Goal: Task Accomplishment & Management: Manage account settings

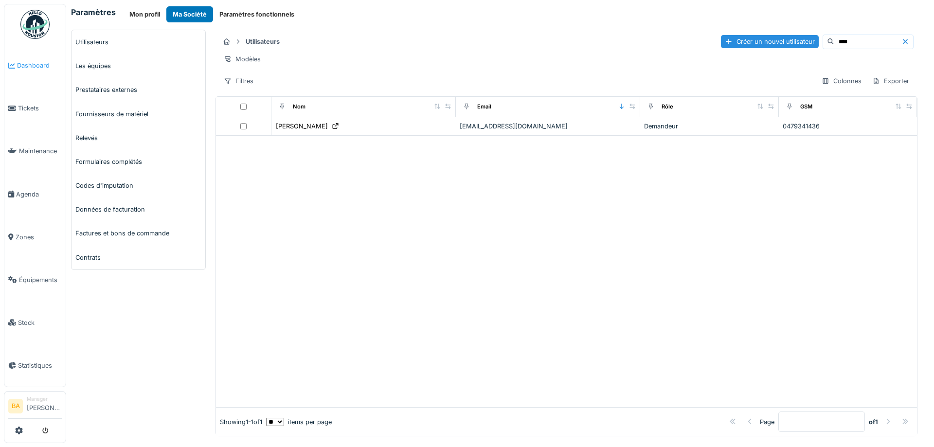
click at [22, 63] on span "Dashboard" at bounding box center [39, 65] width 45 height 9
click at [19, 66] on span "Dashboard" at bounding box center [39, 65] width 45 height 9
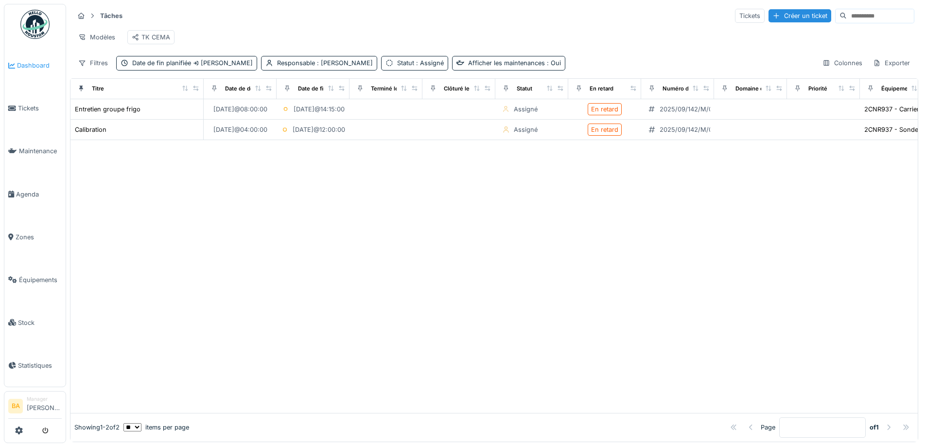
click at [38, 61] on span "Dashboard" at bounding box center [39, 65] width 45 height 9
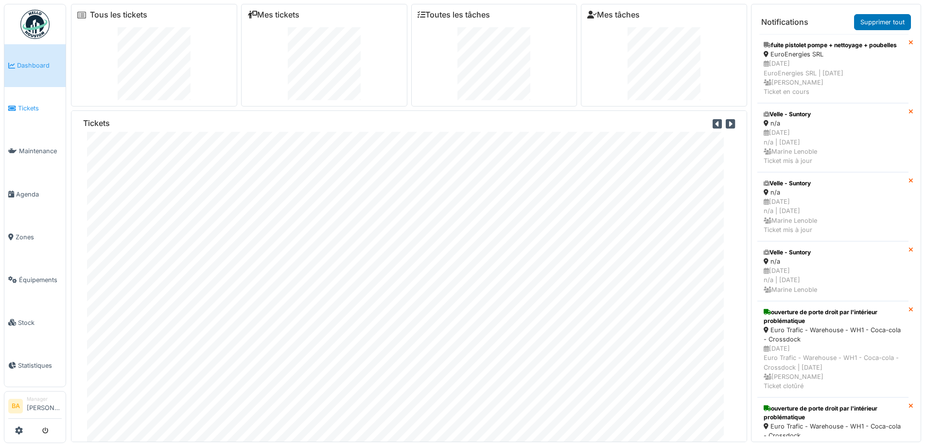
click at [34, 106] on span "Tickets" at bounding box center [40, 108] width 44 height 9
click at [26, 111] on span "Tickets" at bounding box center [40, 108] width 44 height 9
click at [19, 108] on span "Tickets" at bounding box center [40, 108] width 44 height 9
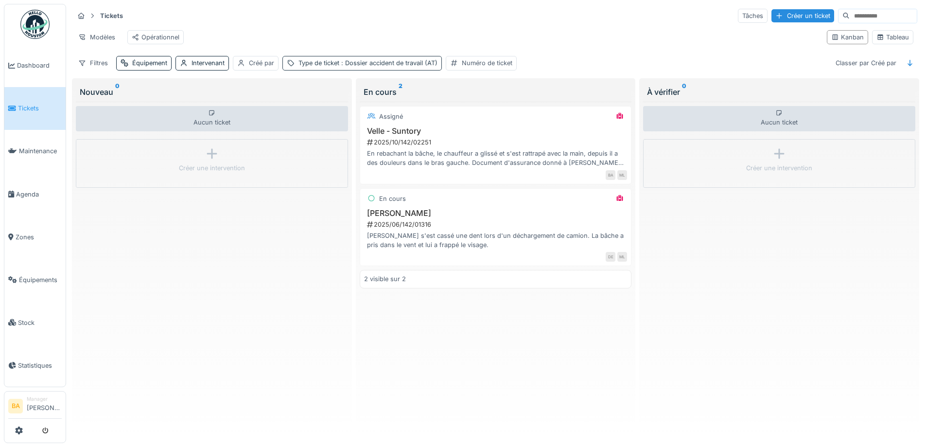
click at [386, 67] on span ": Dossier accident de travail (AT)" at bounding box center [388, 62] width 98 height 7
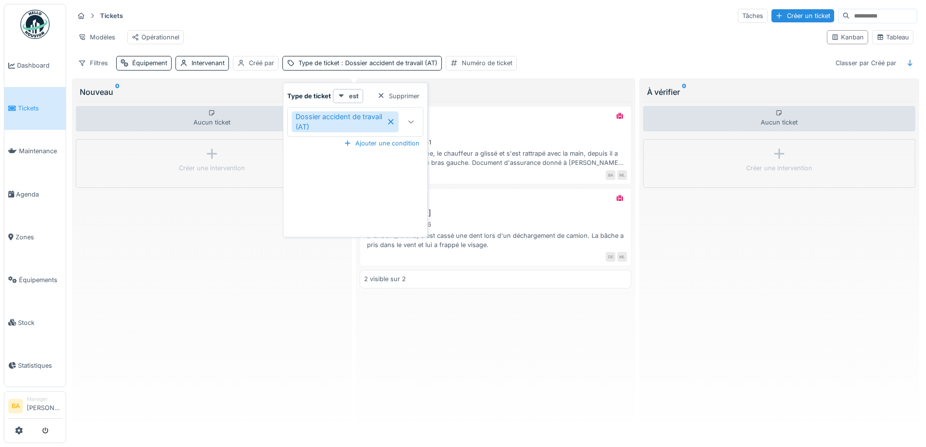
click at [412, 120] on icon at bounding box center [411, 122] width 8 height 6
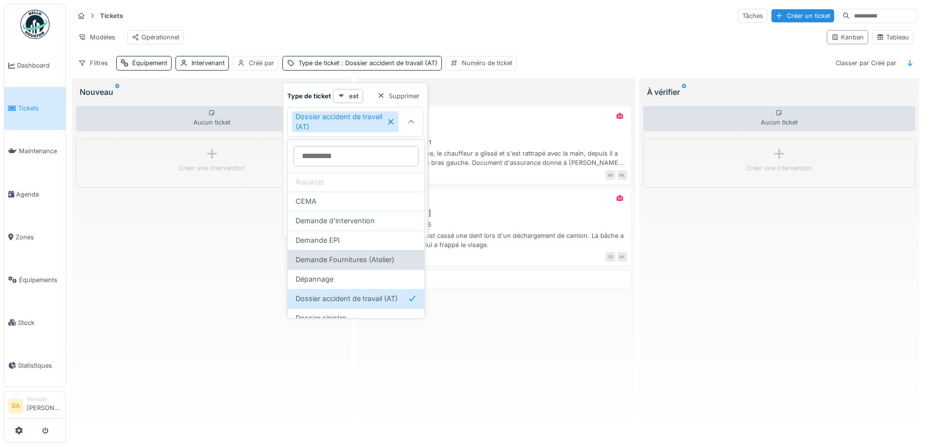
scroll to position [49, 0]
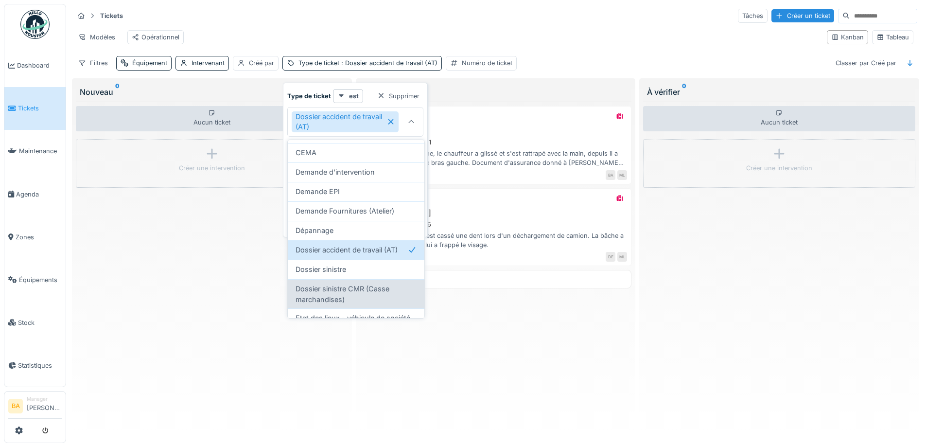
click at [353, 290] on span "Dossier sinistre CMR (Casse marchandises)" at bounding box center [356, 293] width 121 height 21
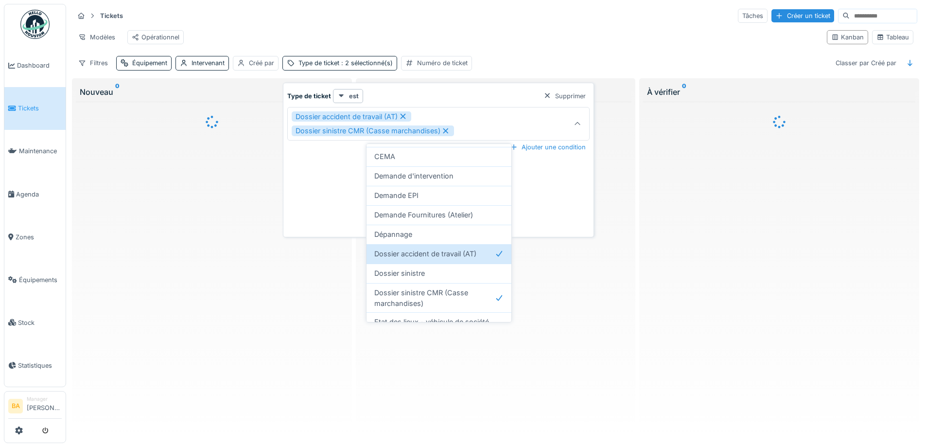
click at [493, 129] on div "Dossier accident de travail (AT) Dossier sinistre CMR (Casse marchandises)" at bounding box center [420, 123] width 257 height 25
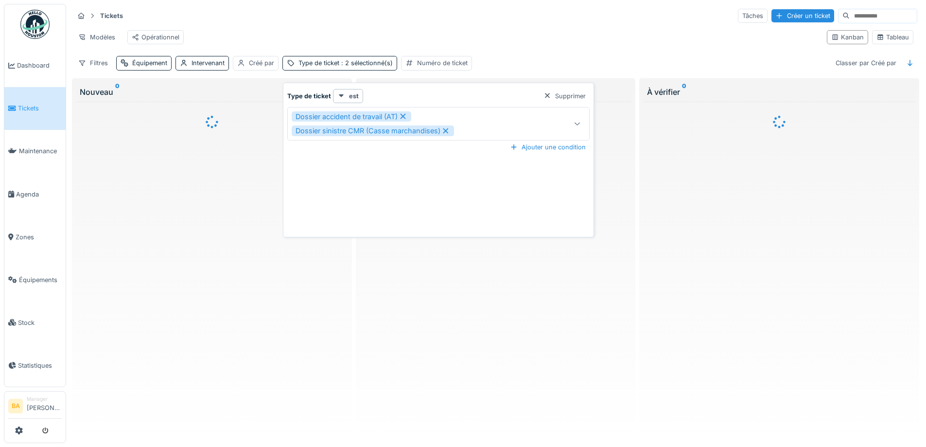
click at [576, 123] on icon at bounding box center [577, 124] width 5 height 3
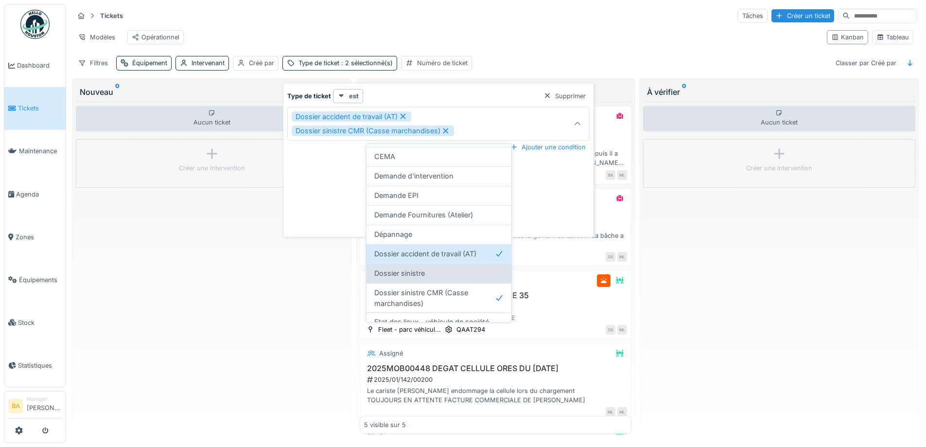
click at [435, 271] on div "Dossier sinistre" at bounding box center [438, 273] width 129 height 11
type input "**********"
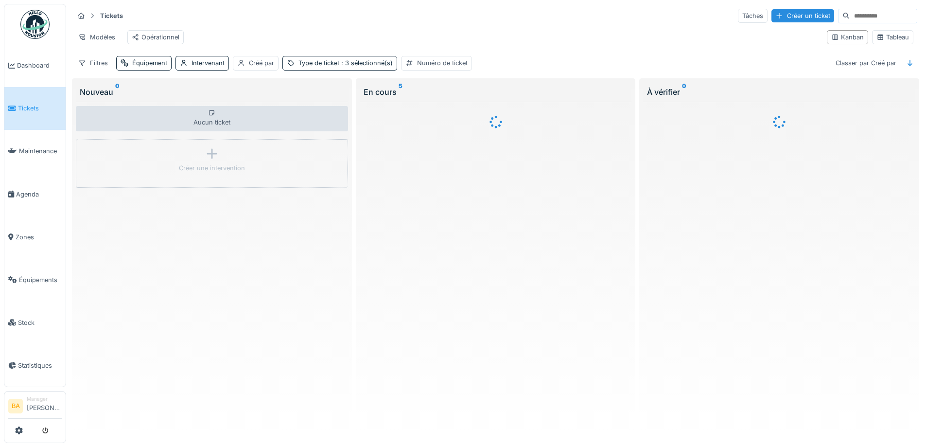
click at [495, 26] on div "Tickets Tâches Créer un ticket Modèles Opérationnel Kanban Tableau Filtres Équi…" at bounding box center [495, 39] width 851 height 71
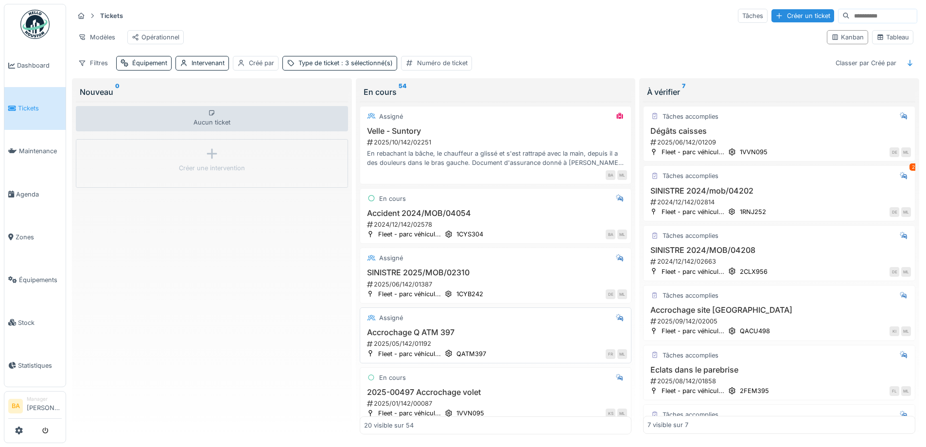
click at [398, 346] on div "2025/05/142/01192" at bounding box center [497, 343] width 262 height 9
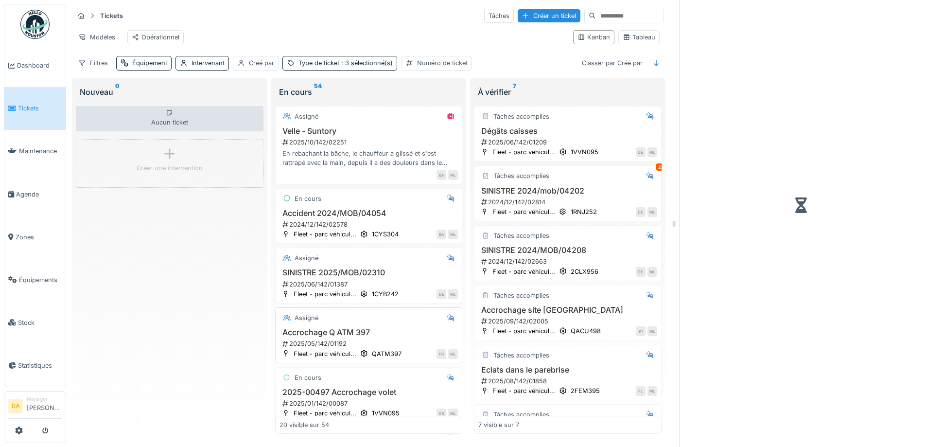
click at [398, 346] on div "Accrochage Q ATM 397 2025/05/142/01192" at bounding box center [369, 338] width 179 height 20
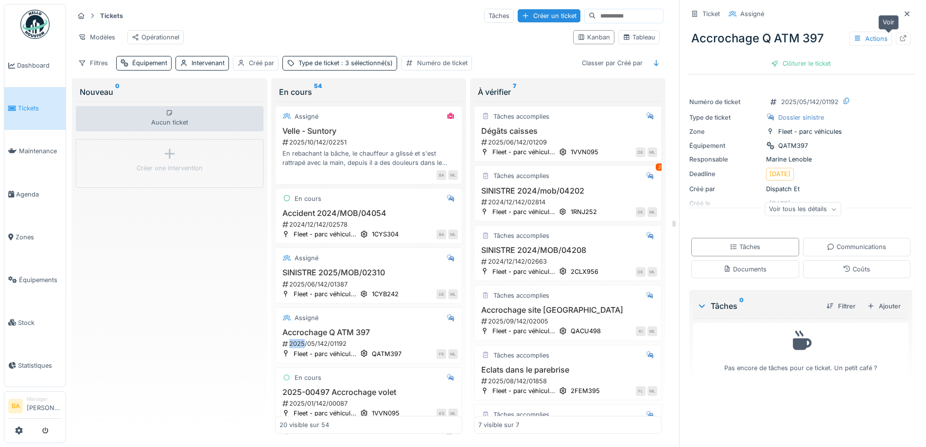
click at [900, 40] on icon at bounding box center [904, 38] width 8 height 6
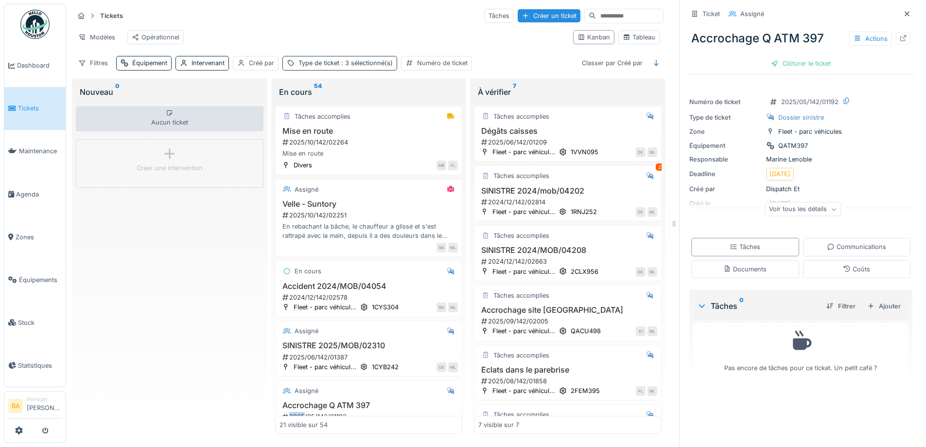
click at [361, 65] on div "Type de ticket : 3 sélectionné(s)" at bounding box center [339, 63] width 115 height 14
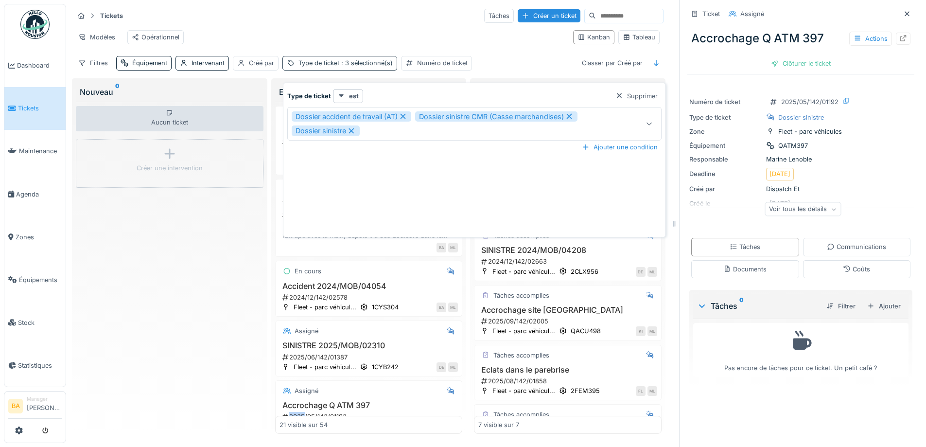
click at [360, 65] on div "Type de ticket : 3 sélectionné(s)" at bounding box center [339, 63] width 115 height 14
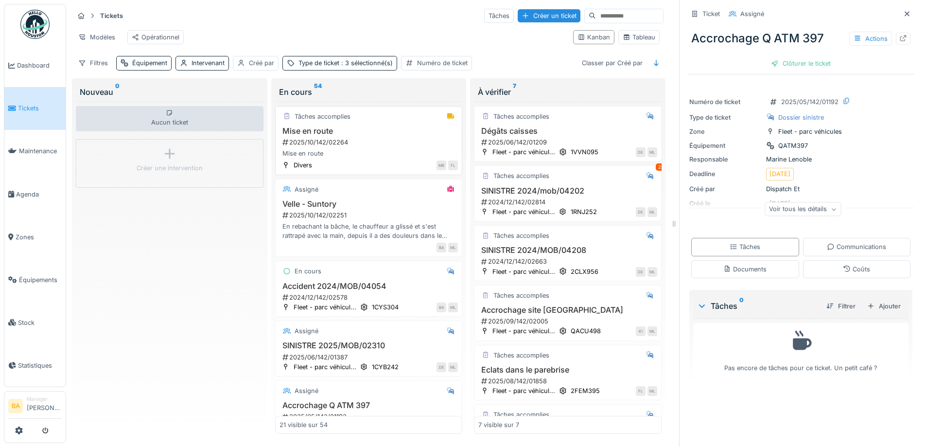
click at [300, 143] on div "Mise en route 2025/10/142/02264 Mise en route" at bounding box center [369, 142] width 179 height 32
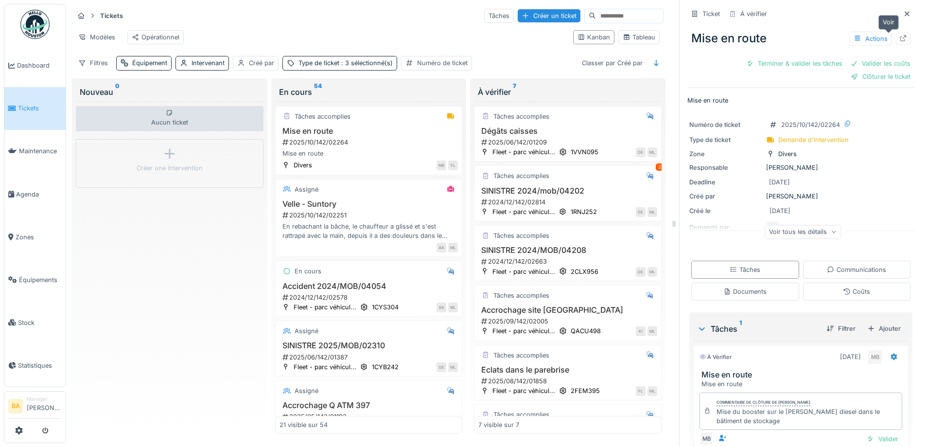
click at [900, 39] on icon at bounding box center [904, 38] width 8 height 6
click at [524, 18] on div "Créer un ticket" at bounding box center [549, 15] width 63 height 13
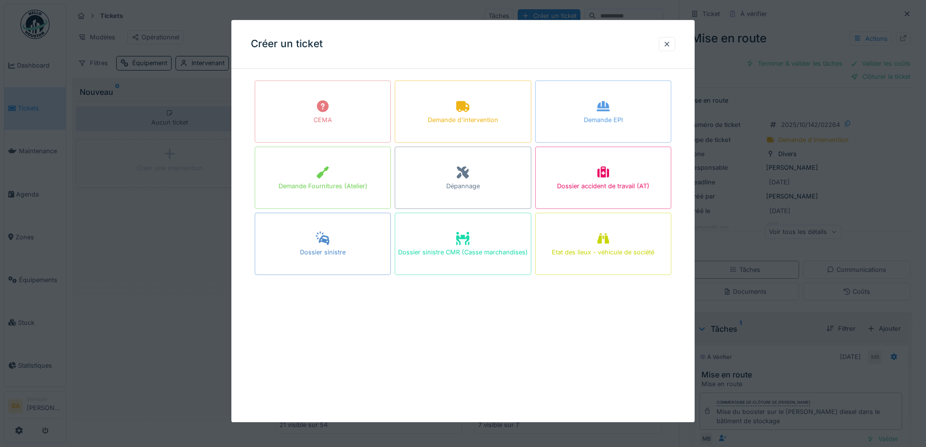
click at [609, 175] on icon at bounding box center [604, 172] width 12 height 11
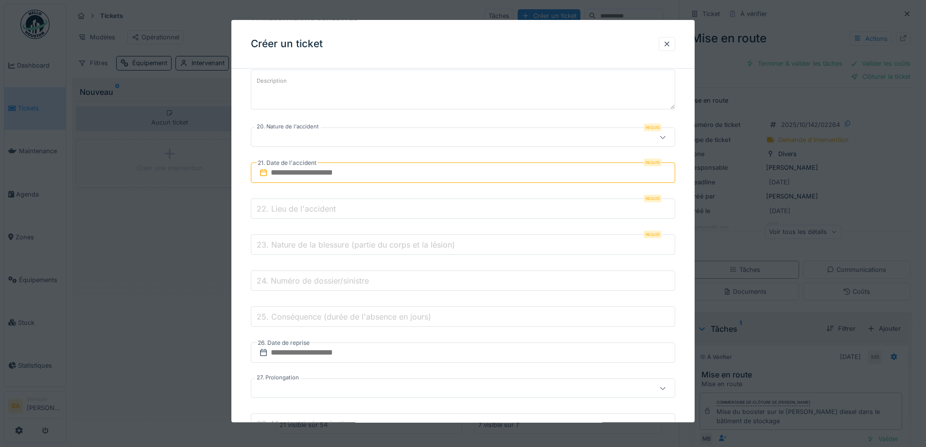
scroll to position [243, 0]
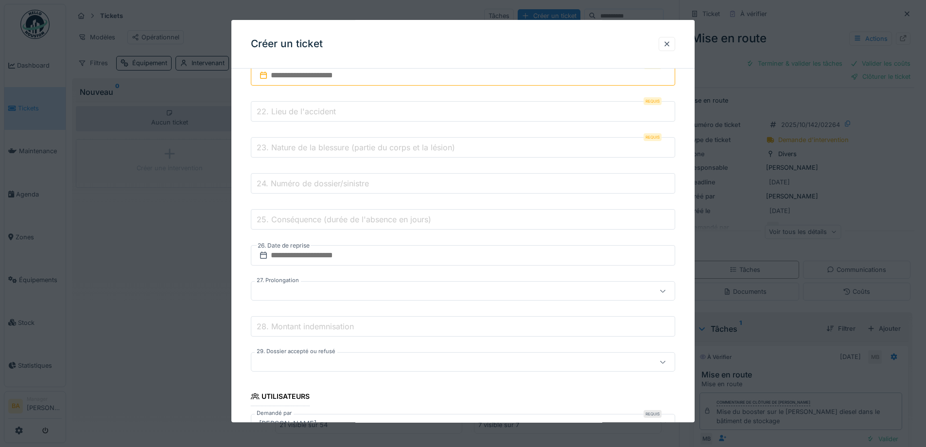
click at [319, 325] on label "28. Montant indemnisation" at bounding box center [305, 326] width 101 height 12
click at [319, 325] on input "28. Montant indemnisation" at bounding box center [463, 327] width 424 height 20
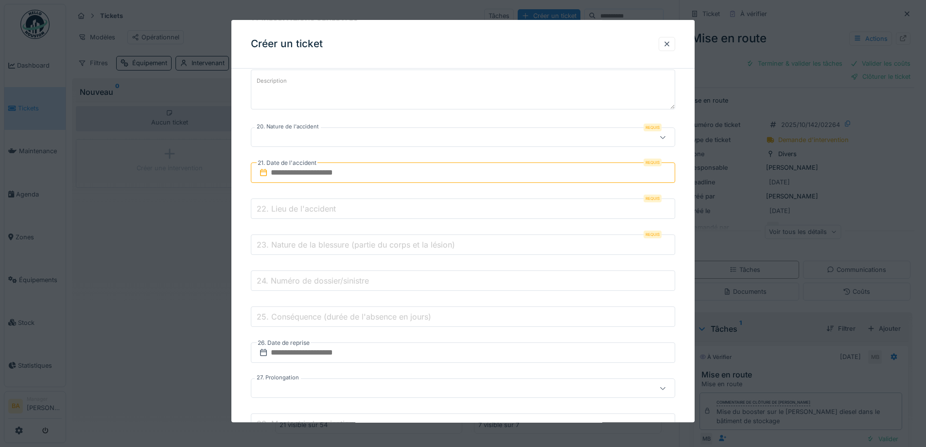
scroll to position [0, 0]
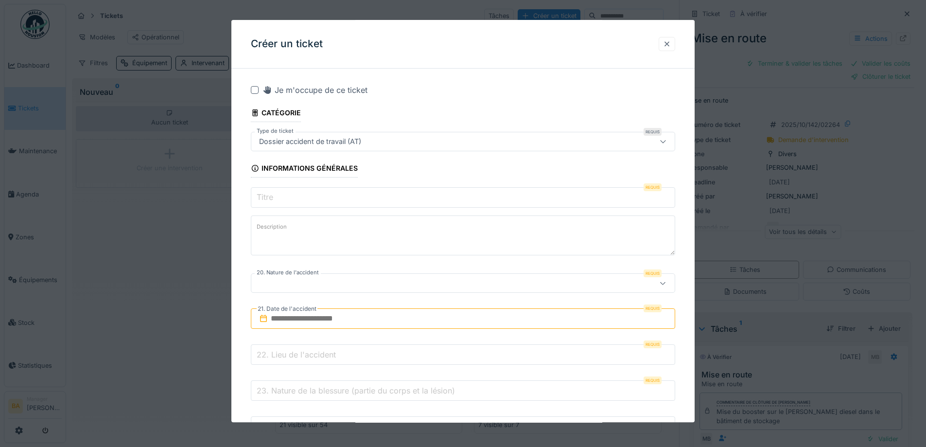
click at [668, 42] on div at bounding box center [667, 43] width 8 height 9
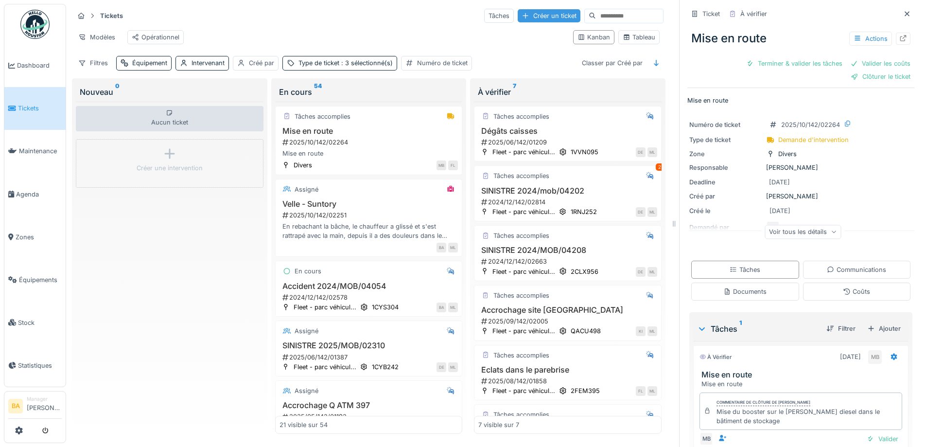
click at [525, 19] on div "Créer un ticket" at bounding box center [549, 15] width 63 height 13
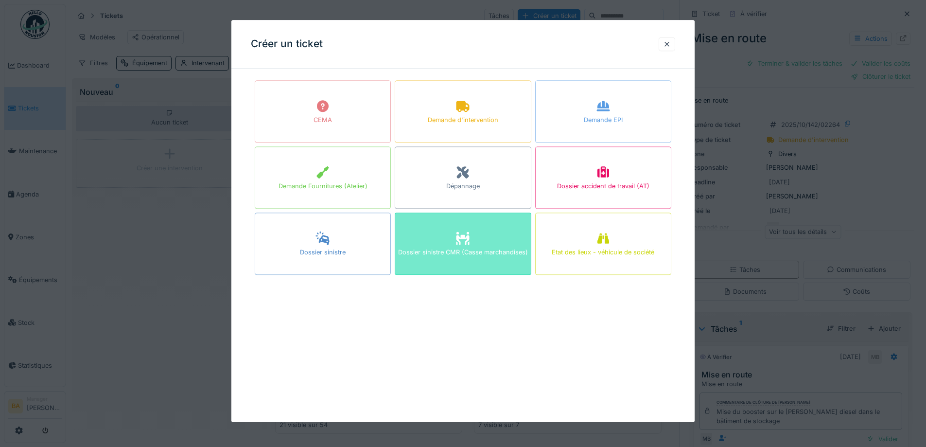
click at [423, 235] on div "Dossier sinistre CMR (Casse marchandises)" at bounding box center [463, 243] width 136 height 62
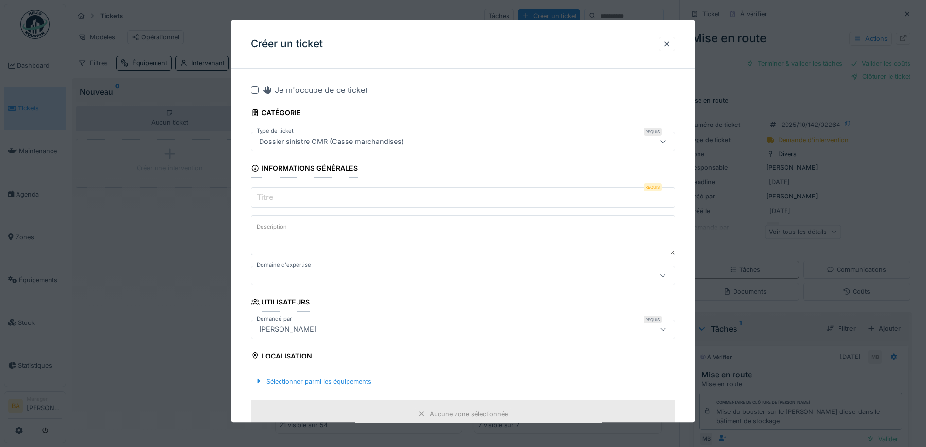
click at [665, 40] on div at bounding box center [667, 44] width 17 height 14
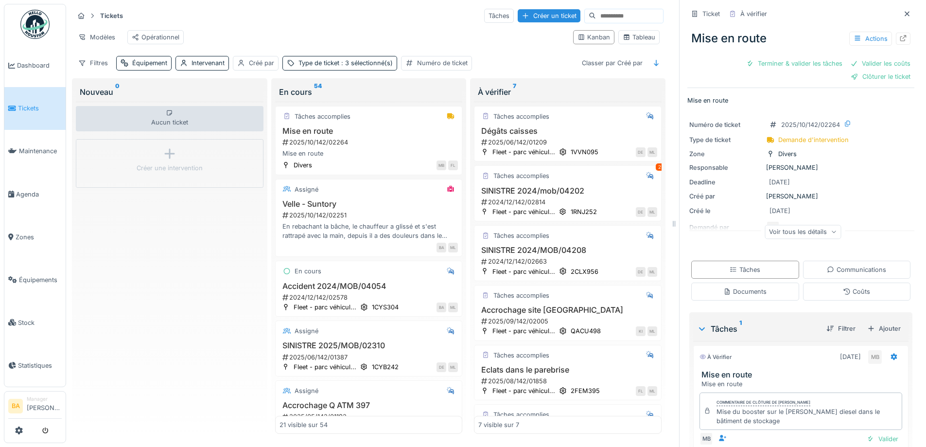
click at [41, 400] on li "Manager Bruno Alessandri" at bounding box center [44, 405] width 35 height 21
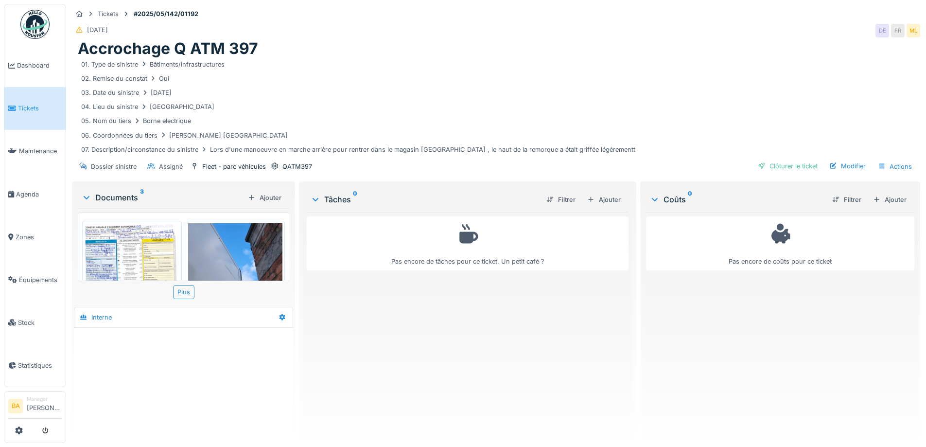
click at [21, 104] on span "Tickets" at bounding box center [40, 108] width 44 height 9
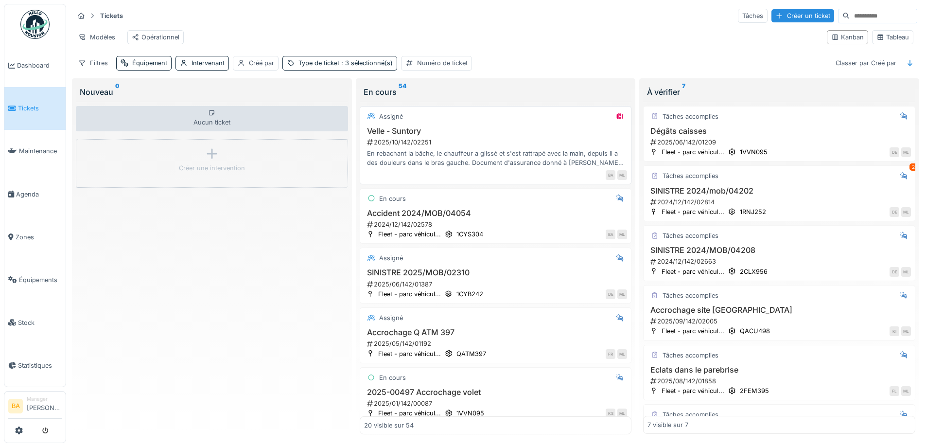
click at [406, 158] on div "En rebachant la bâche, le chauffeur a glissé et s'est rattrapé avec la main, de…" at bounding box center [496, 158] width 264 height 18
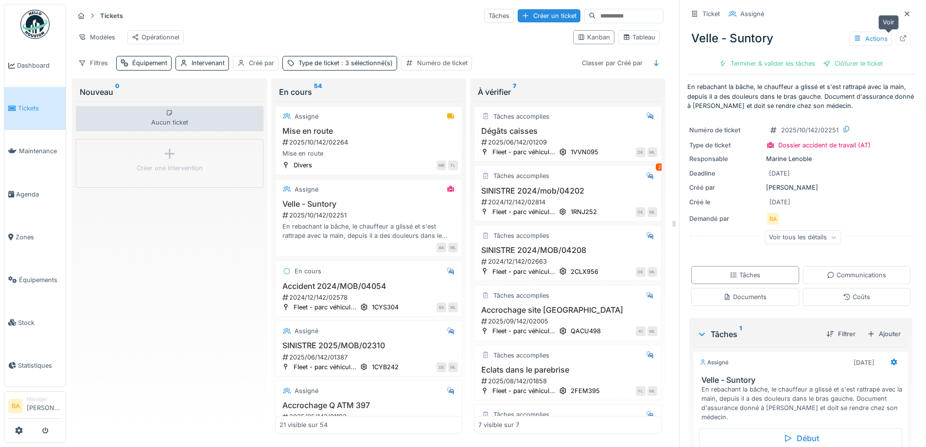
click at [900, 41] on icon at bounding box center [903, 38] width 6 height 6
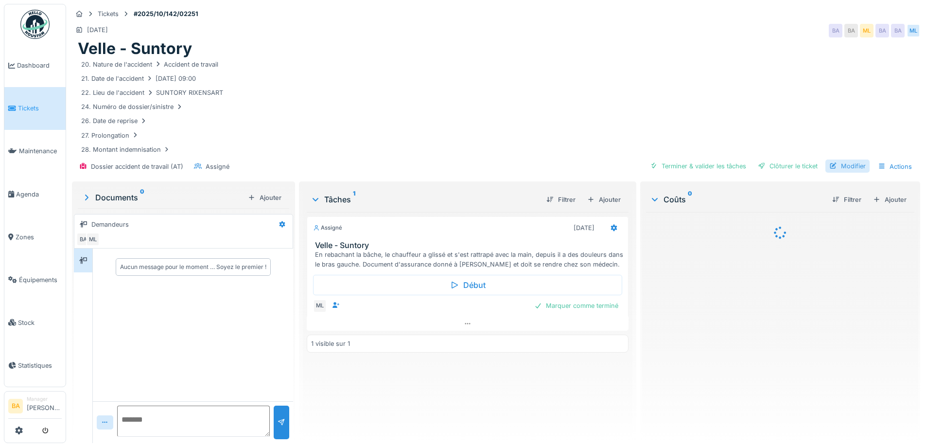
click at [841, 169] on div "Modifier" at bounding box center [848, 165] width 44 height 13
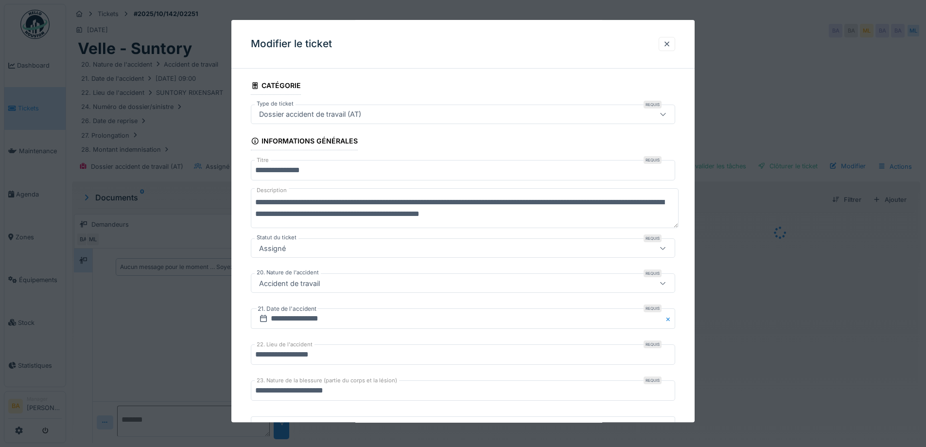
scroll to position [49, 0]
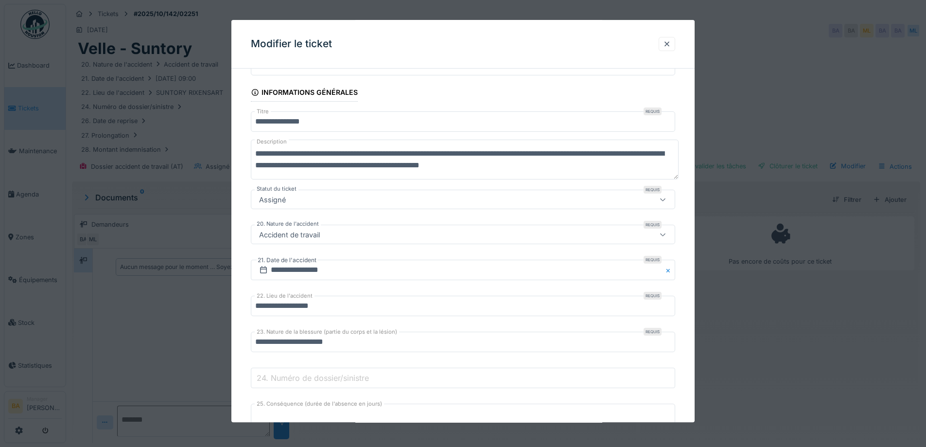
drag, startPoint x: 582, startPoint y: 163, endPoint x: 271, endPoint y: 157, distance: 310.3
click at [252, 156] on textarea "**********" at bounding box center [465, 160] width 428 height 40
click at [324, 150] on textarea "**********" at bounding box center [465, 160] width 428 height 40
click at [286, 154] on textarea "**********" at bounding box center [465, 160] width 428 height 40
click at [280, 153] on textarea "**********" at bounding box center [465, 160] width 428 height 40
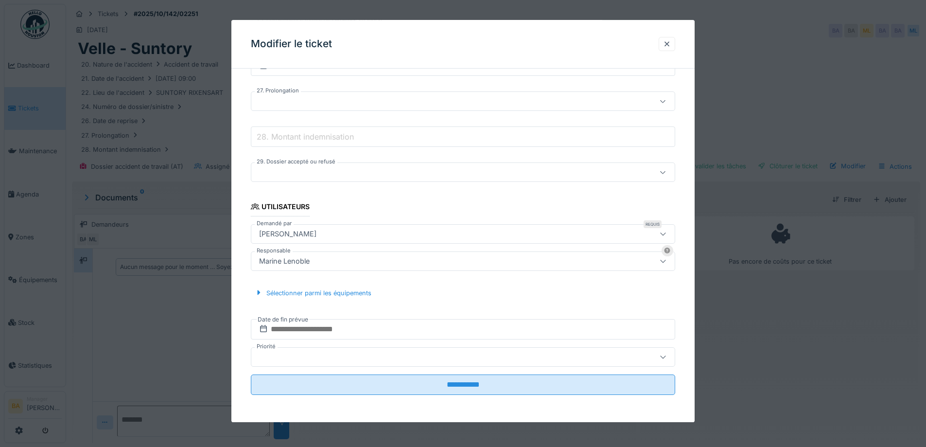
scroll to position [7, 0]
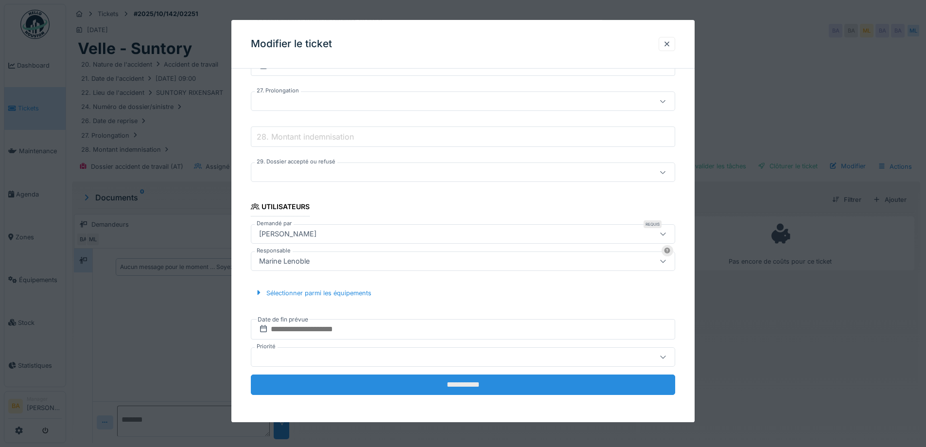
click at [476, 384] on input "**********" at bounding box center [463, 384] width 424 height 20
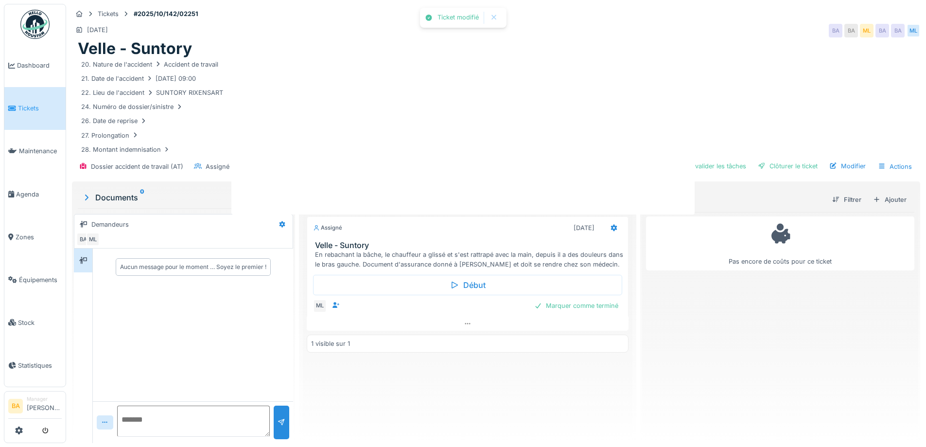
scroll to position [0, 0]
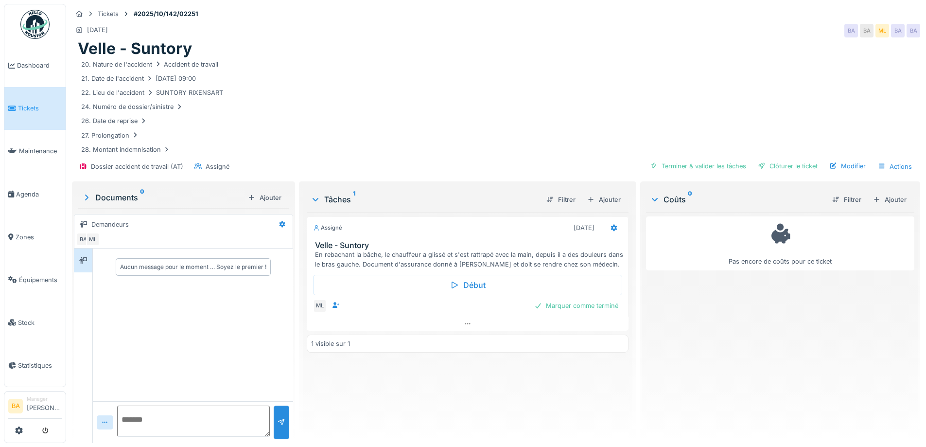
click at [28, 110] on span "Tickets" at bounding box center [40, 108] width 44 height 9
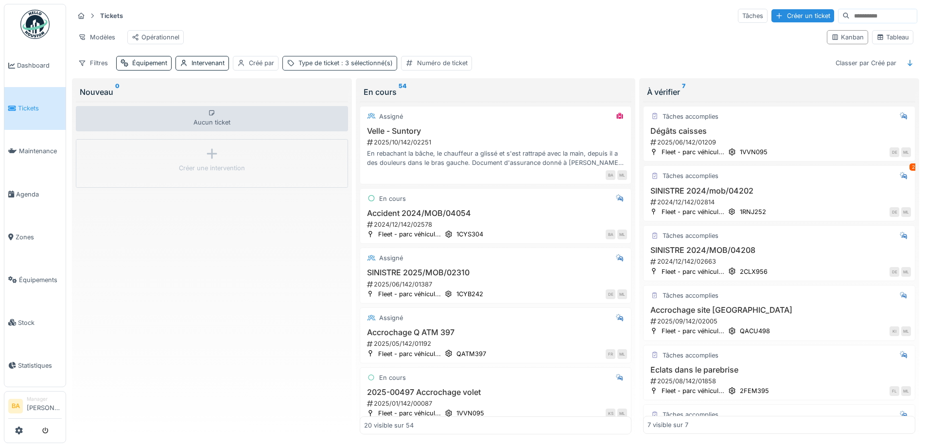
click at [321, 67] on div "Type de ticket : 3 sélectionné(s)" at bounding box center [346, 62] width 94 height 9
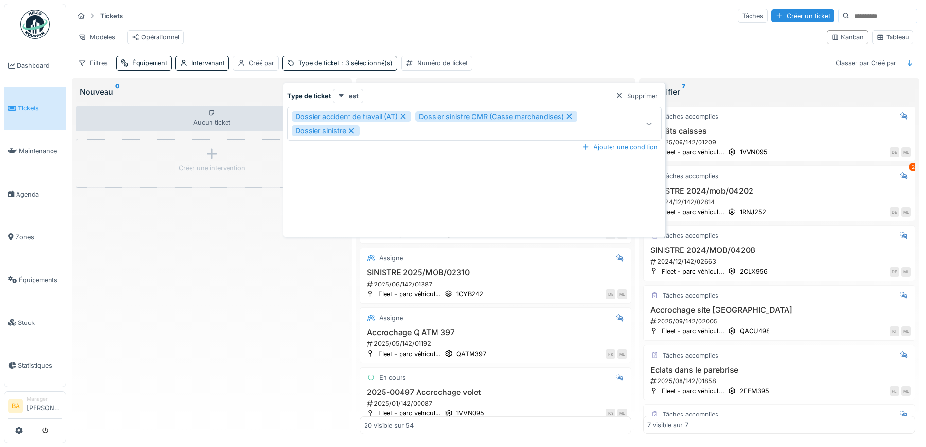
click at [349, 130] on icon at bounding box center [351, 130] width 9 height 7
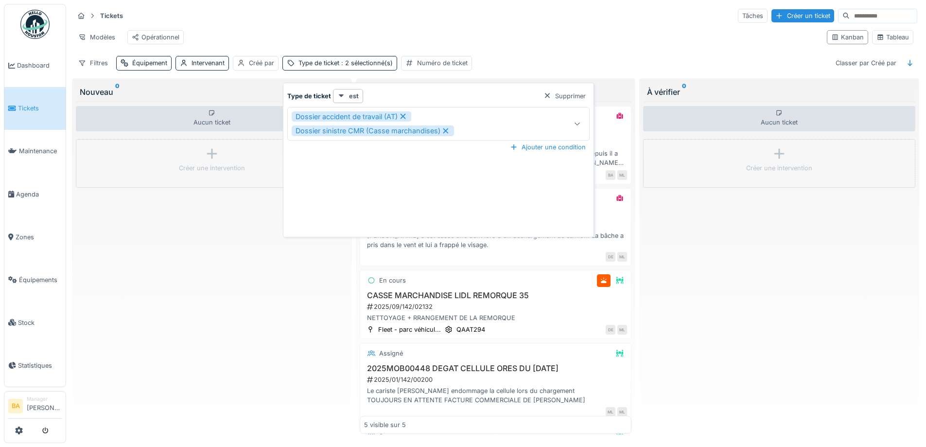
click at [444, 128] on icon at bounding box center [445, 130] width 9 height 7
type input "***"
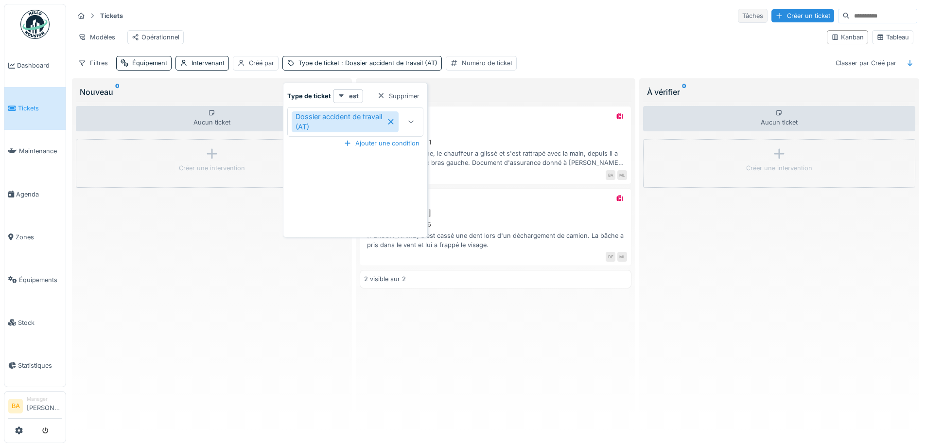
click at [738, 15] on div "Tâches" at bounding box center [753, 16] width 30 height 14
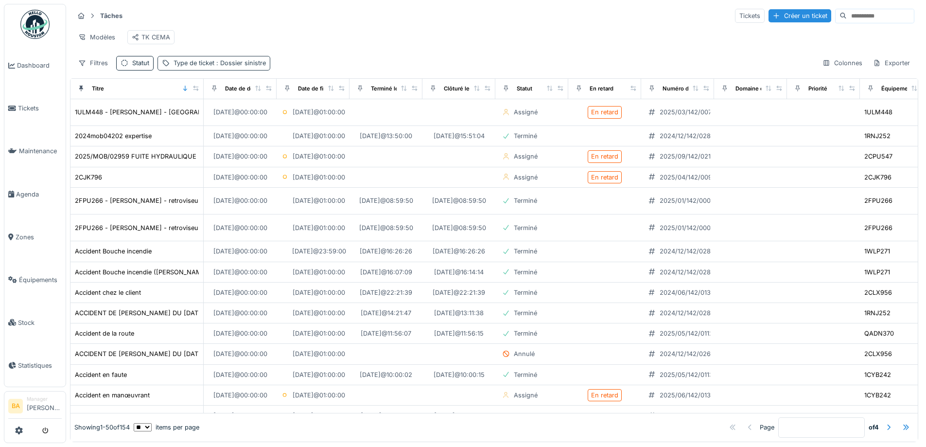
click at [236, 67] on span ": Dossier sinistre" at bounding box center [240, 62] width 52 height 7
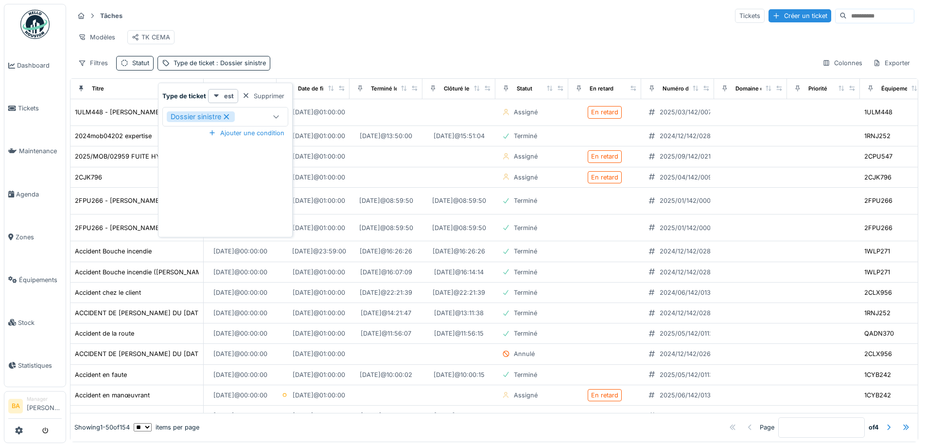
click at [277, 115] on icon at bounding box center [276, 116] width 8 height 6
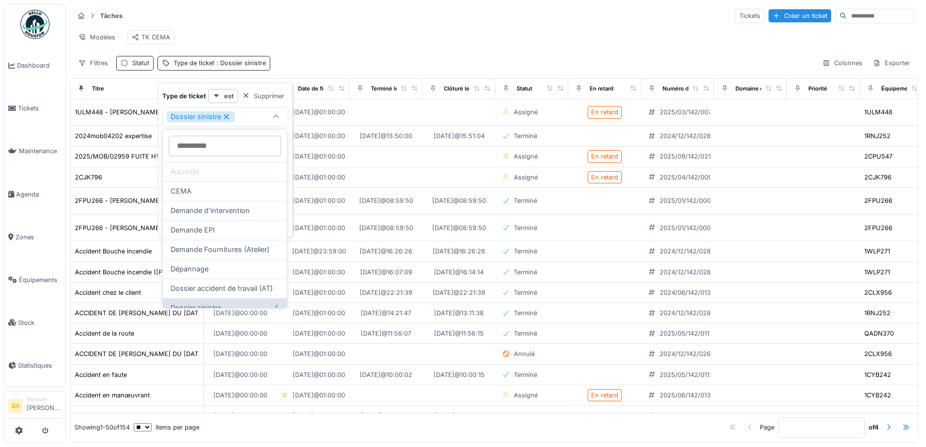
scroll to position [97, 0]
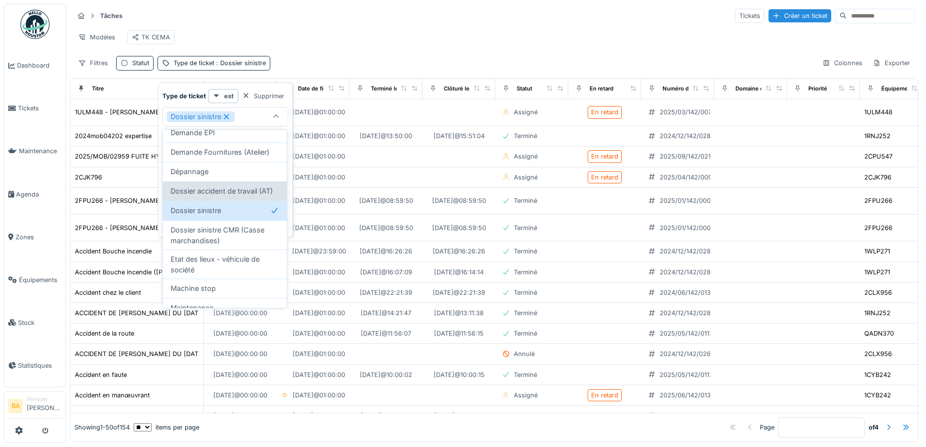
drag, startPoint x: 181, startPoint y: 204, endPoint x: 216, endPoint y: 148, distance: 66.0
click at [181, 196] on span "Dossier accident de travail (AT)" at bounding box center [222, 191] width 102 height 11
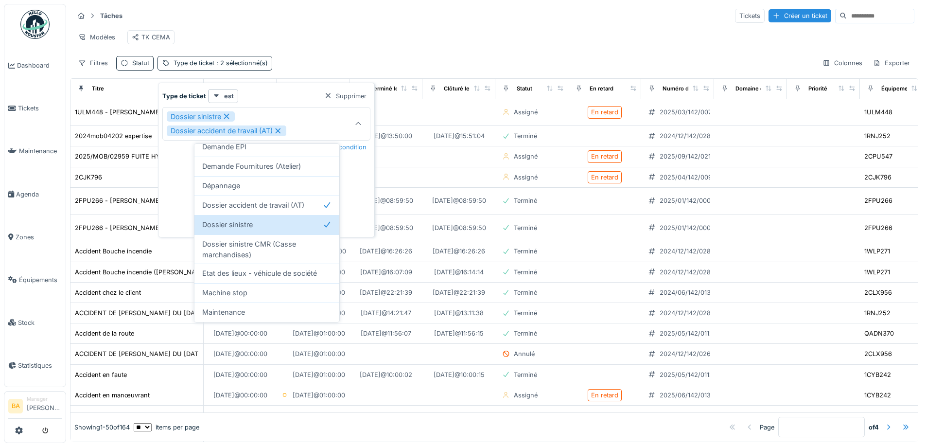
click at [229, 117] on icon at bounding box center [226, 116] width 9 height 7
type input "***"
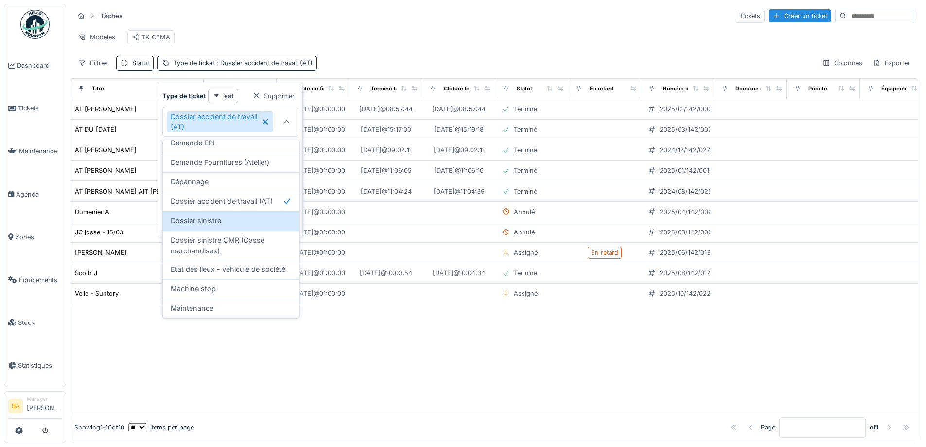
click at [354, 29] on div "Modèles TK CEMA" at bounding box center [494, 37] width 841 height 22
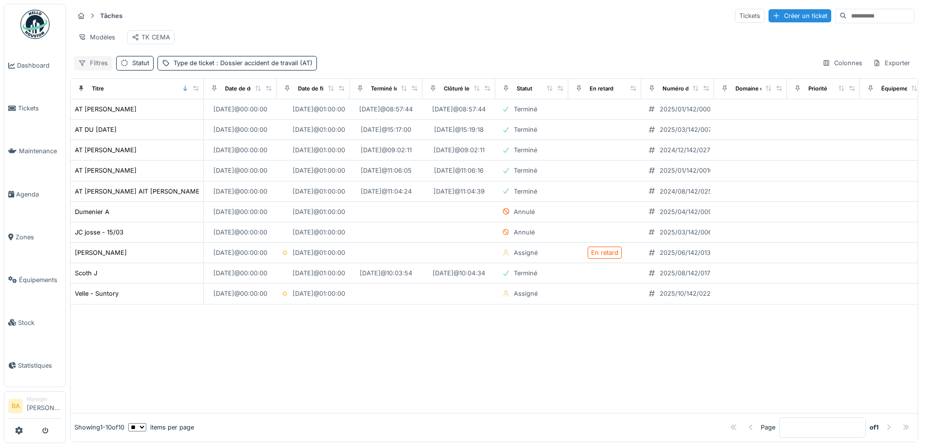
click at [94, 70] on div "Filtres" at bounding box center [93, 63] width 38 height 14
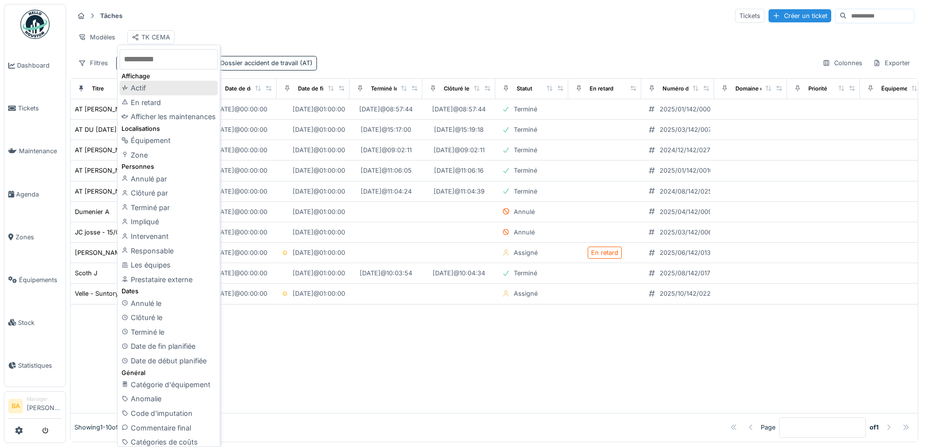
click at [138, 88] on div "Actif" at bounding box center [169, 88] width 98 height 15
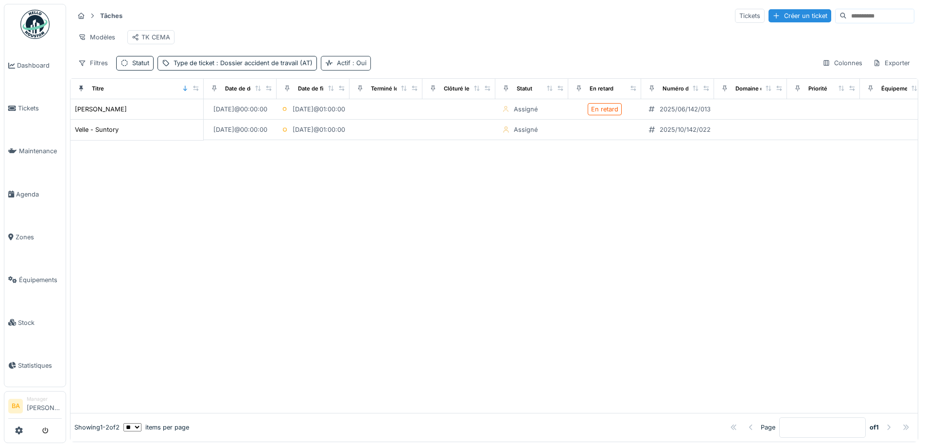
click at [358, 67] on span ": Oui" at bounding box center [359, 62] width 16 height 7
click at [328, 115] on icon at bounding box center [329, 114] width 6 height 5
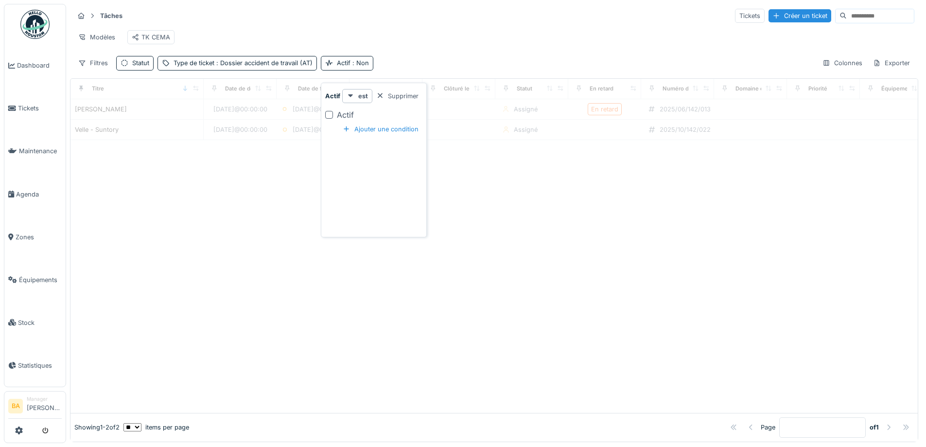
click at [411, 47] on div "Modèles TK CEMA" at bounding box center [494, 37] width 841 height 22
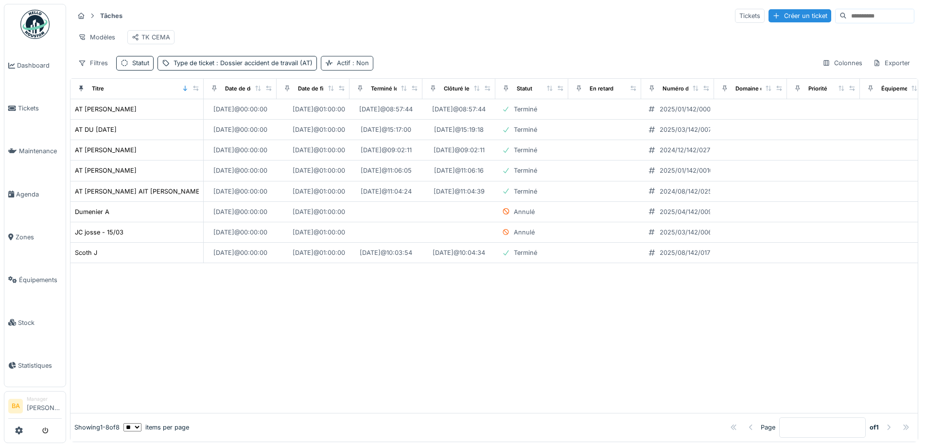
click at [348, 66] on div "Actif : Non" at bounding box center [353, 62] width 32 height 9
click at [327, 114] on div at bounding box center [329, 115] width 8 height 8
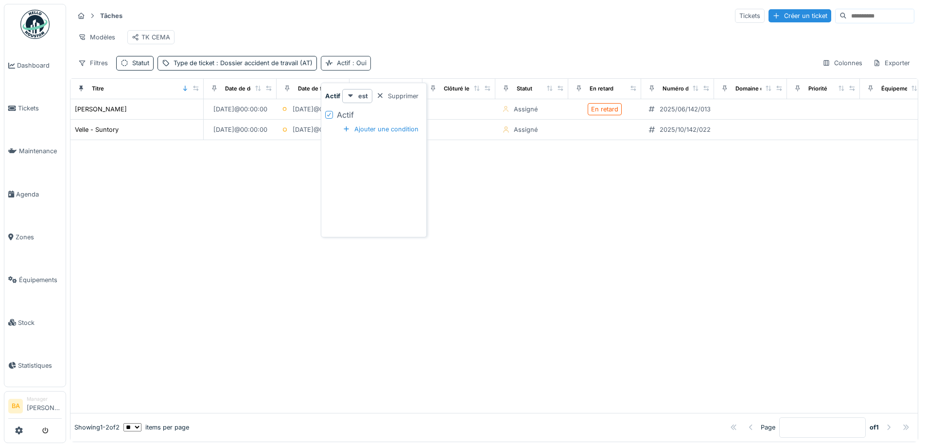
click at [347, 68] on div "Actif : Oui" at bounding box center [352, 62] width 30 height 9
click at [334, 70] on div "Actif : Oui" at bounding box center [346, 63] width 50 height 14
click at [396, 97] on div "Supprimer" at bounding box center [397, 95] width 50 height 13
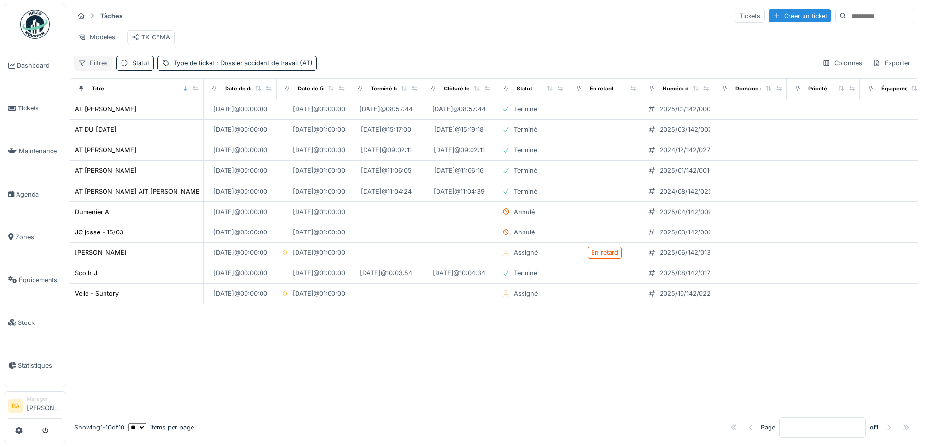
click at [86, 66] on icon at bounding box center [82, 63] width 8 height 6
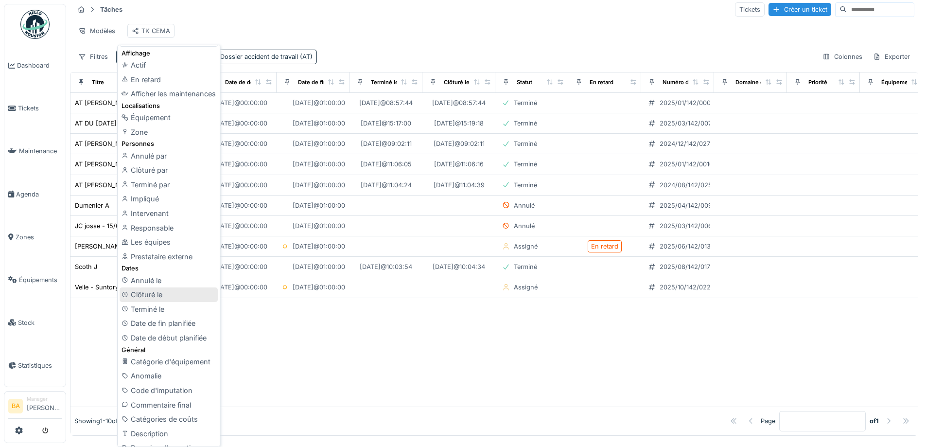
scroll to position [0, 0]
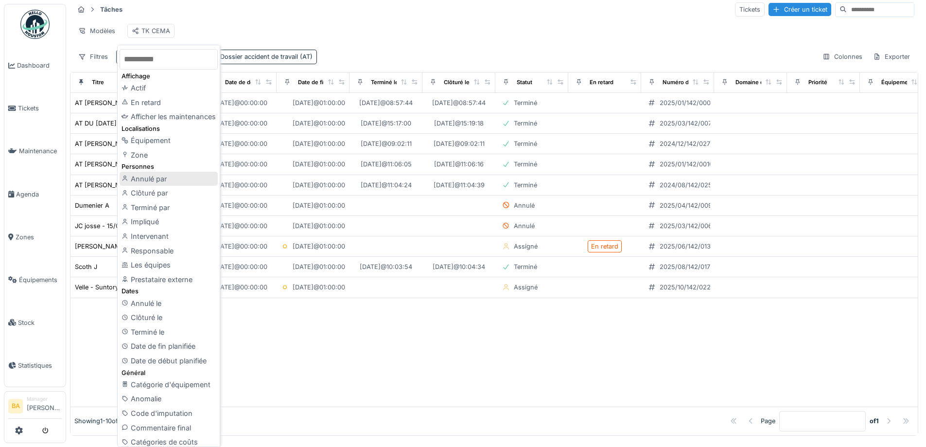
click at [175, 181] on div "Annulé par" at bounding box center [169, 179] width 98 height 15
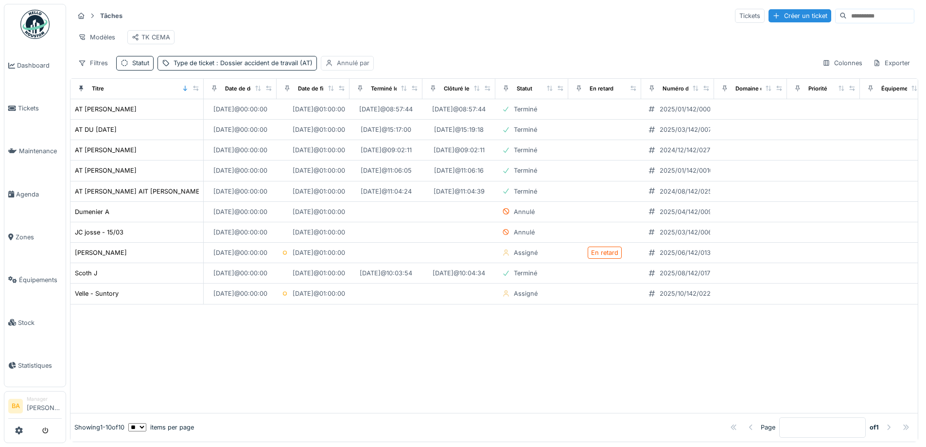
click at [355, 65] on div "Annulé par" at bounding box center [353, 62] width 33 height 9
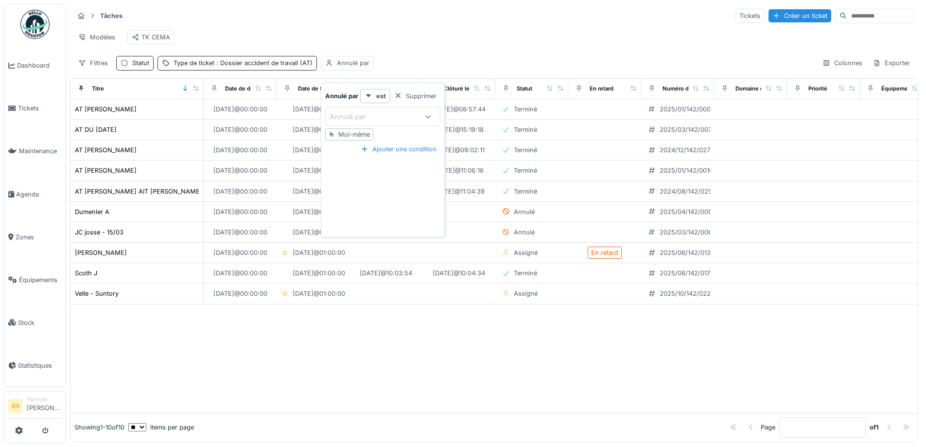
click at [430, 113] on icon at bounding box center [428, 116] width 8 height 6
type par_kxODI "*****"
click at [375, 198] on div "Marine Lenoble" at bounding box center [383, 190] width 121 height 19
type input "****"
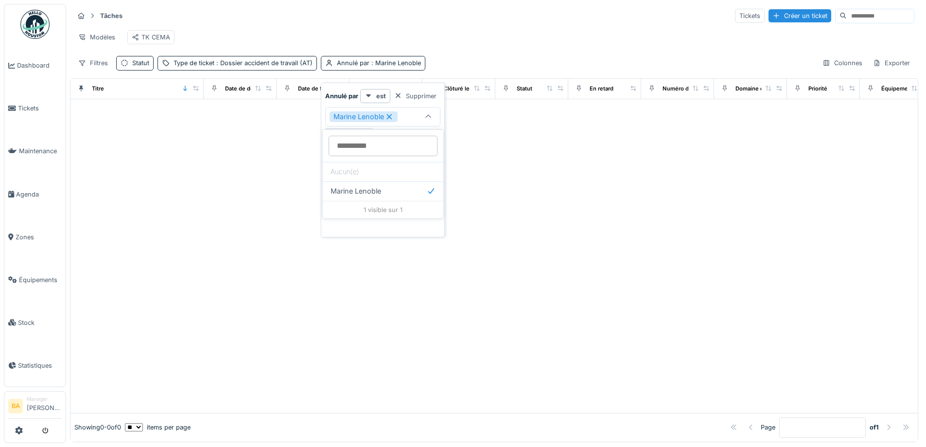
click at [497, 36] on div "Modèles TK CEMA" at bounding box center [494, 37] width 841 height 22
click at [382, 67] on span ": Marine Lenoble" at bounding box center [396, 62] width 52 height 7
click at [389, 116] on icon at bounding box center [389, 116] width 5 height 5
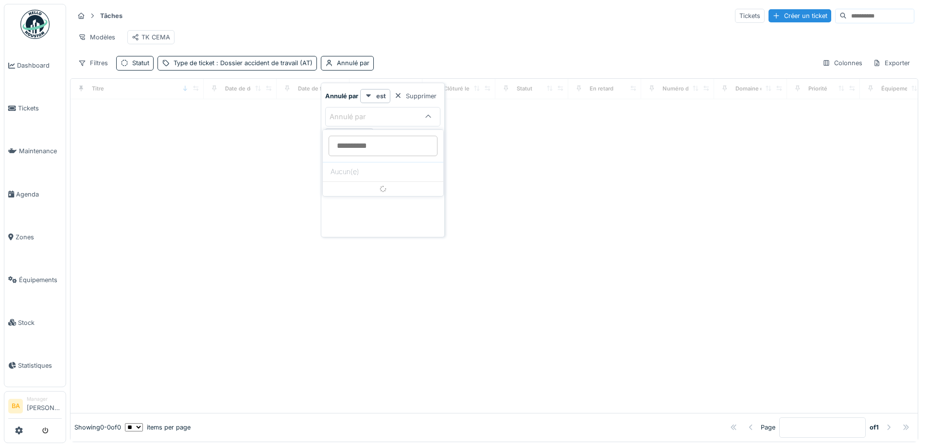
click at [390, 144] on par_MzOTA at bounding box center [383, 146] width 109 height 20
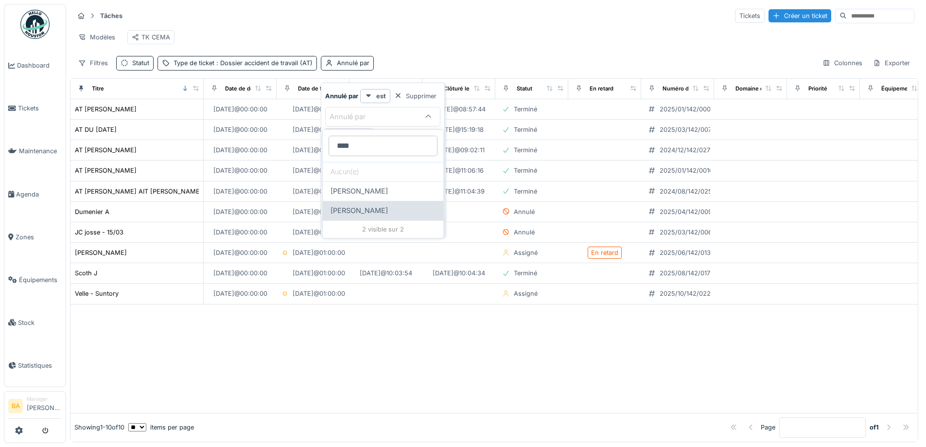
type par_MzOTA "****"
click at [375, 214] on span "[PERSON_NAME]" at bounding box center [359, 210] width 57 height 11
type input "****"
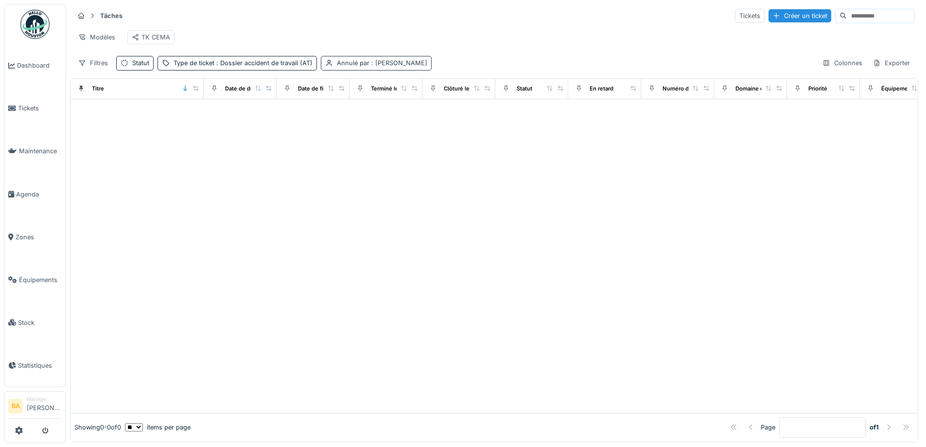
click at [404, 67] on span ": Frédéric Lanoy" at bounding box center [399, 62] width 58 height 7
click at [394, 116] on icon at bounding box center [396, 116] width 5 height 5
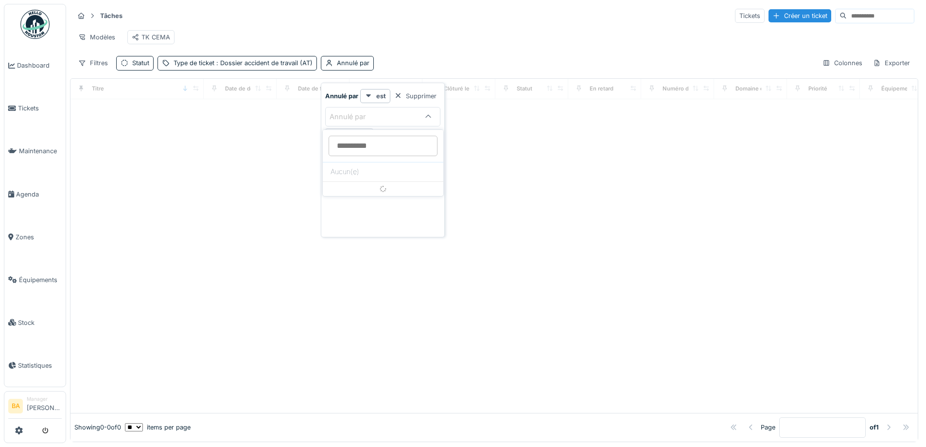
click at [373, 146] on par_I0OTI at bounding box center [383, 146] width 109 height 20
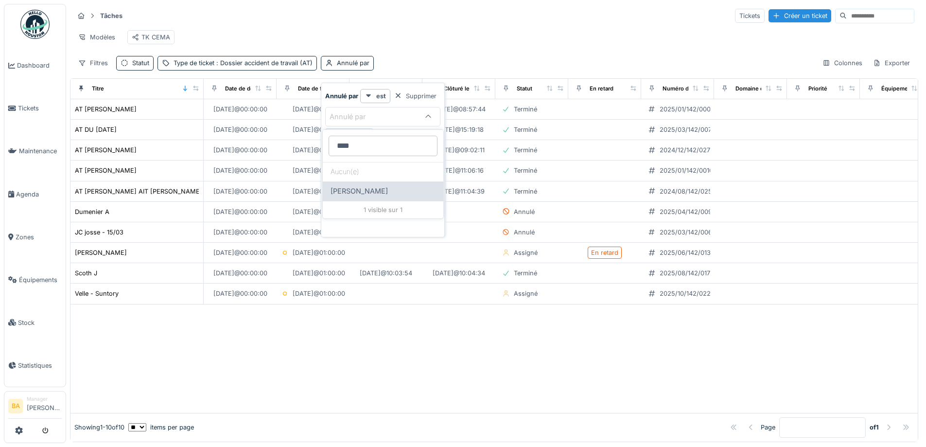
type par_I0OTI "****"
click at [374, 194] on span "[PERSON_NAME]" at bounding box center [359, 191] width 57 height 11
type input "****"
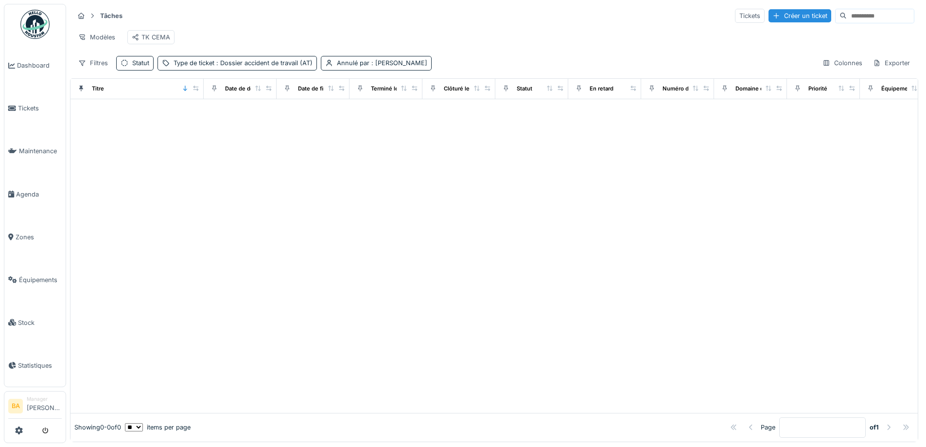
click at [437, 45] on div "Modèles TK CEMA" at bounding box center [494, 37] width 841 height 22
click at [391, 67] on span ": Bruno Alessandri" at bounding box center [399, 62] width 58 height 7
click at [406, 97] on div "Supprimer" at bounding box center [415, 95] width 50 height 13
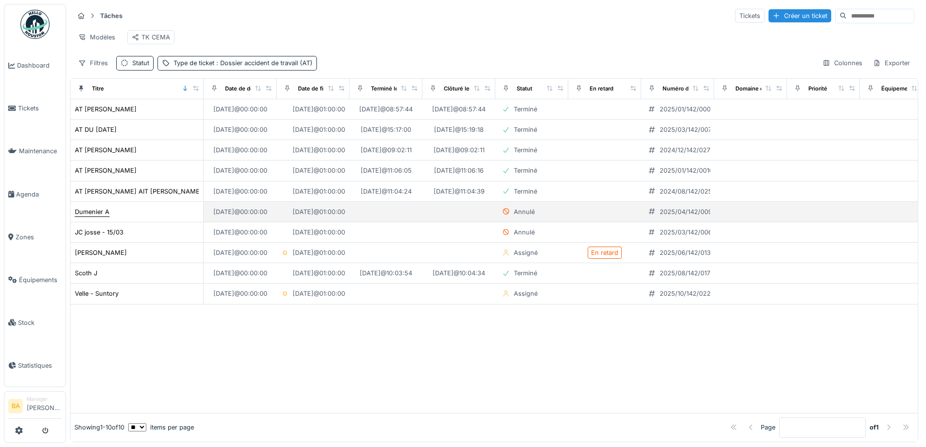
click at [98, 216] on div "Dumenier A" at bounding box center [92, 211] width 35 height 9
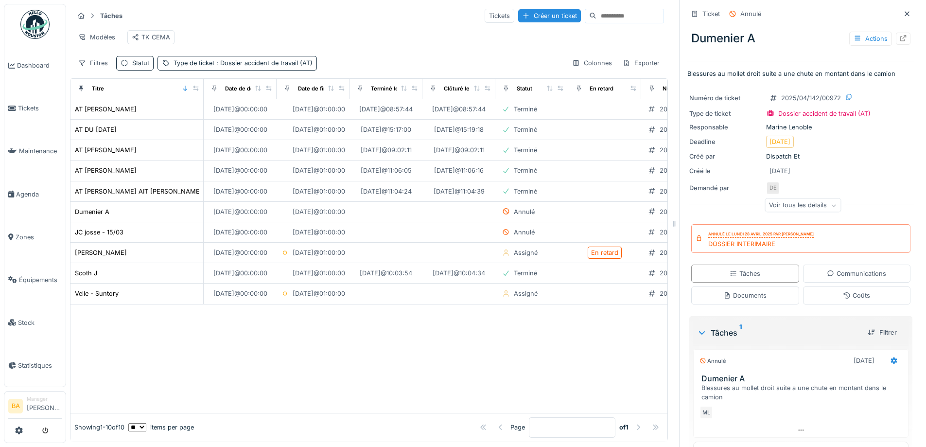
drag, startPoint x: 807, startPoint y: 235, endPoint x: 728, endPoint y: 236, distance: 78.8
click at [728, 236] on div "Annulé le lundi 28 avril 2025 par Marine Lenoble" at bounding box center [761, 234] width 106 height 7
click at [771, 245] on div "DOSSIER INTERIMAIRE" at bounding box center [761, 243] width 106 height 9
click at [164, 353] on div at bounding box center [369, 358] width 597 height 108
click at [905, 15] on icon at bounding box center [907, 13] width 5 height 5
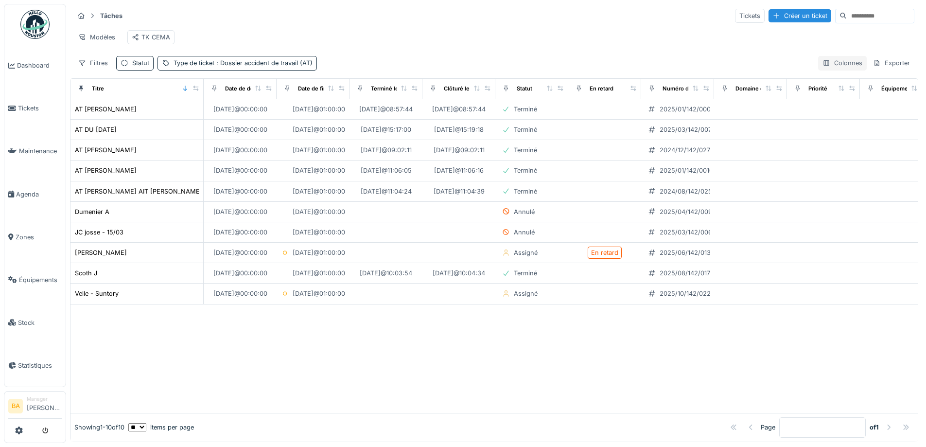
click at [827, 70] on div "Colonnes" at bounding box center [842, 63] width 49 height 14
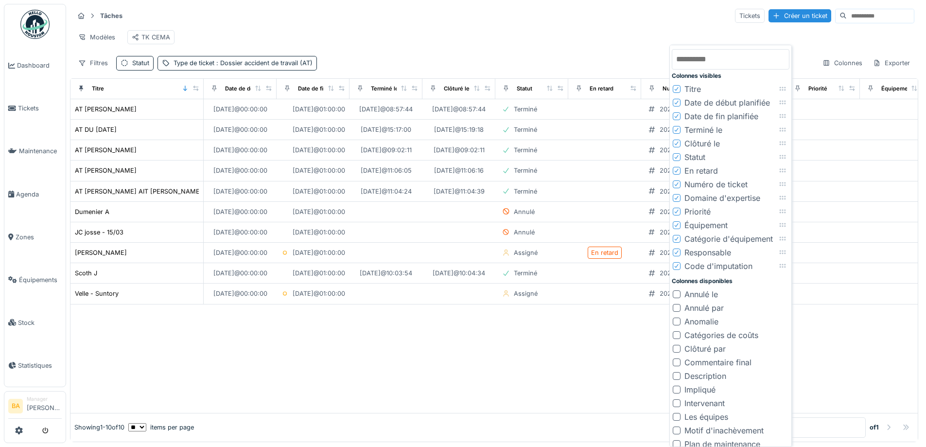
click at [493, 68] on div "Filtres Statut Type de ticket : Dossier accident de travail (AT) Colonnes Expor…" at bounding box center [494, 63] width 841 height 14
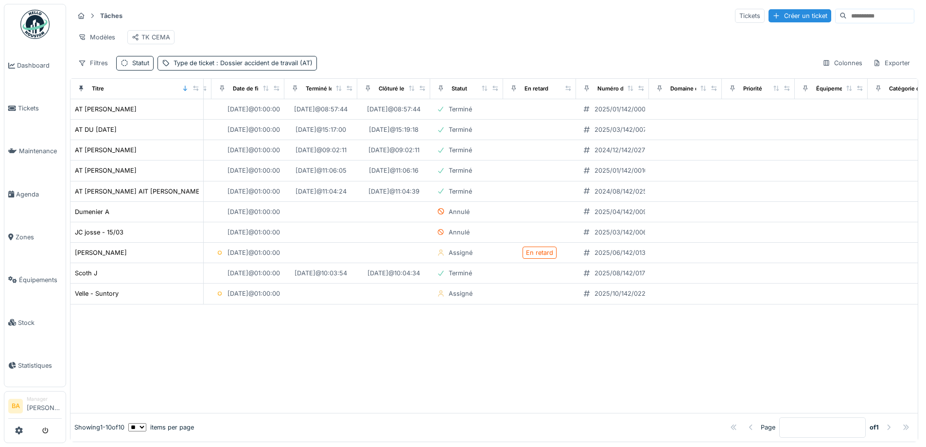
scroll to position [0, 256]
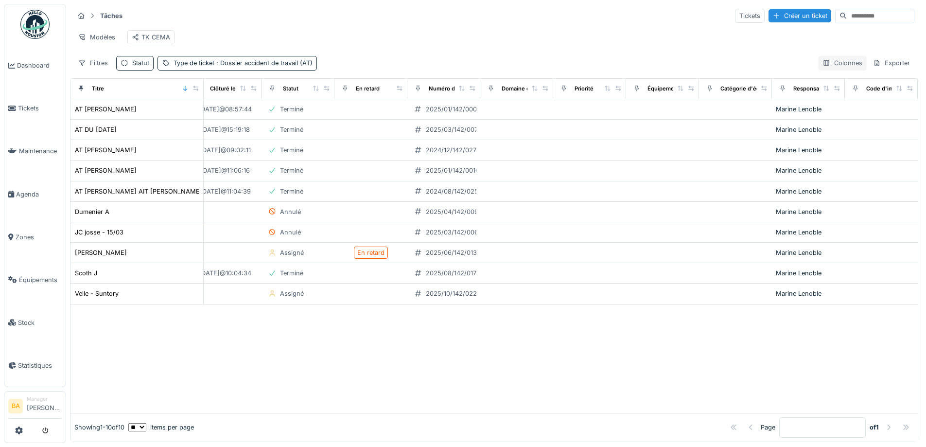
click at [825, 70] on div "Colonnes" at bounding box center [842, 63] width 49 height 14
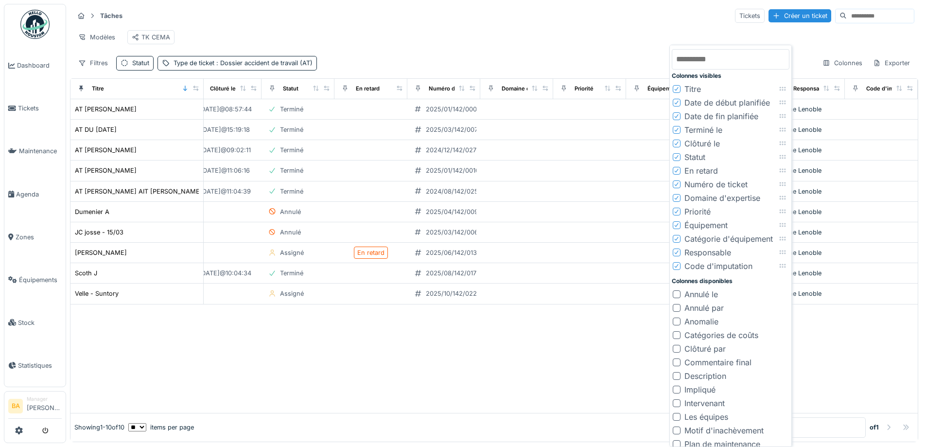
click at [678, 251] on icon at bounding box center [677, 252] width 6 height 5
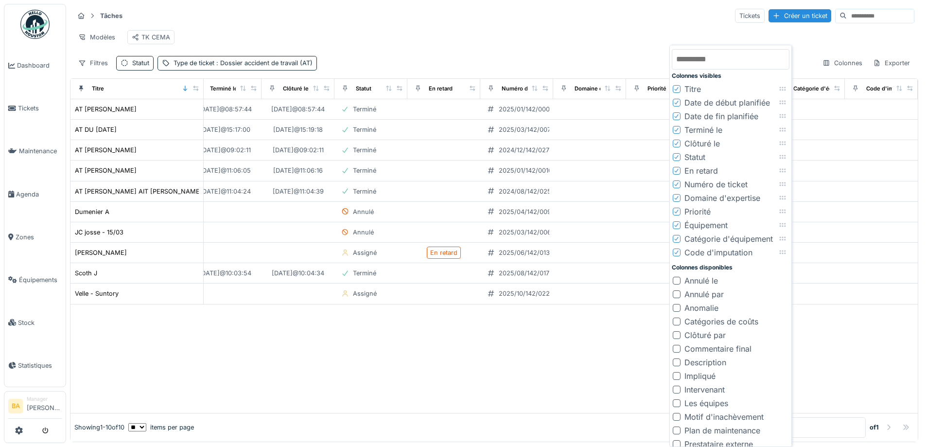
scroll to position [0, 183]
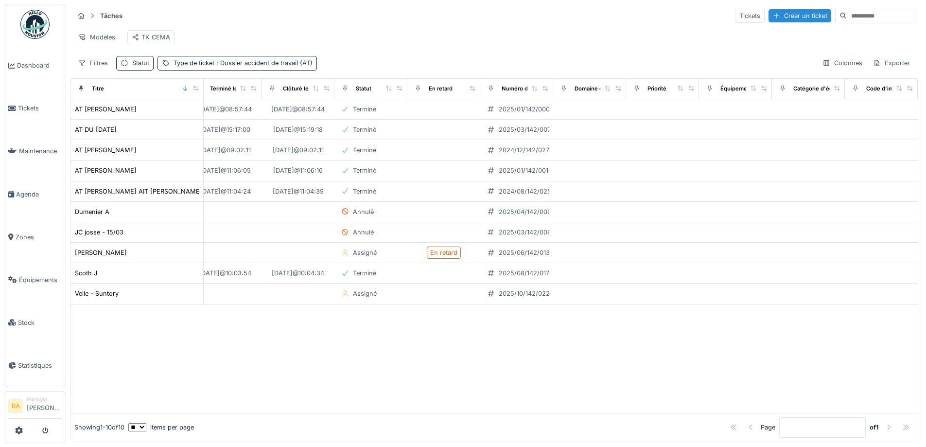
drag, startPoint x: 586, startPoint y: 47, endPoint x: 573, endPoint y: 51, distance: 13.7
click at [585, 46] on div "Modèles TK CEMA" at bounding box center [494, 37] width 841 height 22
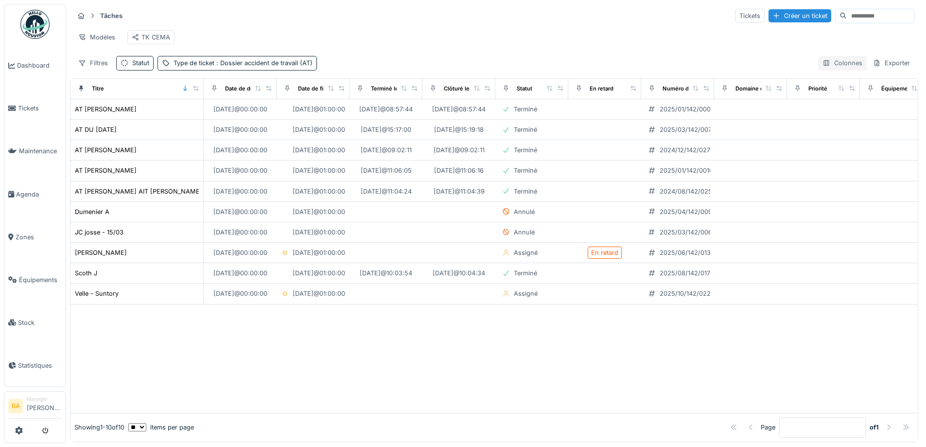
click at [818, 70] on div "Colonnes" at bounding box center [842, 63] width 49 height 14
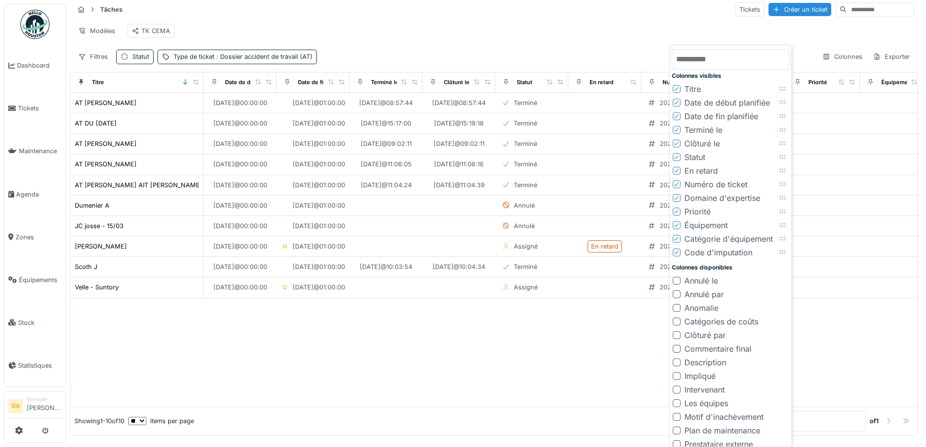
scroll to position [88, 0]
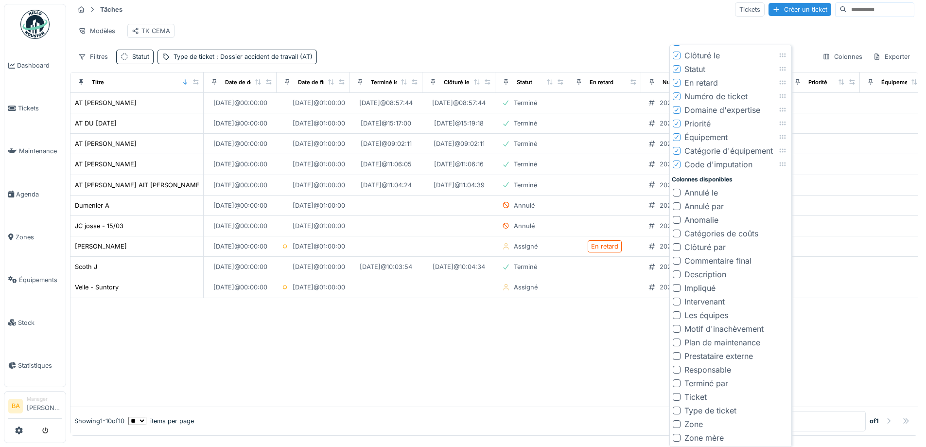
click at [353, 36] on div "Modèles TK CEMA" at bounding box center [494, 31] width 841 height 22
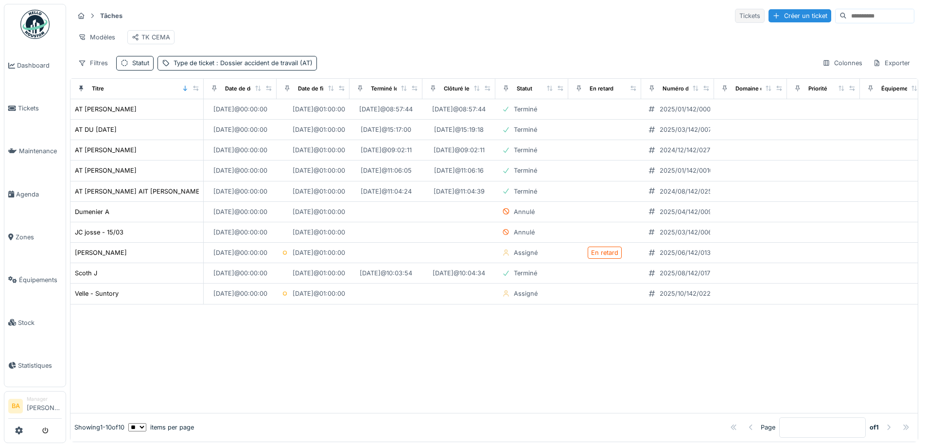
click at [735, 9] on div "Tickets" at bounding box center [750, 16] width 30 height 14
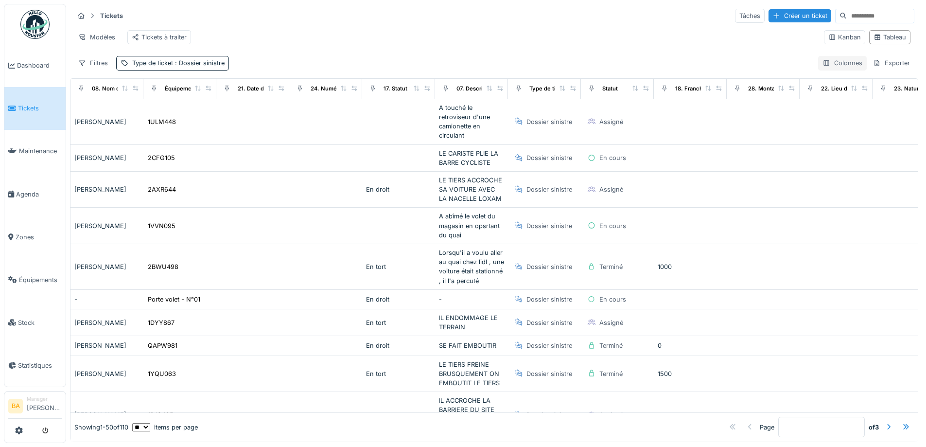
click at [825, 69] on div "Colonnes" at bounding box center [842, 63] width 49 height 14
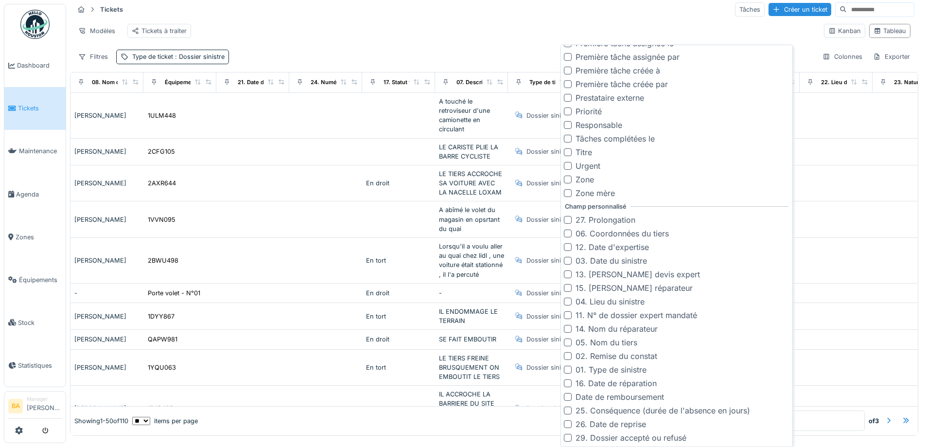
scroll to position [443, 0]
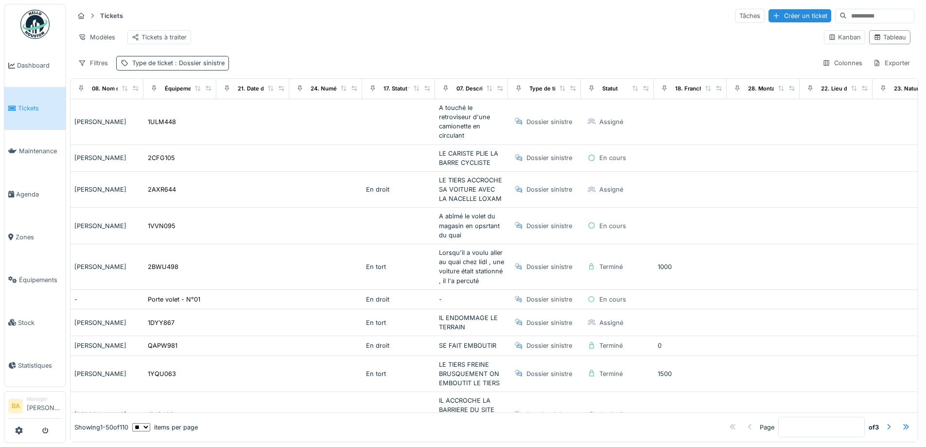
click at [169, 68] on div "Type de ticket : Dossier sinistre" at bounding box center [178, 62] width 92 height 9
click at [235, 113] on icon at bounding box center [234, 116] width 8 height 6
click at [166, 144] on ticket_EwNzk at bounding box center [183, 146] width 112 height 20
type ticket_EwNzk "*"
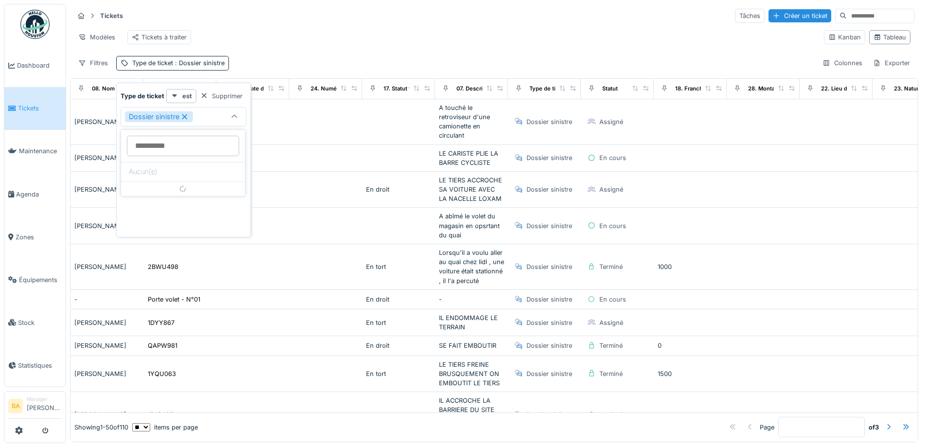
click at [231, 119] on icon at bounding box center [234, 117] width 8 height 6
click at [230, 120] on div at bounding box center [234, 116] width 8 height 9
click at [184, 117] on icon at bounding box center [184, 116] width 5 height 5
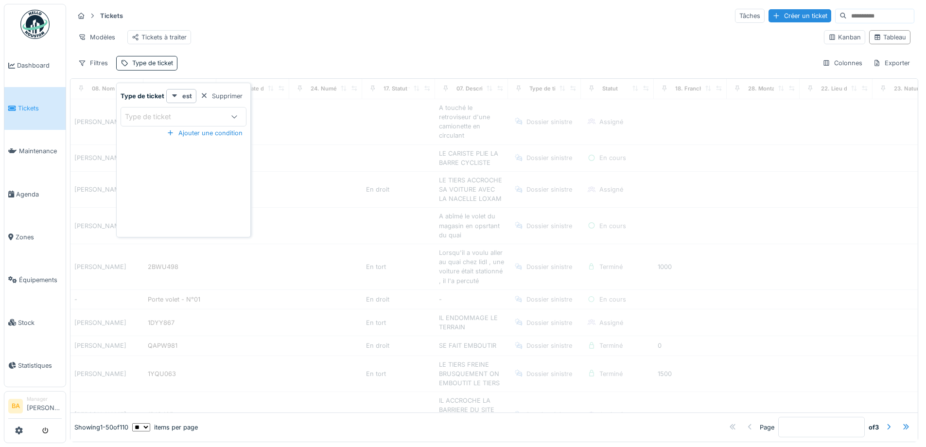
click at [167, 117] on div "Type de ticket" at bounding box center [155, 116] width 60 height 11
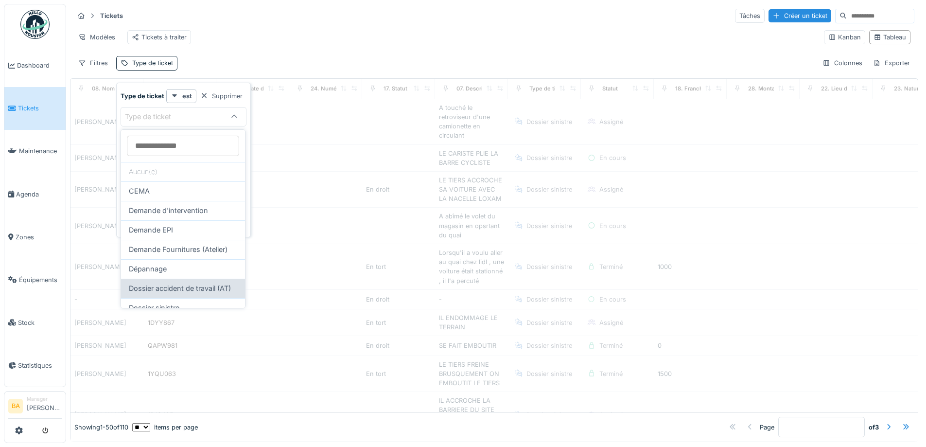
click at [167, 291] on span "Dossier accident de travail (AT)" at bounding box center [180, 288] width 102 height 11
type input "***"
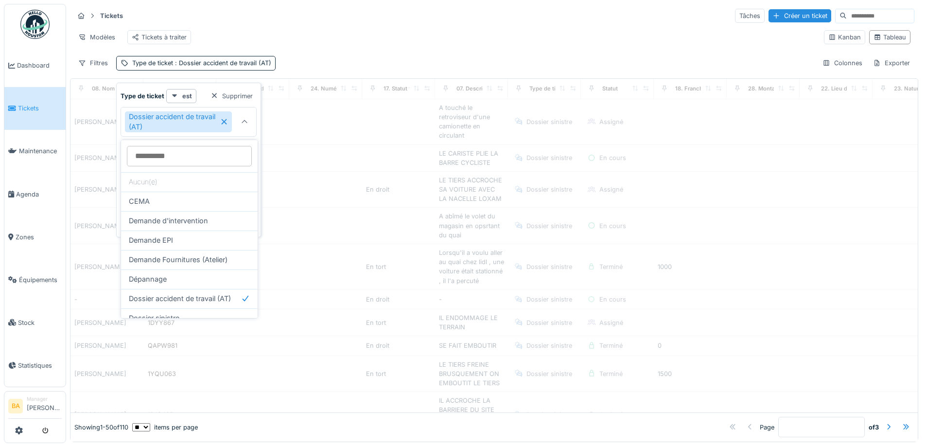
click at [330, 37] on div "Modèles Tickets à traiter" at bounding box center [445, 37] width 742 height 22
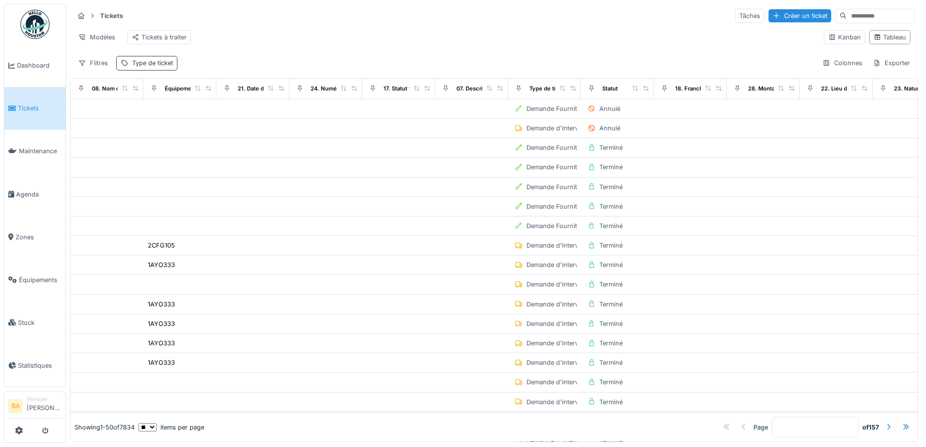
click at [140, 68] on div "Type de ticket" at bounding box center [152, 62] width 41 height 9
click at [195, 116] on div "Type de ticket" at bounding box center [174, 116] width 98 height 11
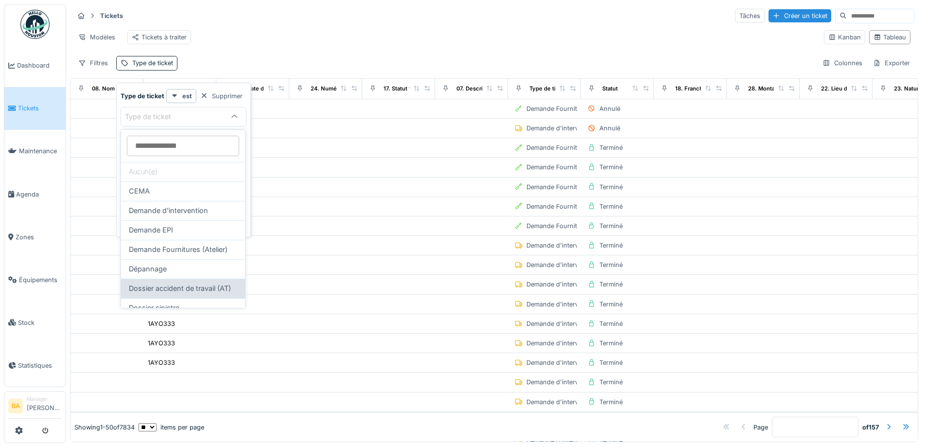
click at [150, 289] on span "Dossier accident de travail (AT)" at bounding box center [180, 288] width 102 height 11
type input "***"
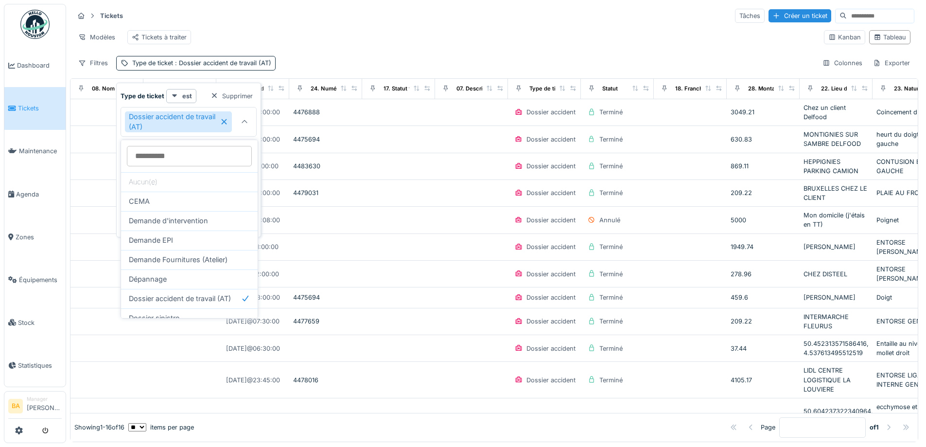
click at [345, 48] on div "Modèles Tickets à traiter" at bounding box center [445, 37] width 742 height 22
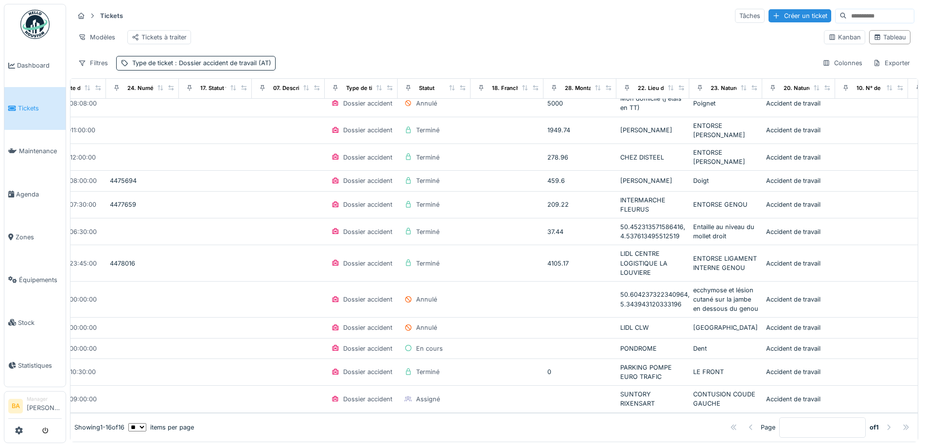
scroll to position [0, 183]
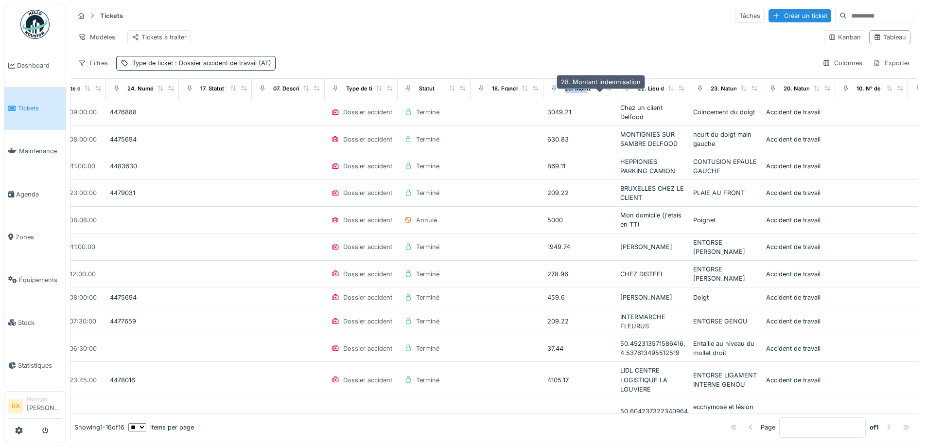
drag, startPoint x: 585, startPoint y: 96, endPoint x: 566, endPoint y: 97, distance: 19.0
click at [566, 93] on div "28. Montant indemnisation" at bounding box center [600, 89] width 71 height 8
click at [594, 95] on div "28. Montant indemnisation" at bounding box center [579, 89] width 65 height 12
click at [598, 91] on icon at bounding box center [598, 88] width 7 height 5
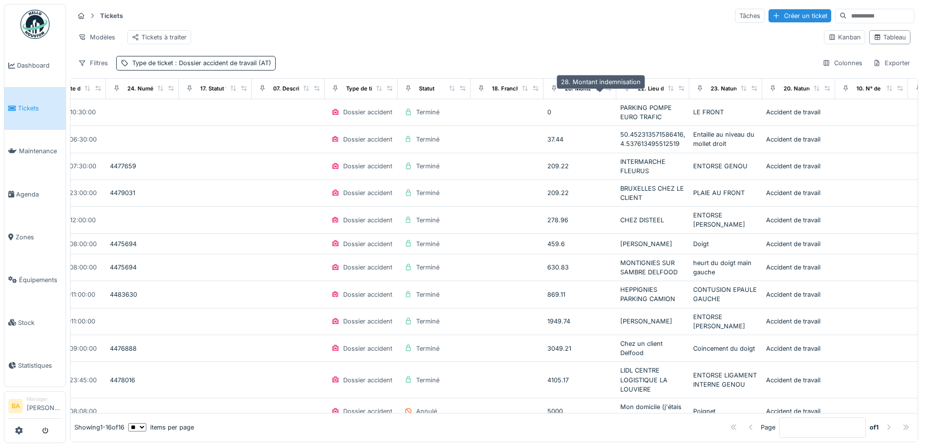
click at [583, 93] on div "28. Montant indemnisation" at bounding box center [600, 89] width 71 height 8
click at [595, 91] on icon at bounding box center [598, 88] width 7 height 5
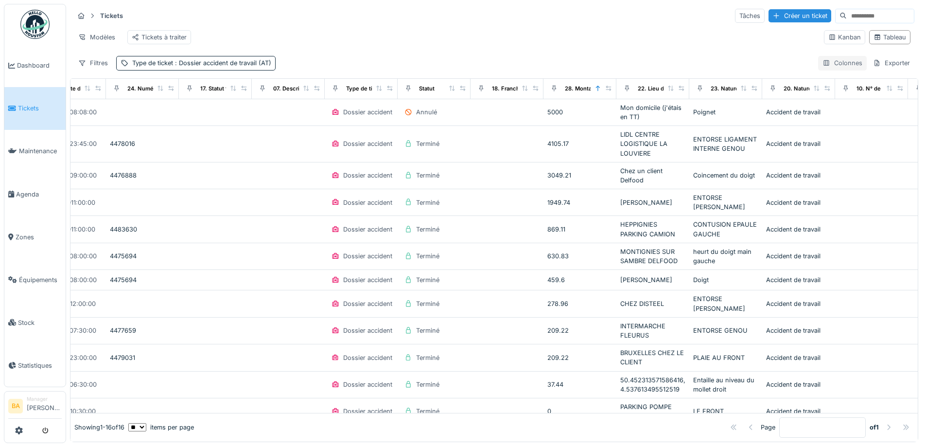
click at [822, 70] on div "Colonnes" at bounding box center [842, 63] width 49 height 14
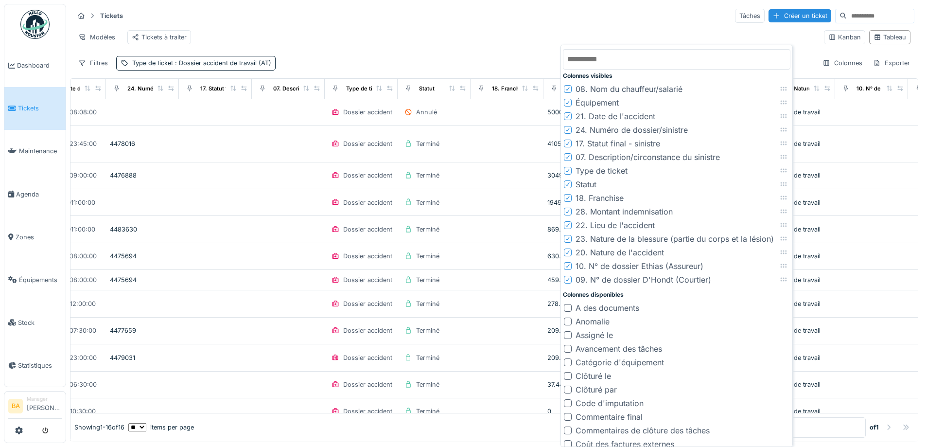
click at [522, 40] on div "Modèles Tickets à traiter" at bounding box center [445, 37] width 742 height 22
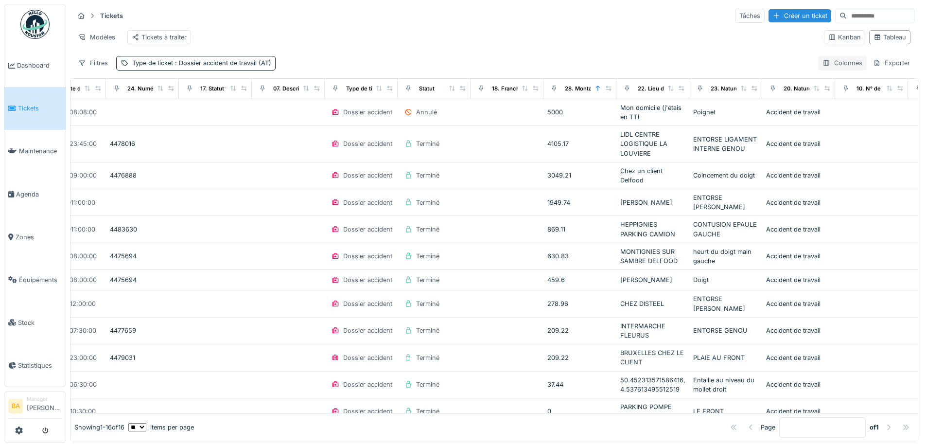
click at [826, 70] on div "Colonnes" at bounding box center [842, 63] width 49 height 14
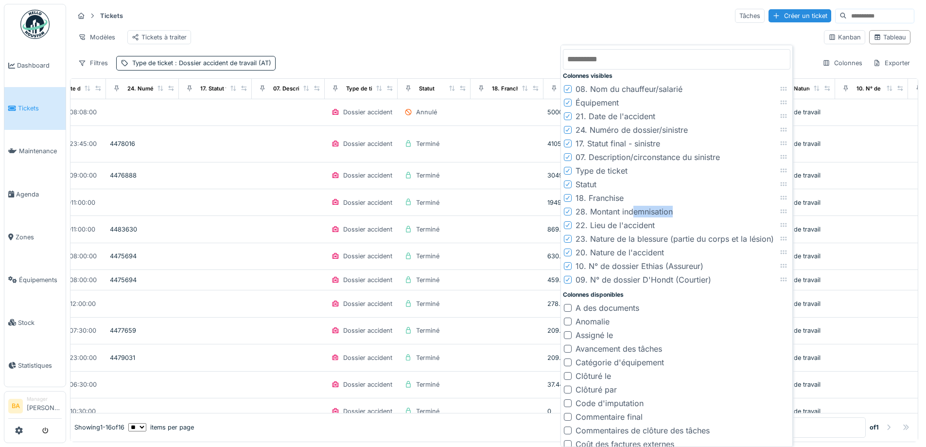
drag, startPoint x: 635, startPoint y: 214, endPoint x: 747, endPoint y: 211, distance: 112.4
click at [734, 210] on li "28. Montant indemnisation" at bounding box center [677, 212] width 228 height 14
drag, startPoint x: 783, startPoint y: 214, endPoint x: 776, endPoint y: 189, distance: 26.9
click at [776, 189] on icon at bounding box center [776, 185] width 8 height 6
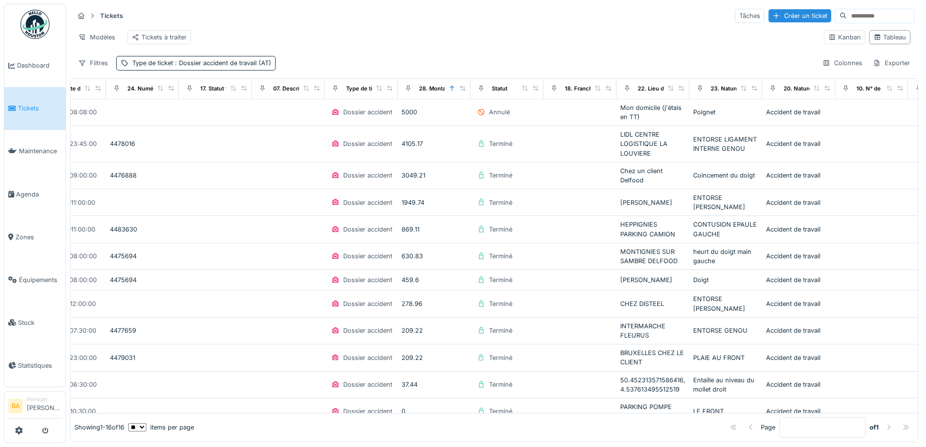
click at [481, 47] on div "Modèles Tickets à traiter" at bounding box center [445, 37] width 742 height 22
click at [100, 39] on div "Modèles" at bounding box center [97, 37] width 46 height 14
click at [233, 32] on div "Modèles Tickets à traiter" at bounding box center [445, 37] width 742 height 22
click at [113, 40] on div "Modèles" at bounding box center [97, 37] width 46 height 14
click at [111, 61] on div "Nouvelle vue" at bounding box center [116, 59] width 81 height 15
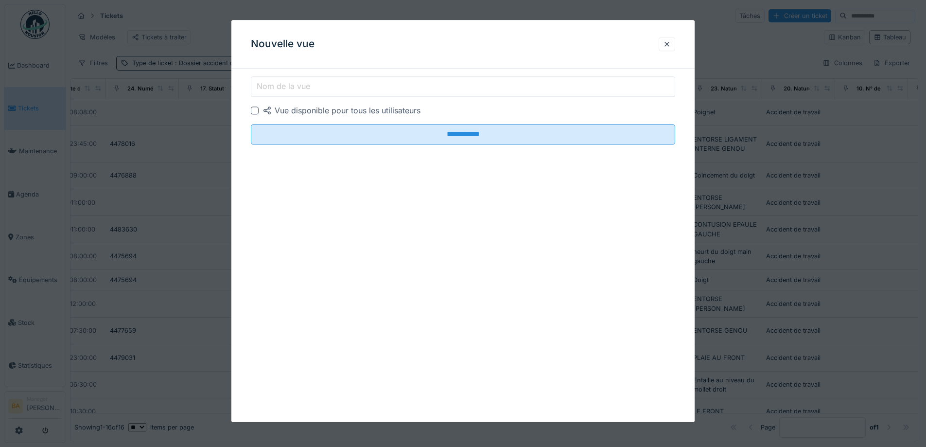
click at [276, 90] on label "Nom de la vue" at bounding box center [283, 87] width 57 height 12
click at [276, 90] on input "Nom de la vue" at bounding box center [463, 86] width 424 height 20
click at [249, 111] on div "**********" at bounding box center [462, 123] width 463 height 95
click at [254, 112] on div at bounding box center [255, 110] width 8 height 8
click at [671, 45] on div at bounding box center [667, 43] width 8 height 9
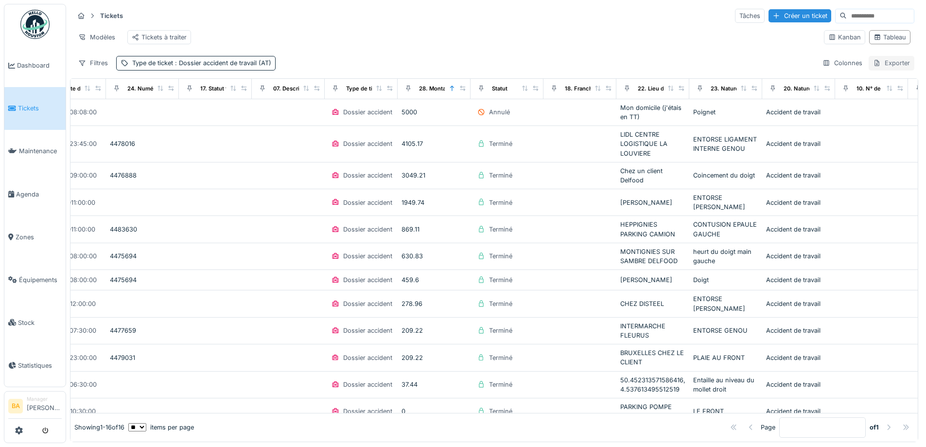
click at [874, 68] on div "Exporter" at bounding box center [892, 63] width 46 height 14
click at [864, 91] on icon at bounding box center [862, 91] width 7 height 5
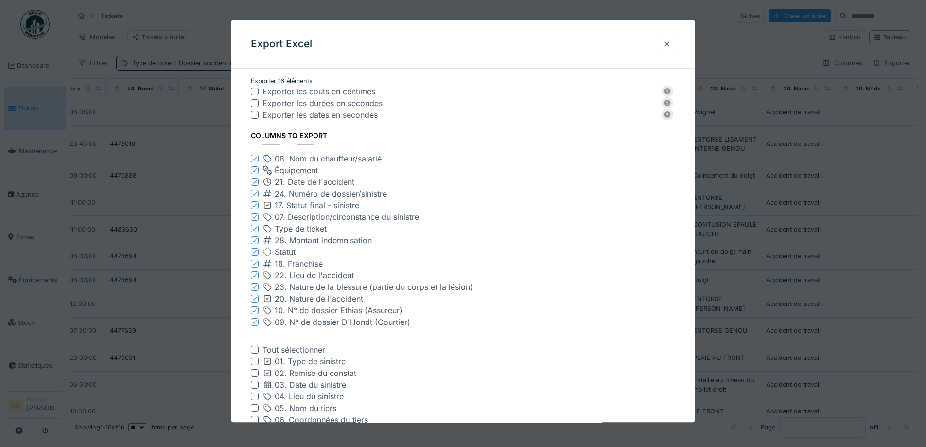
click at [664, 46] on div at bounding box center [667, 44] width 17 height 14
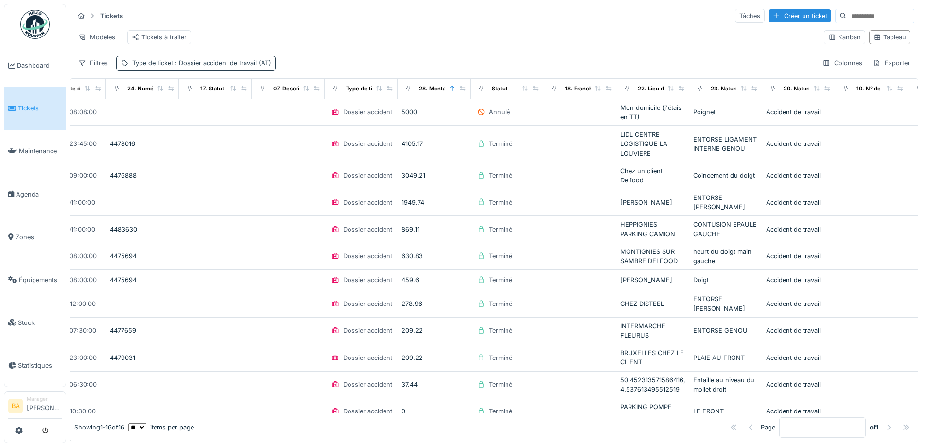
click at [232, 67] on span ": Dossier accident de travail (AT)" at bounding box center [222, 62] width 98 height 7
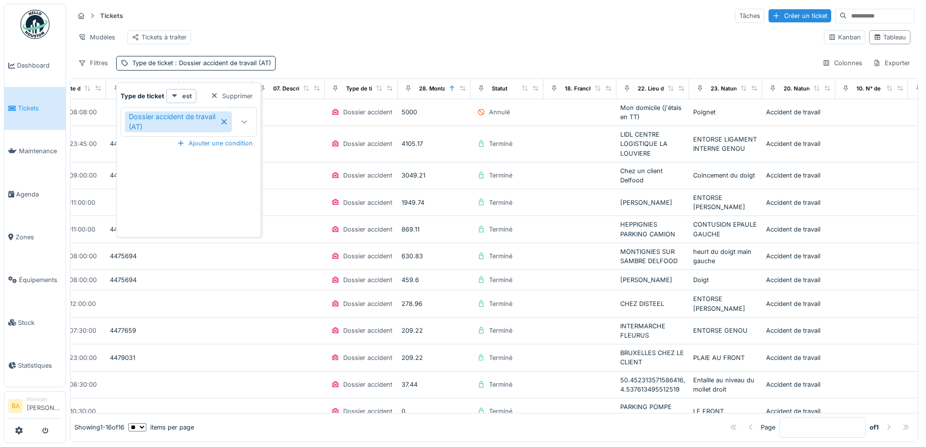
click at [227, 121] on icon at bounding box center [223, 121] width 5 height 5
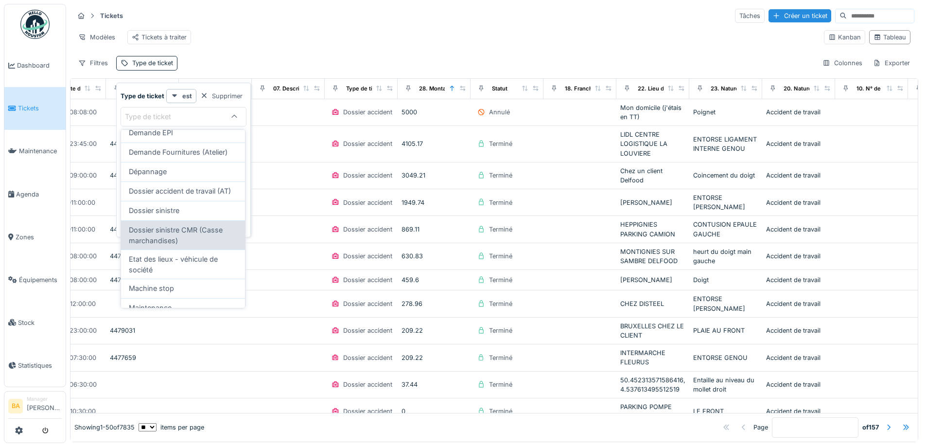
scroll to position [146, 0]
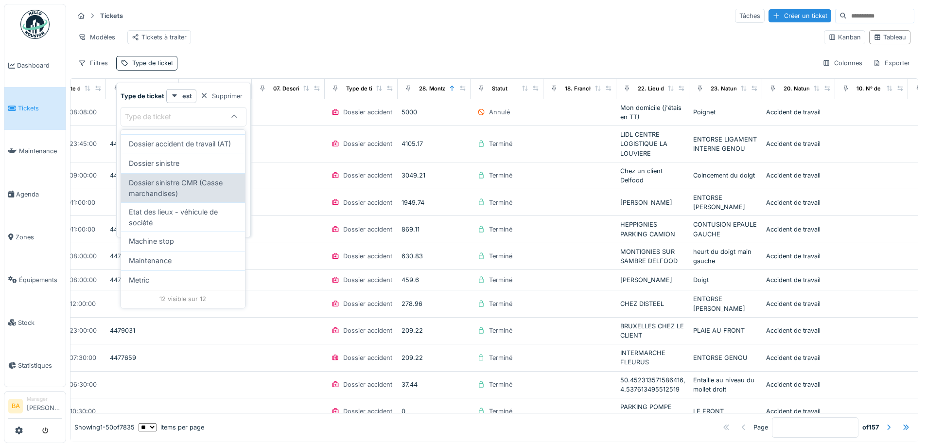
click at [176, 197] on span "Dossier sinistre CMR (Casse marchandises)" at bounding box center [183, 187] width 108 height 21
type input "***"
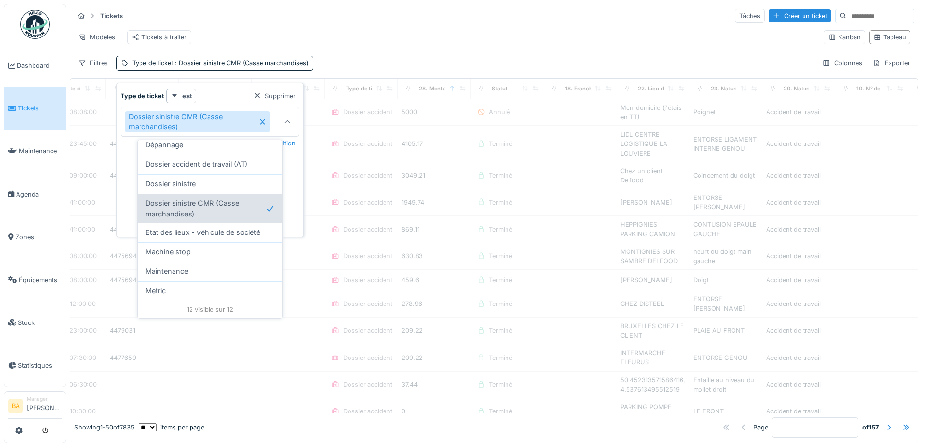
scroll to position [134, 0]
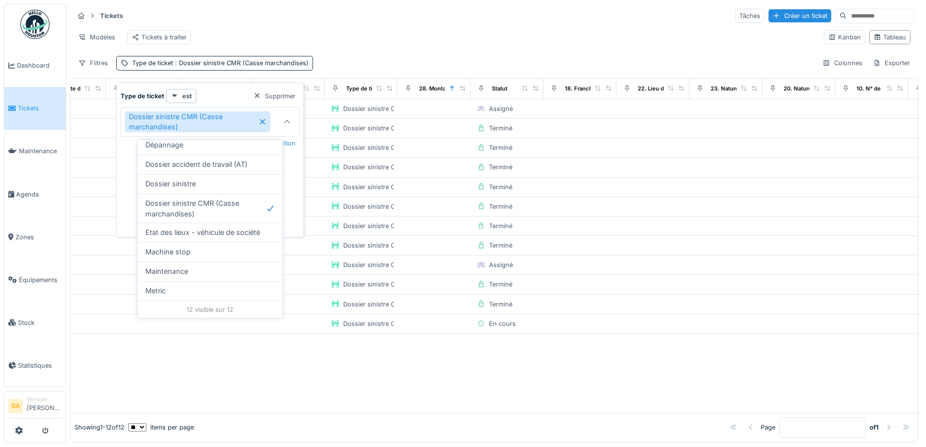
click at [361, 21] on div "Tickets Tâches Créer un ticket" at bounding box center [494, 16] width 841 height 16
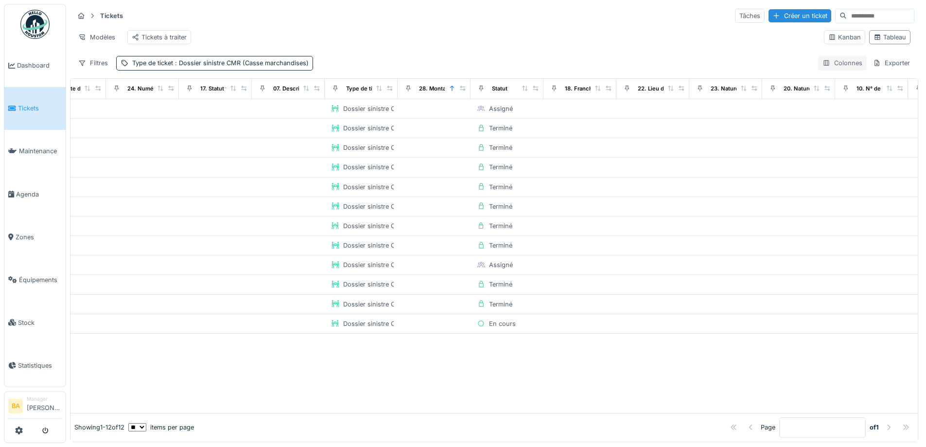
click at [829, 69] on div "Colonnes" at bounding box center [842, 63] width 49 height 14
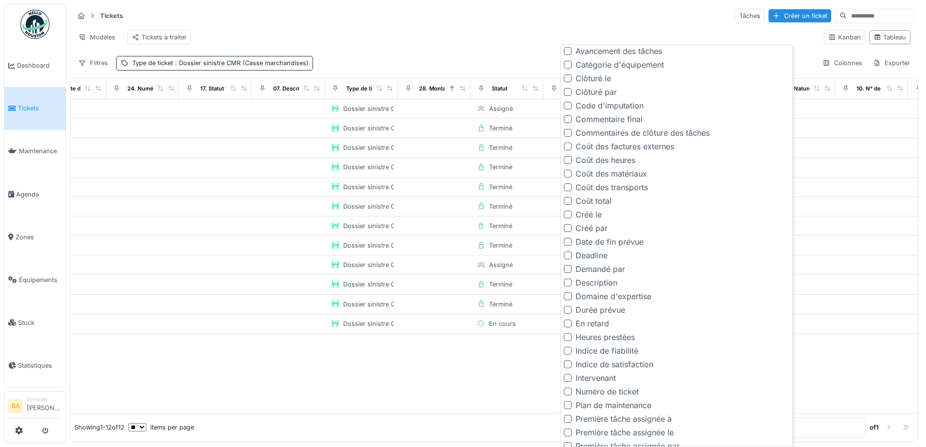
scroll to position [6, 0]
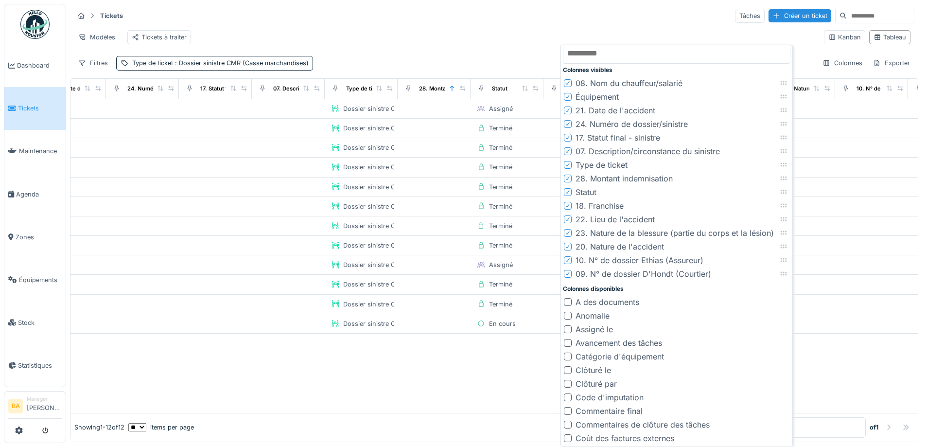
click at [28, 400] on li "Manager Bruno Alessandri" at bounding box center [44, 405] width 35 height 21
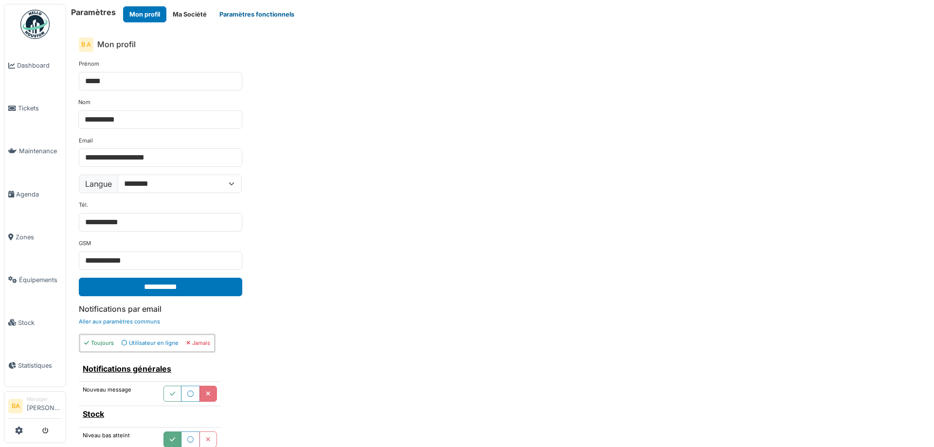
click at [239, 17] on button "Paramètres fonctionnels" at bounding box center [257, 14] width 88 height 16
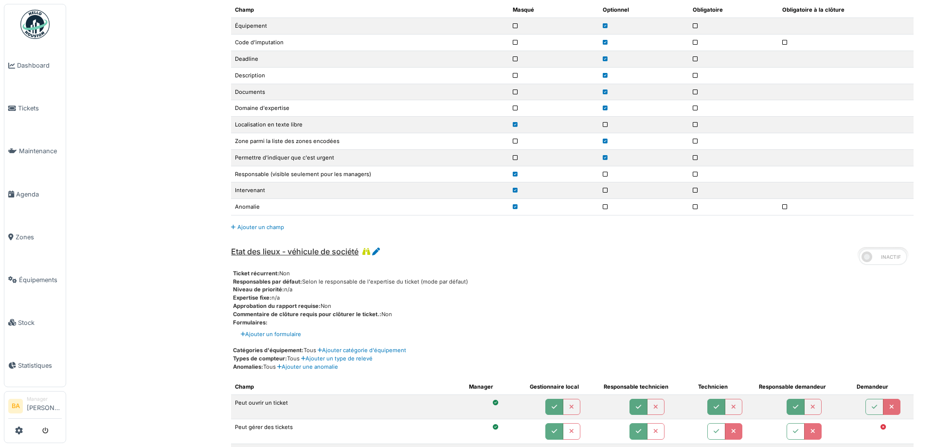
scroll to position [4327, 0]
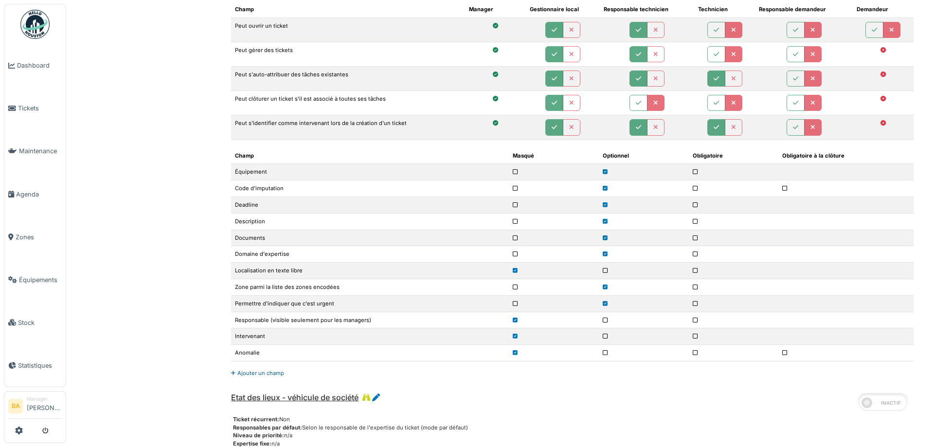
click at [256, 372] on link "Ajouter un champ" at bounding box center [257, 373] width 53 height 7
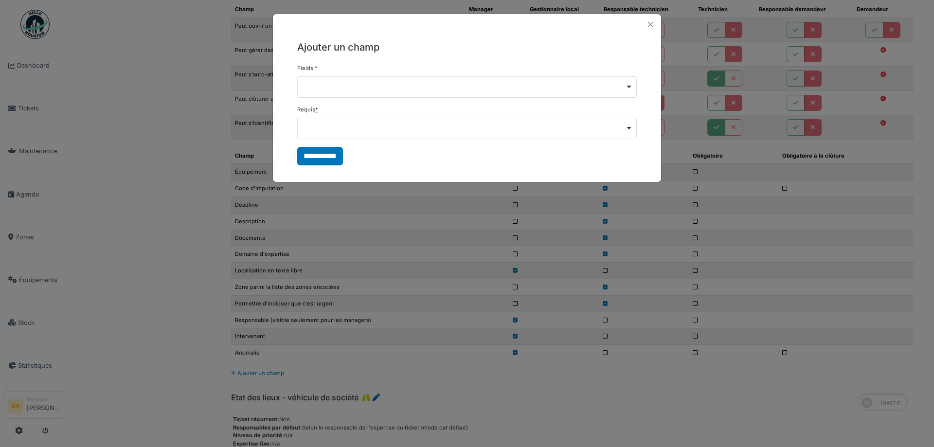
click at [619, 85] on div "Remove item" at bounding box center [466, 86] width 331 height 4
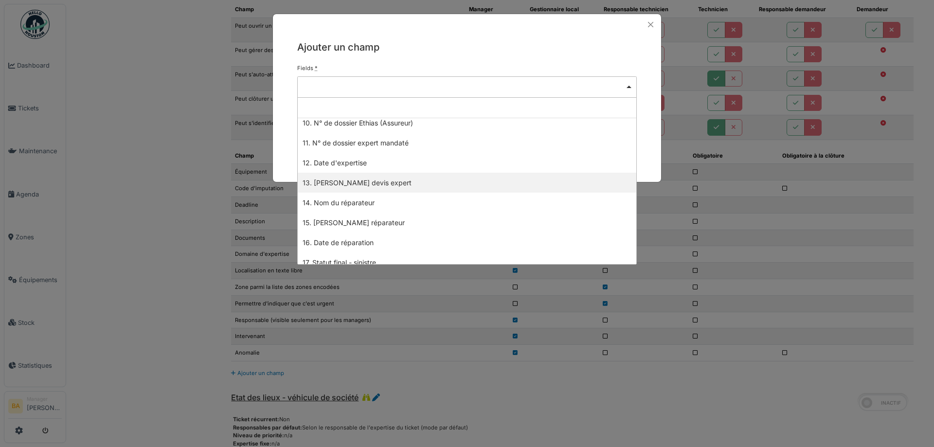
scroll to position [243, 0]
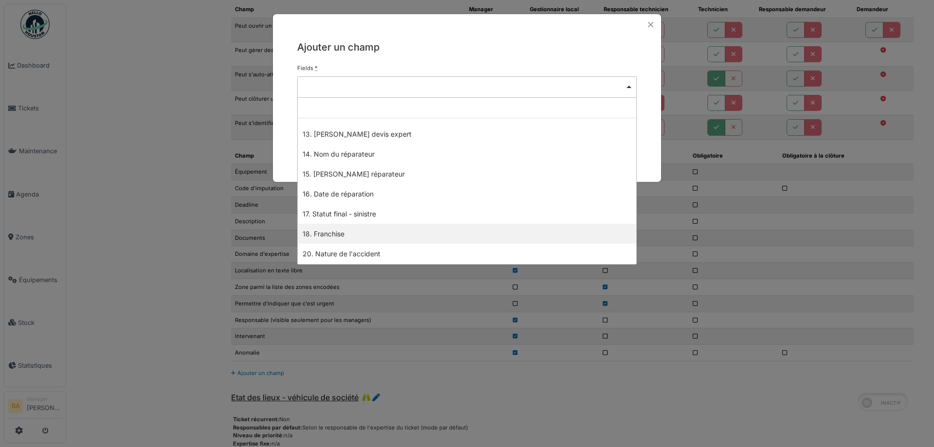
select select "***"
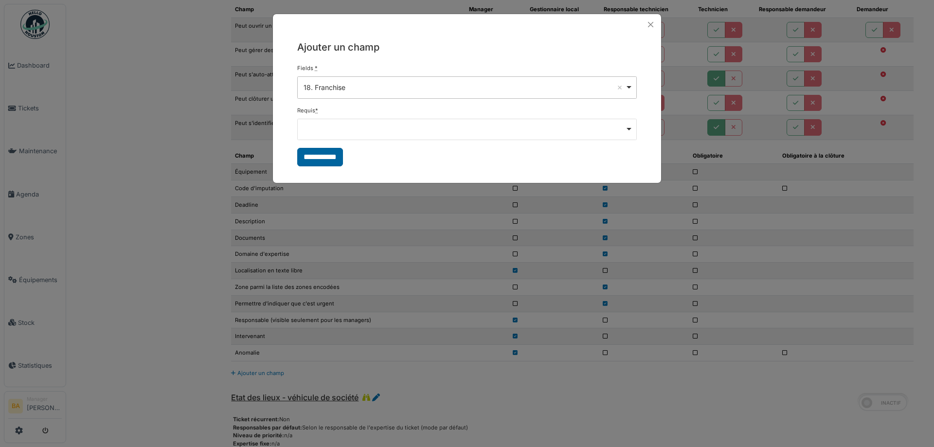
click at [324, 159] on input "**********" at bounding box center [320, 157] width 46 height 18
click at [555, 124] on div "Remove item" at bounding box center [466, 129] width 339 height 21
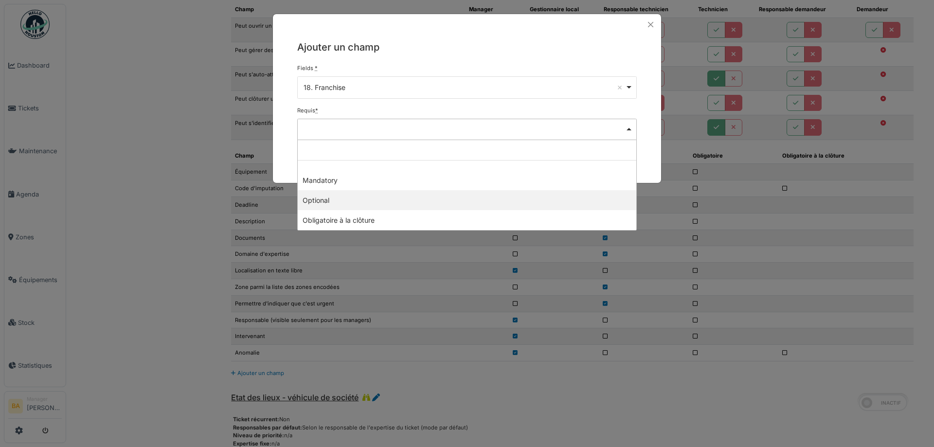
select select "********"
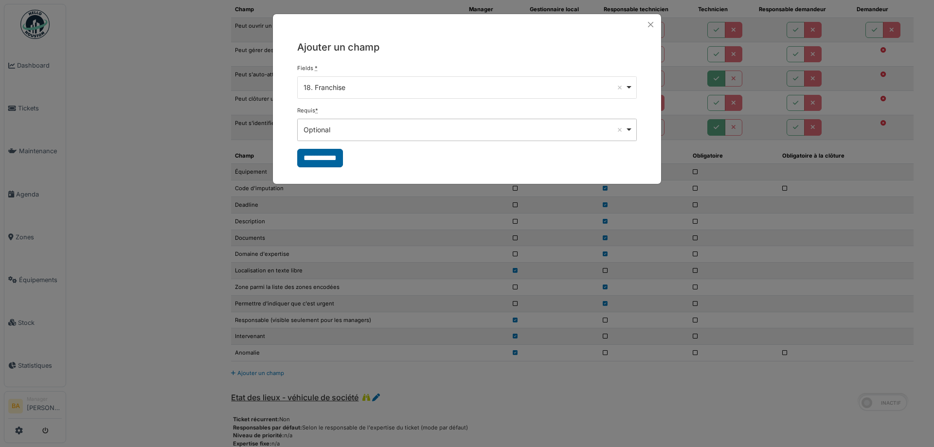
click at [313, 162] on input "**********" at bounding box center [320, 158] width 46 height 18
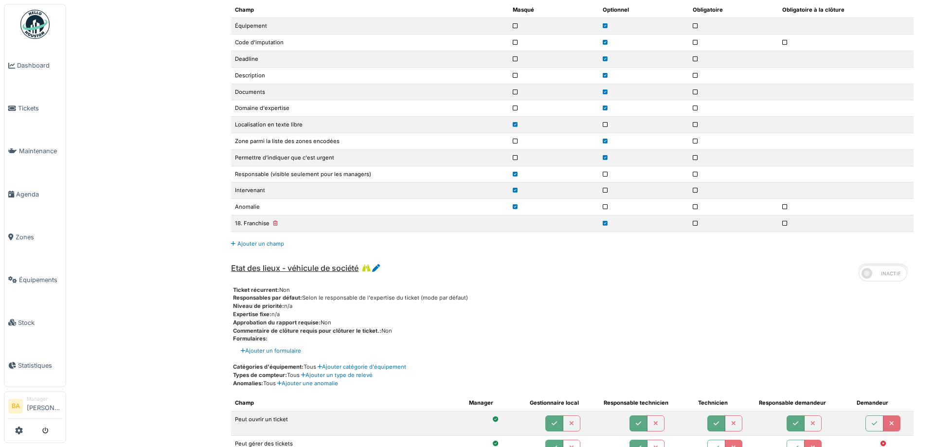
scroll to position [4376, 0]
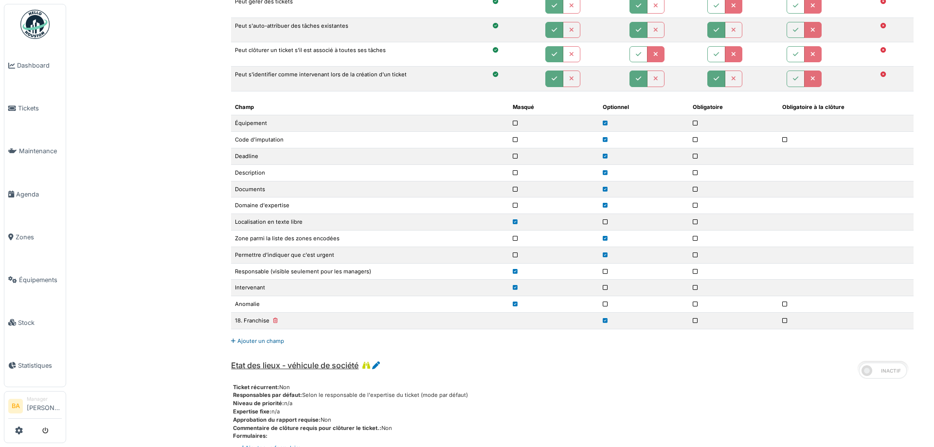
click at [253, 342] on link "Ajouter un champ" at bounding box center [257, 340] width 53 height 7
click at [240, 340] on link "Ajouter un champ" at bounding box center [257, 340] width 53 height 7
click at [251, 340] on link "Ajouter un champ" at bounding box center [257, 340] width 53 height 7
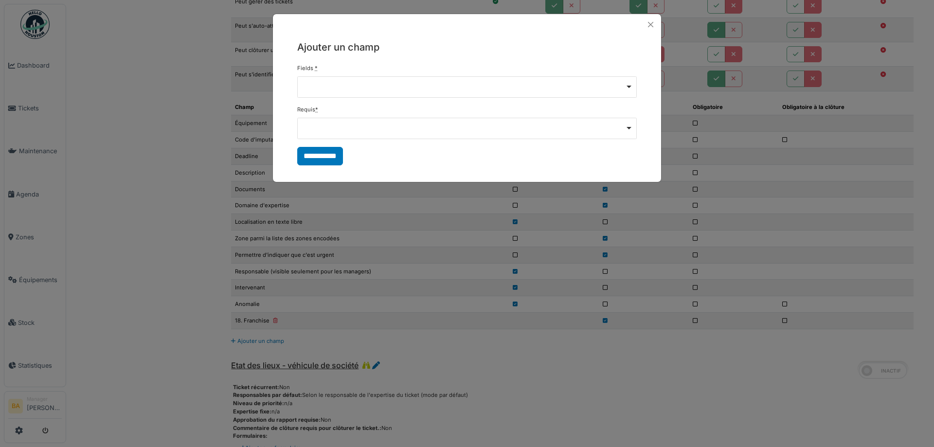
click at [335, 86] on div "Remove item" at bounding box center [466, 86] width 331 height 4
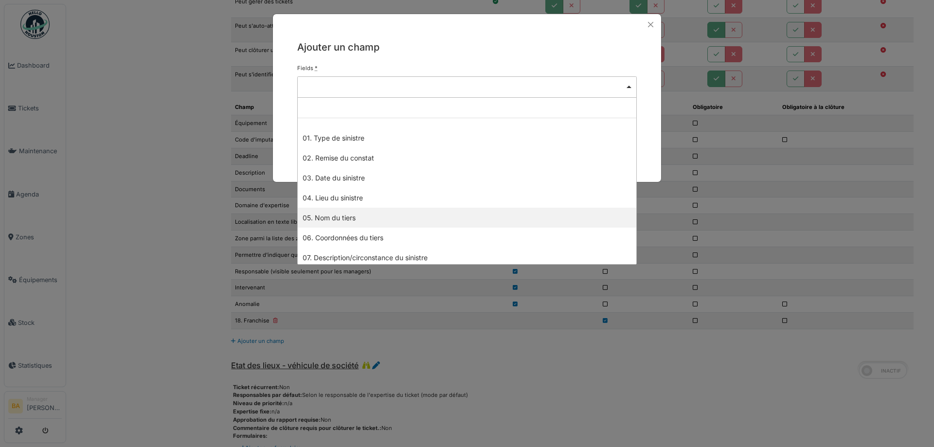
select select "**"
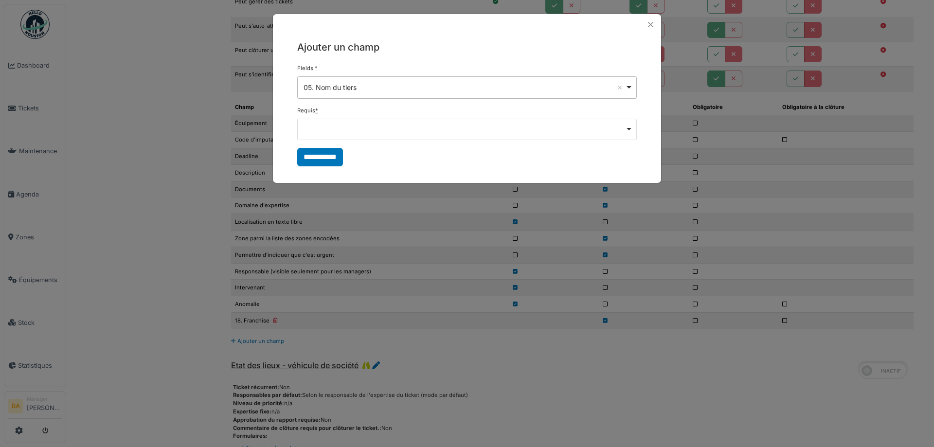
click at [346, 127] on div "Remove item" at bounding box center [466, 128] width 331 height 4
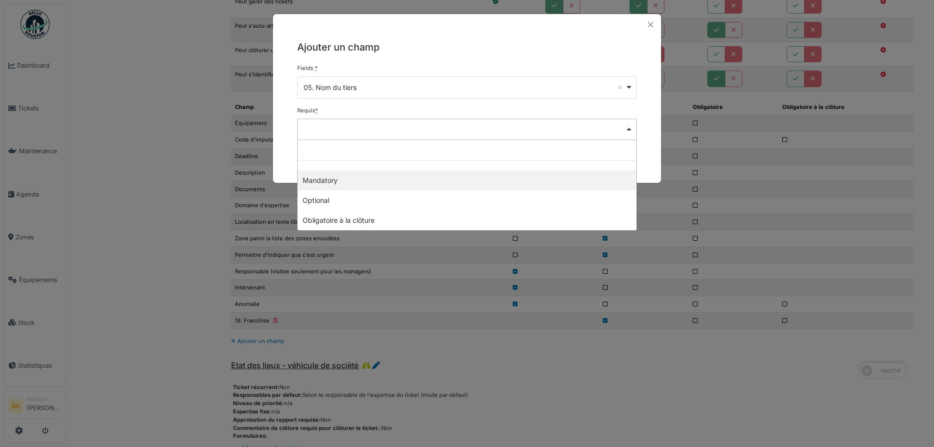
select select "*********"
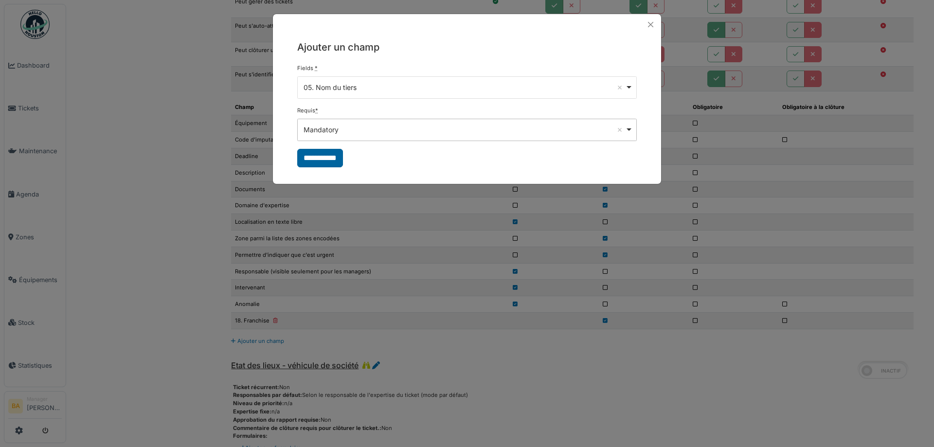
click at [324, 159] on input "**********" at bounding box center [320, 158] width 46 height 18
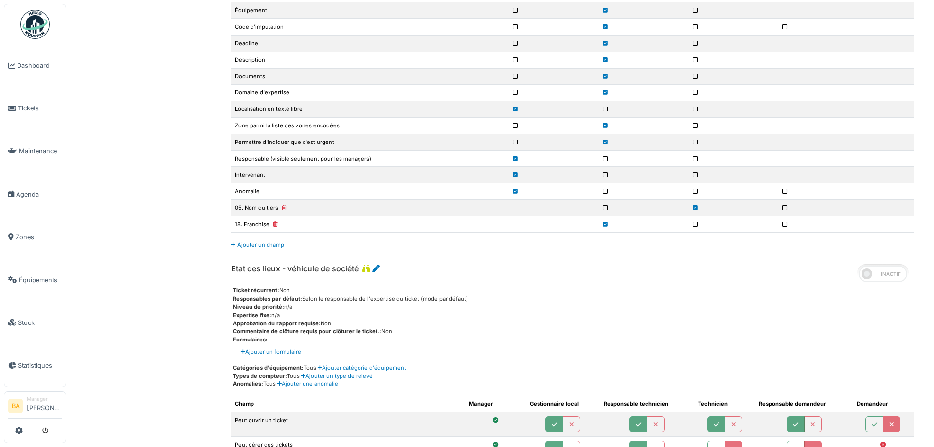
scroll to position [4440, 0]
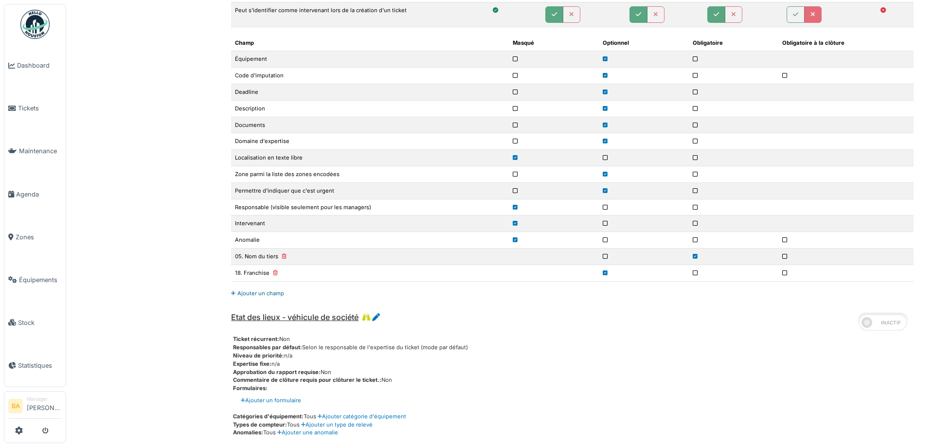
click at [254, 292] on link "Ajouter un champ" at bounding box center [257, 293] width 53 height 7
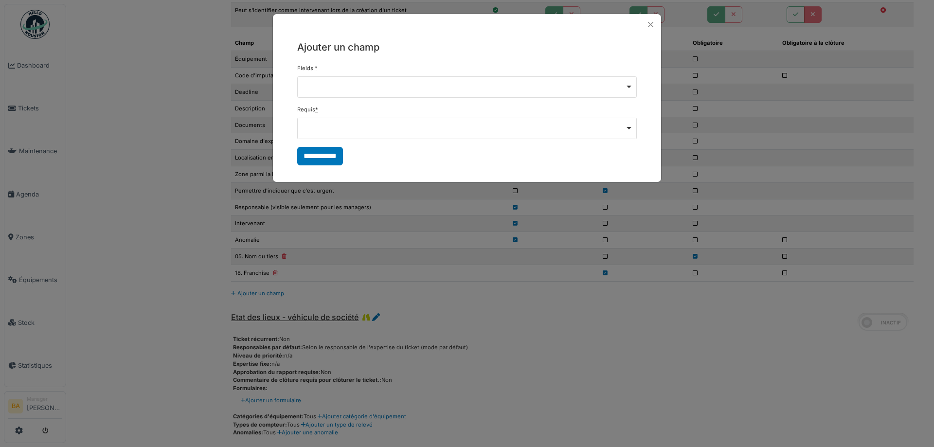
click at [392, 88] on div "Remove item" at bounding box center [466, 86] width 331 height 4
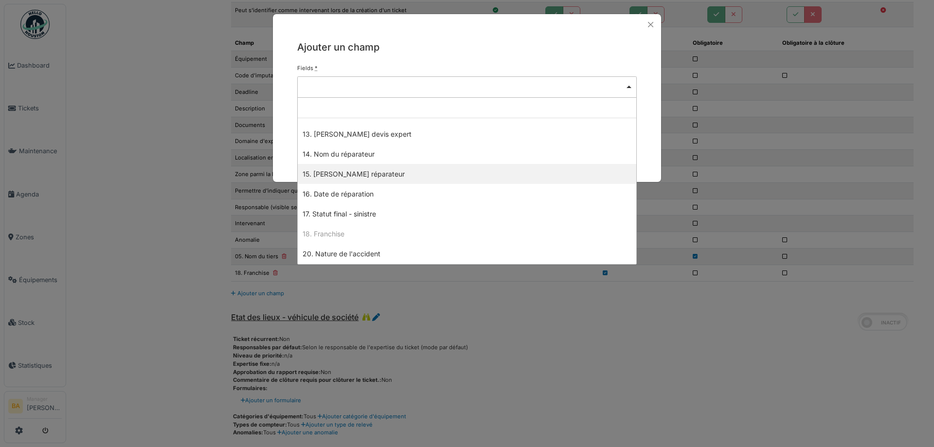
scroll to position [292, 0]
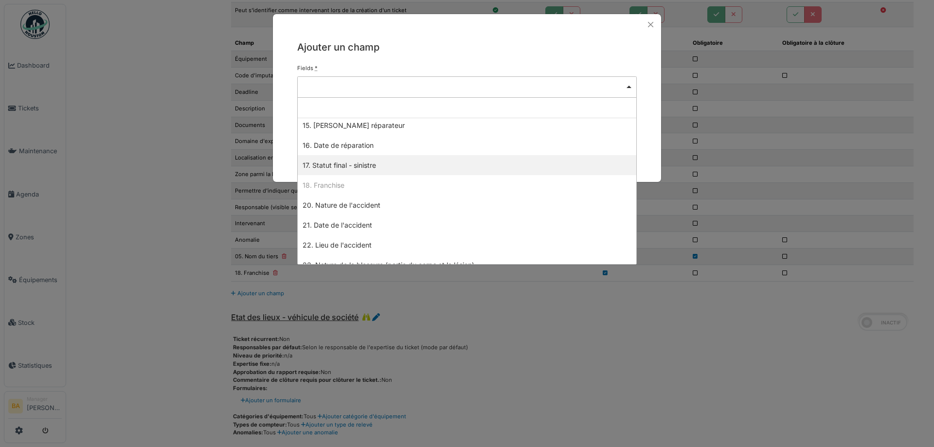
select select "**"
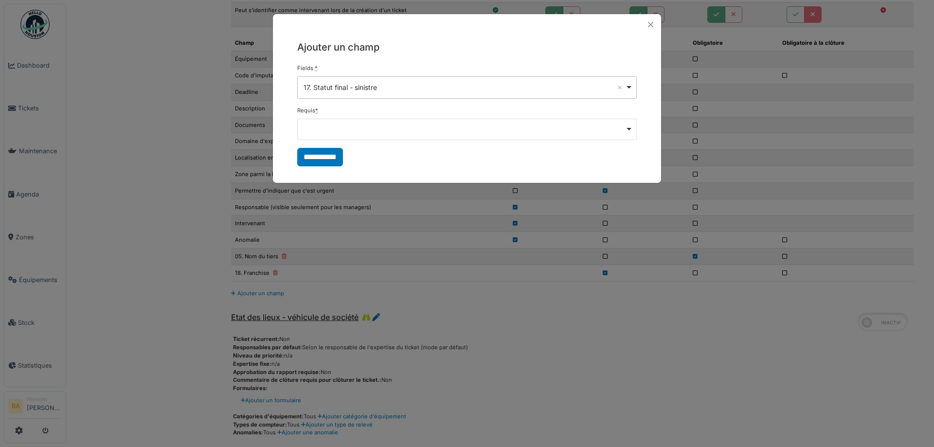
click at [625, 85] on div "17. Statut final - sinistre Remove item" at bounding box center [466, 87] width 331 height 14
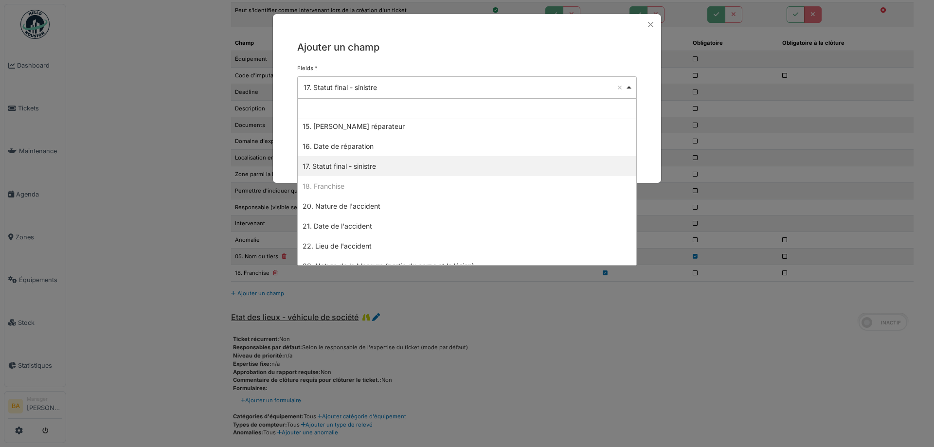
click at [625, 85] on div "17. Statut final - sinistre Remove item" at bounding box center [466, 87] width 331 height 14
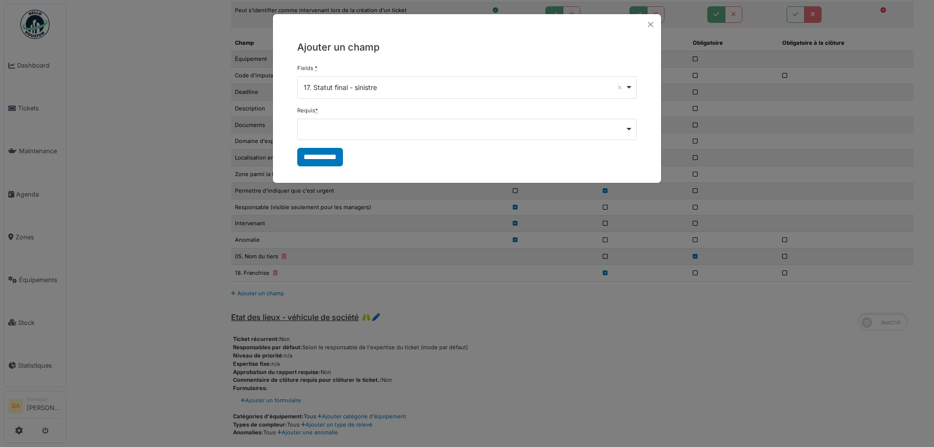
click at [412, 123] on div "Remove item" at bounding box center [466, 129] width 339 height 21
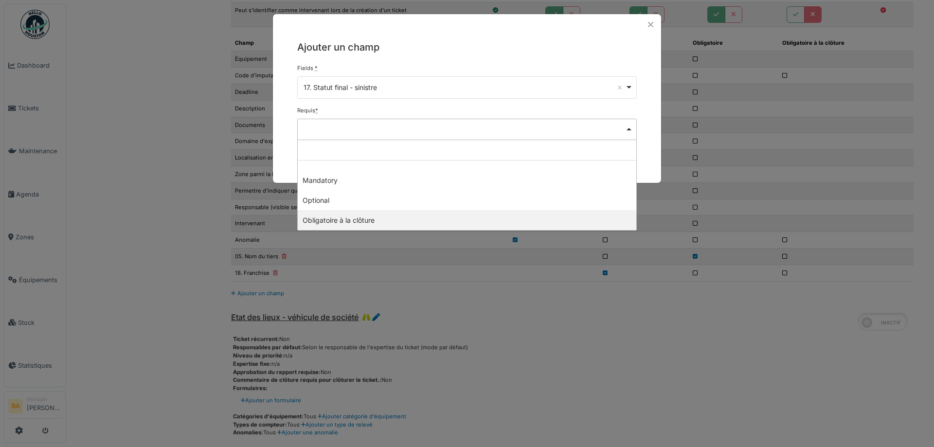
select select "********"
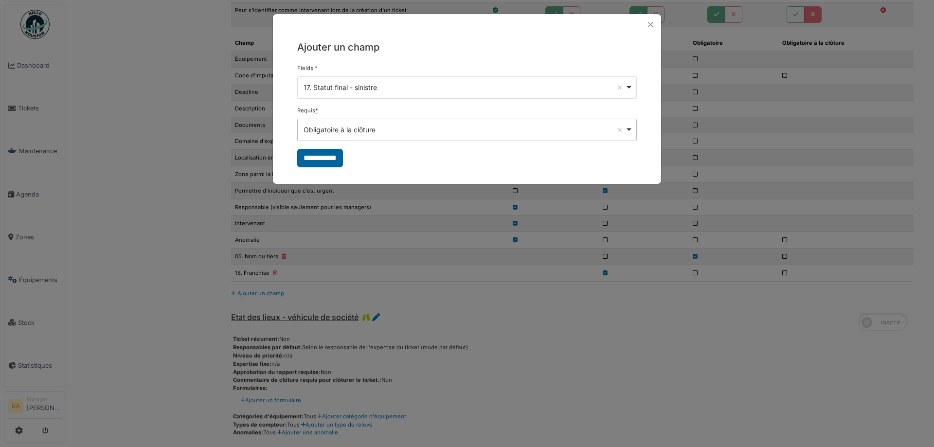
click at [317, 159] on input "**********" at bounding box center [320, 158] width 46 height 18
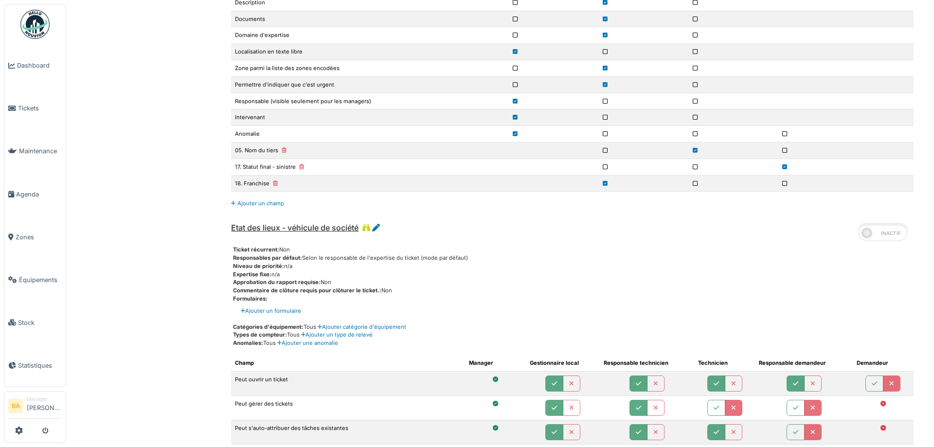
scroll to position [4400, 0]
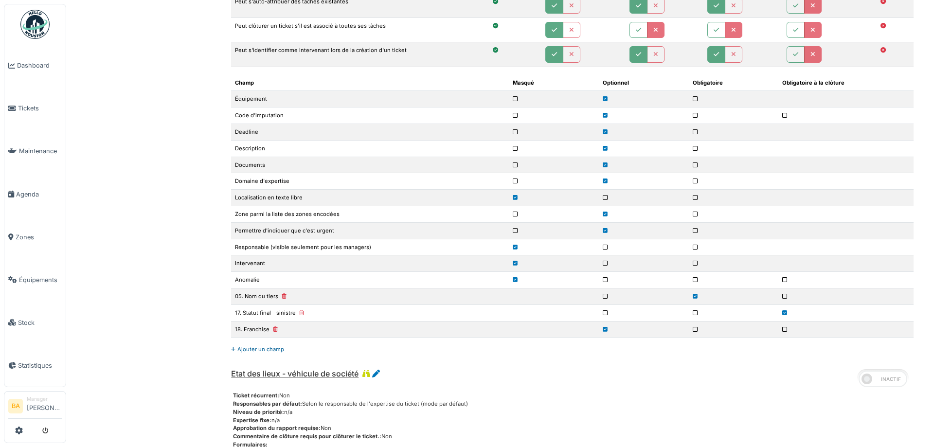
click at [253, 350] on link "Ajouter un champ" at bounding box center [257, 349] width 53 height 7
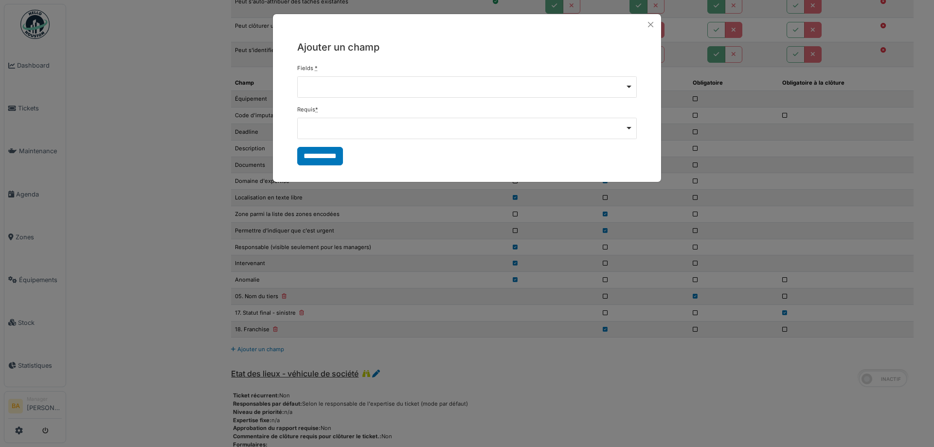
click at [461, 87] on div "Remove item" at bounding box center [466, 86] width 331 height 4
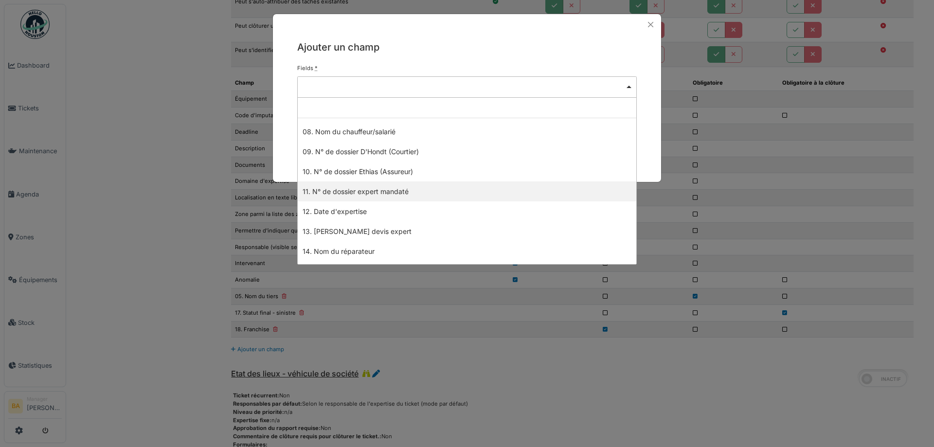
scroll to position [97, 0]
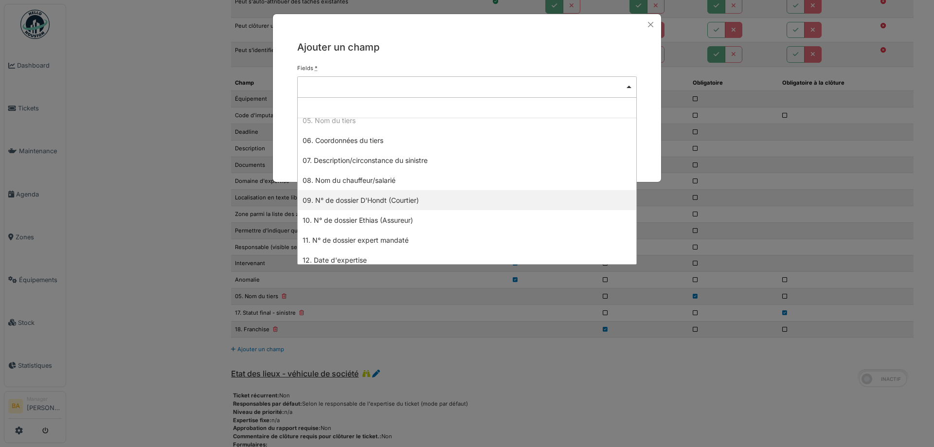
select select "**"
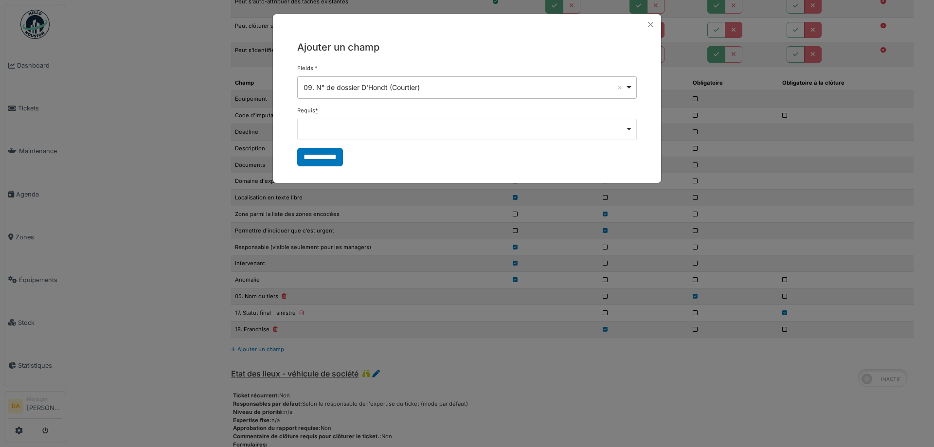
click at [318, 136] on div "Remove item" at bounding box center [466, 129] width 339 height 21
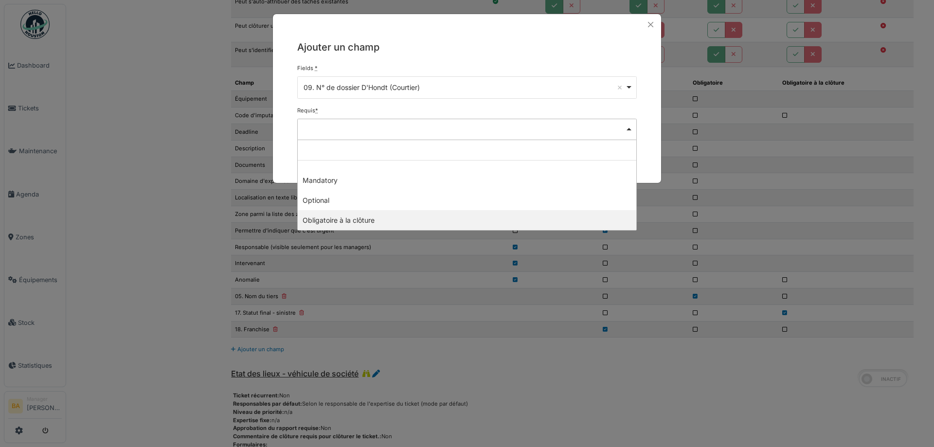
select select "********"
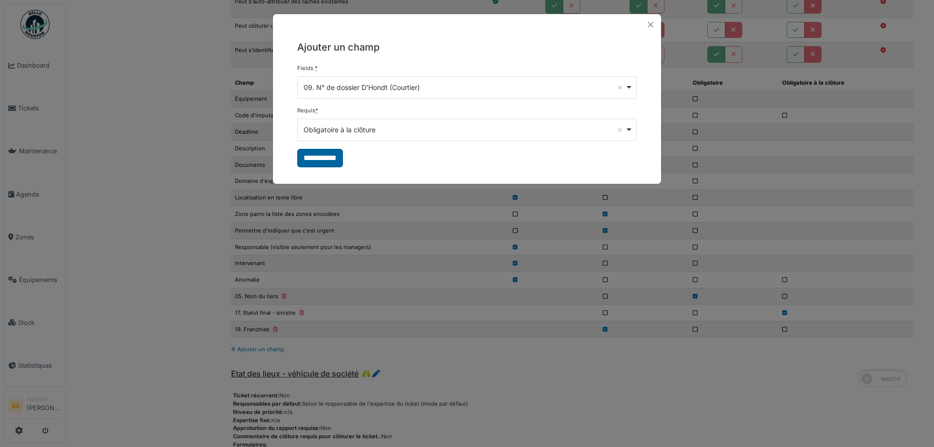
click at [318, 160] on input "**********" at bounding box center [320, 158] width 46 height 18
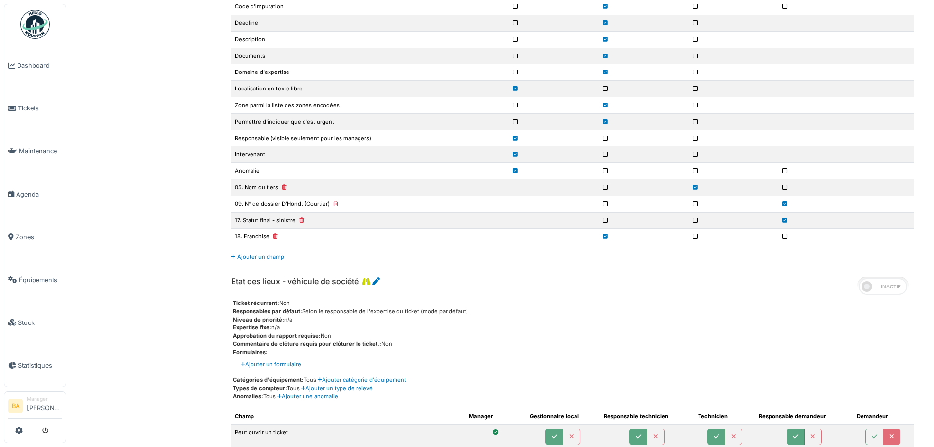
scroll to position [4363, 0]
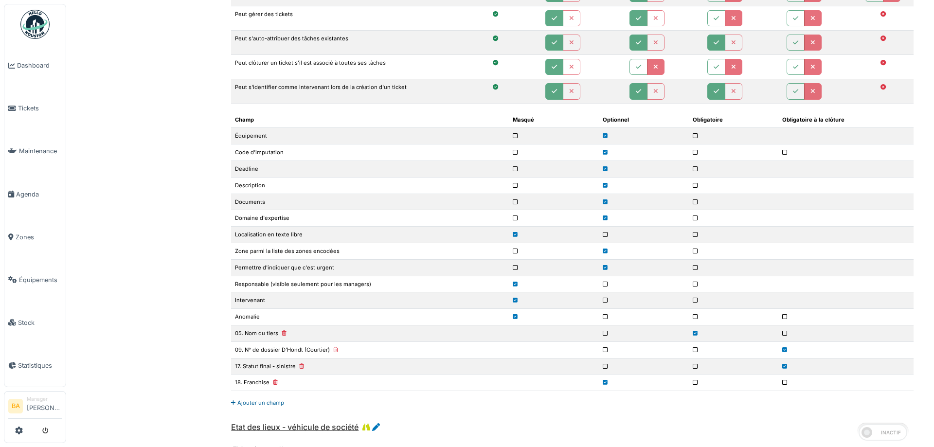
click at [251, 404] on link "Ajouter un champ" at bounding box center [257, 402] width 53 height 7
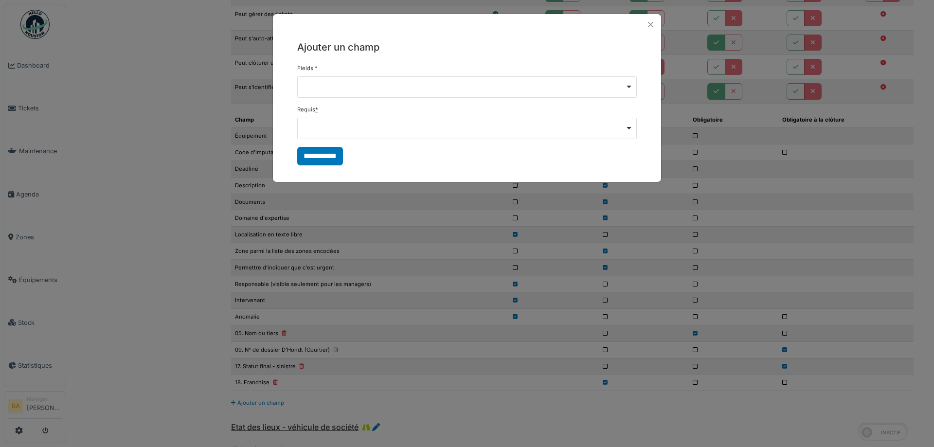
click at [374, 89] on div "Remove item" at bounding box center [466, 86] width 339 height 21
click at [317, 88] on div "Remove item" at bounding box center [466, 86] width 331 height 4
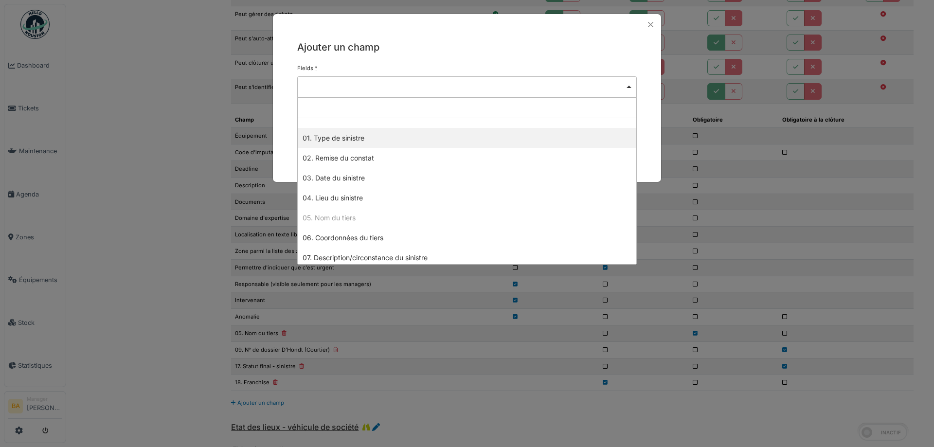
select select "**"
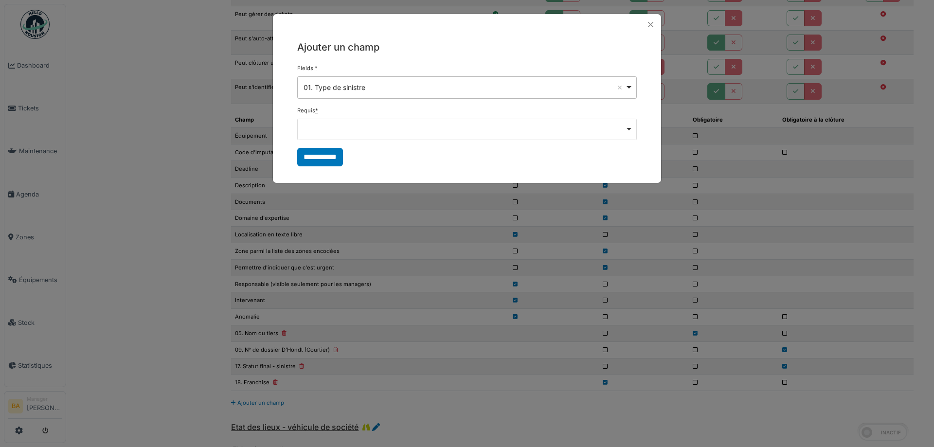
click at [331, 129] on div "Remove item" at bounding box center [466, 128] width 331 height 4
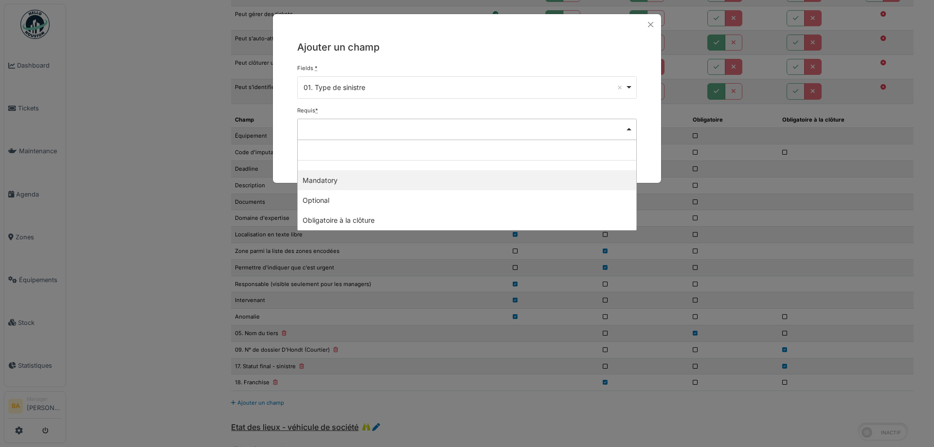
select select "*********"
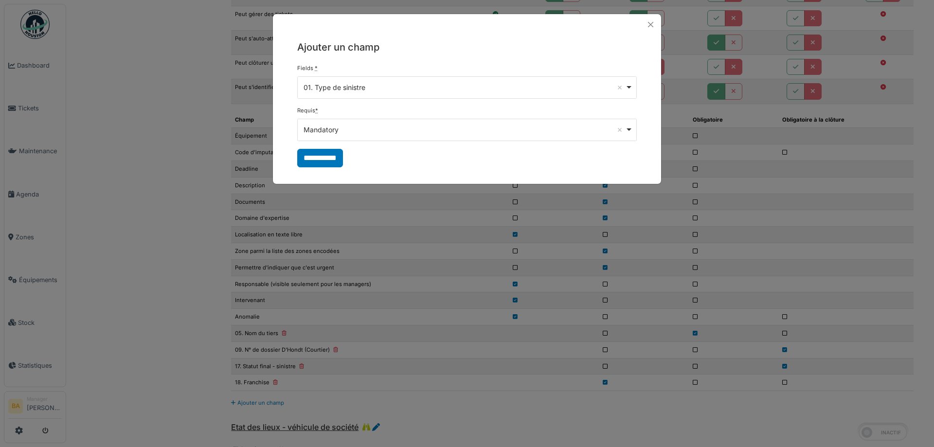
click at [318, 159] on input "**********" at bounding box center [320, 158] width 46 height 18
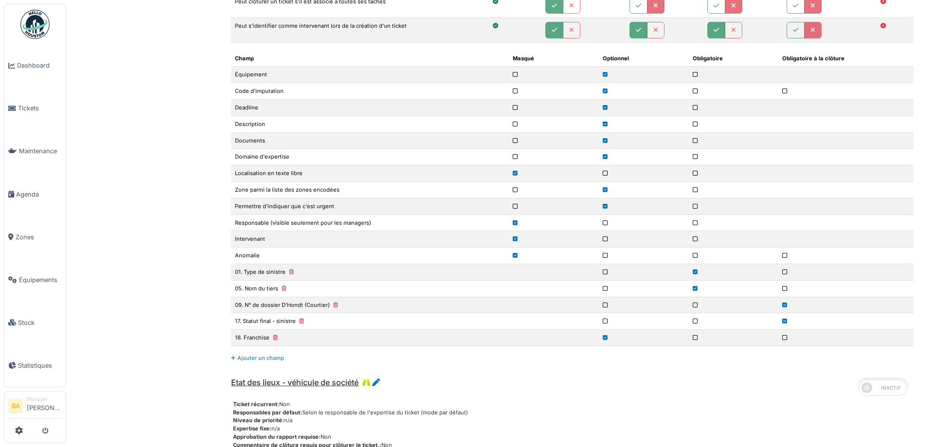
scroll to position [4376, 0]
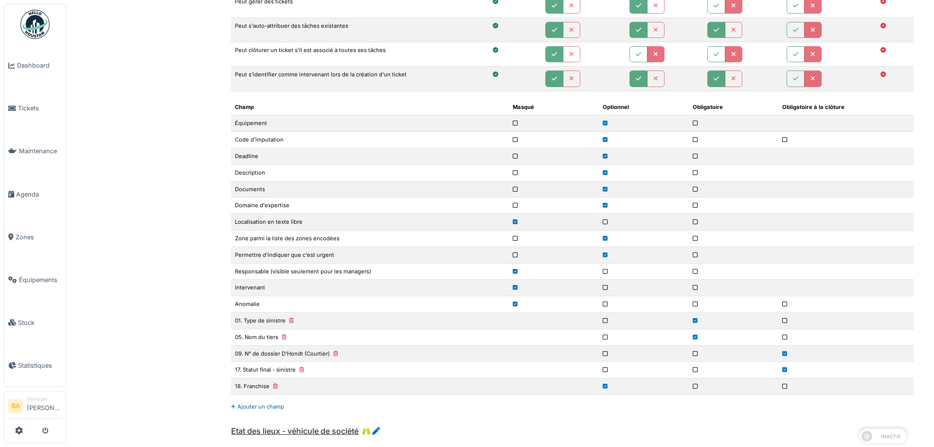
click at [254, 405] on link "Ajouter un champ" at bounding box center [257, 406] width 53 height 7
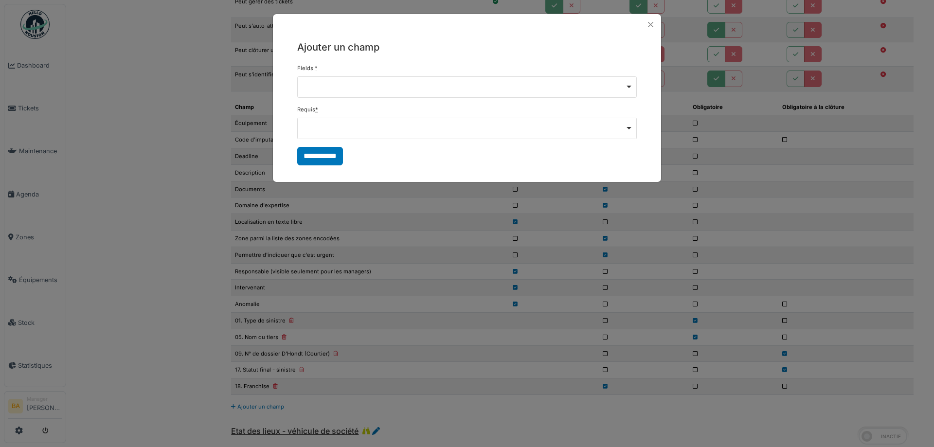
click at [335, 91] on div "Remove item" at bounding box center [466, 86] width 339 height 21
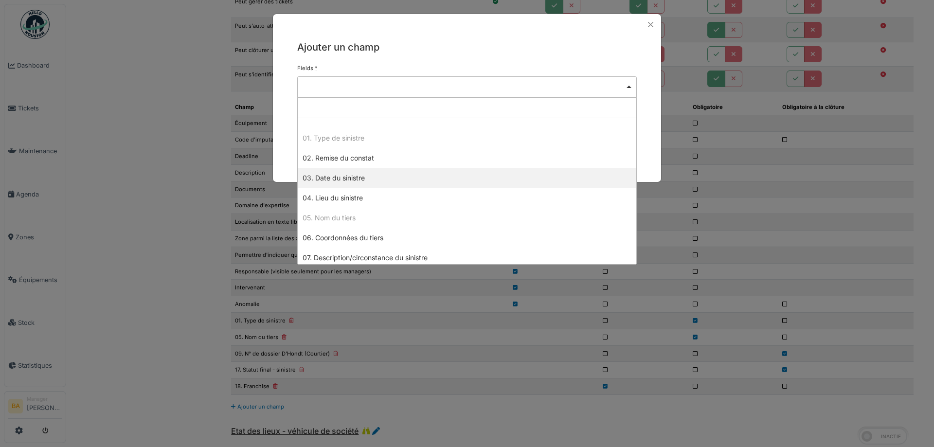
select select "**"
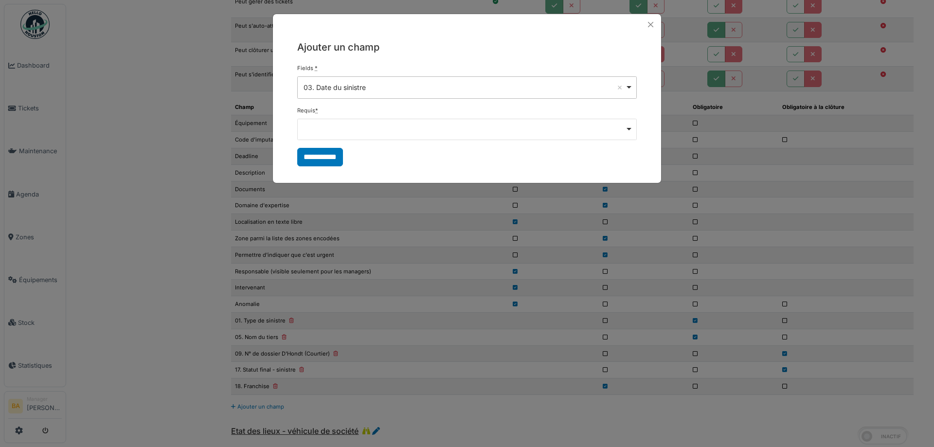
click at [325, 129] on div "Remove item" at bounding box center [466, 128] width 331 height 4
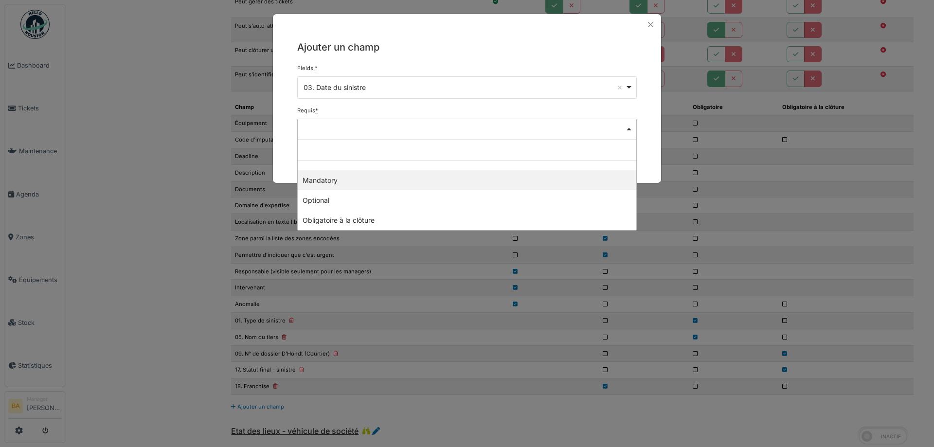
select select "*********"
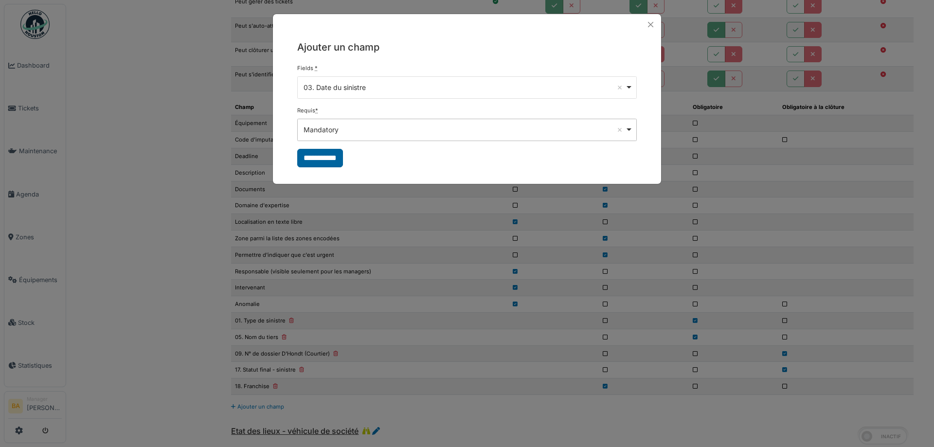
click at [314, 159] on input "**********" at bounding box center [320, 158] width 46 height 18
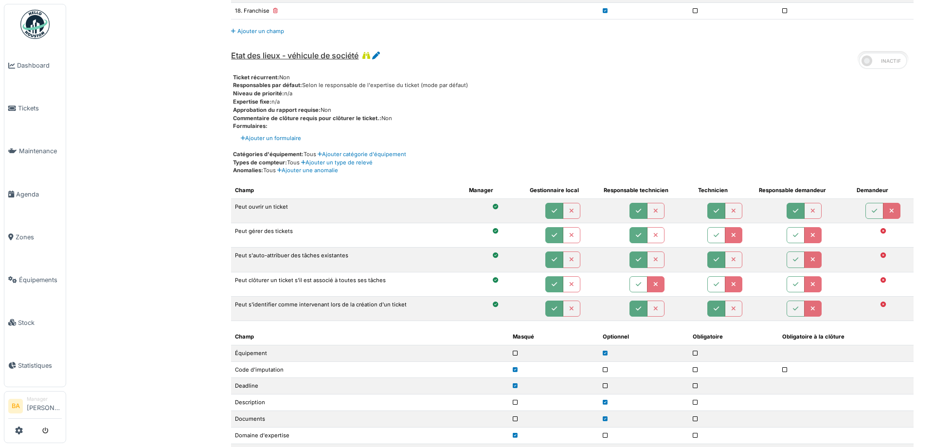
scroll to position [4573, 0]
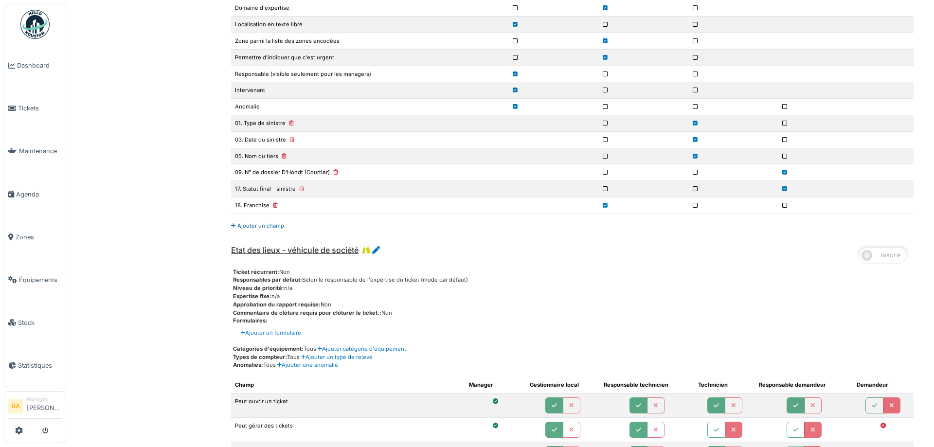
click at [254, 227] on link "Ajouter un champ" at bounding box center [257, 225] width 53 height 7
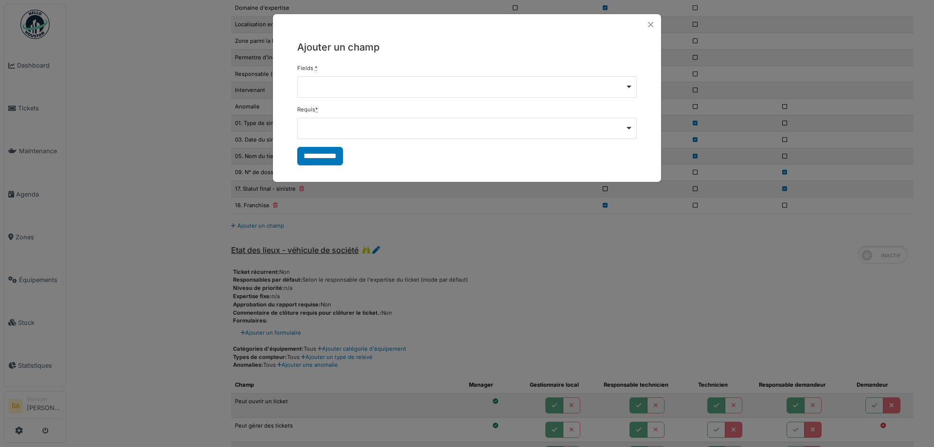
click at [318, 85] on div "Remove item" at bounding box center [466, 86] width 331 height 4
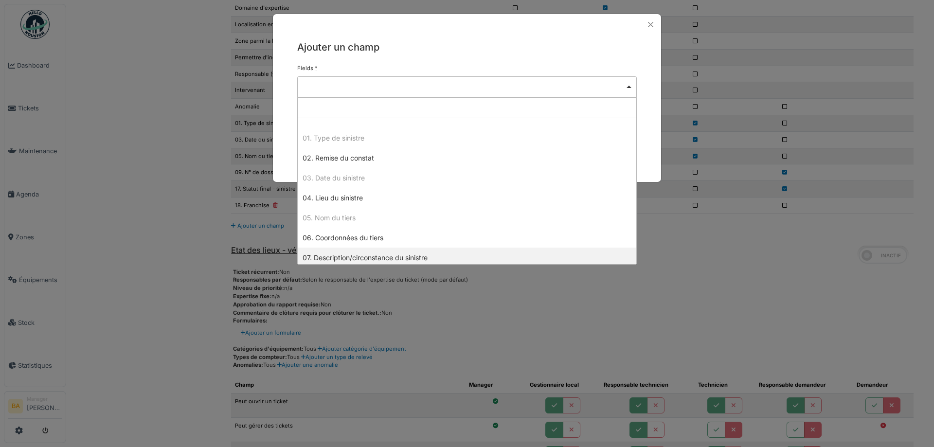
scroll to position [49, 0]
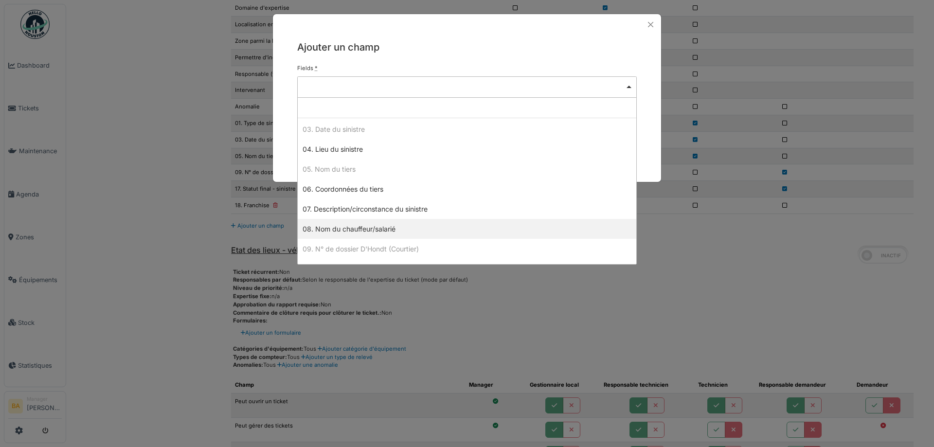
select select "**"
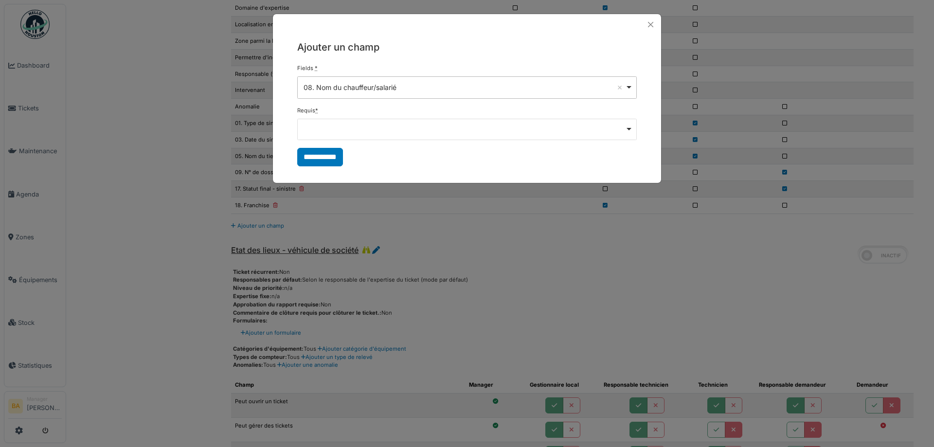
click at [315, 129] on div "Remove item" at bounding box center [466, 128] width 331 height 4
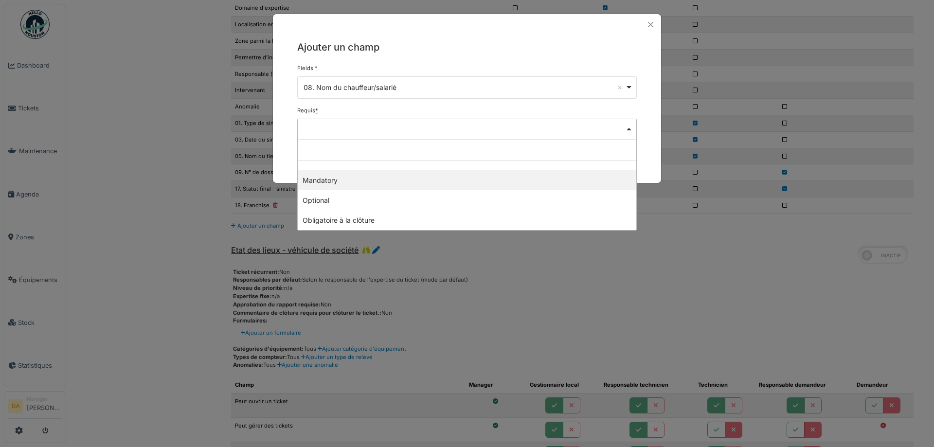
select select "*********"
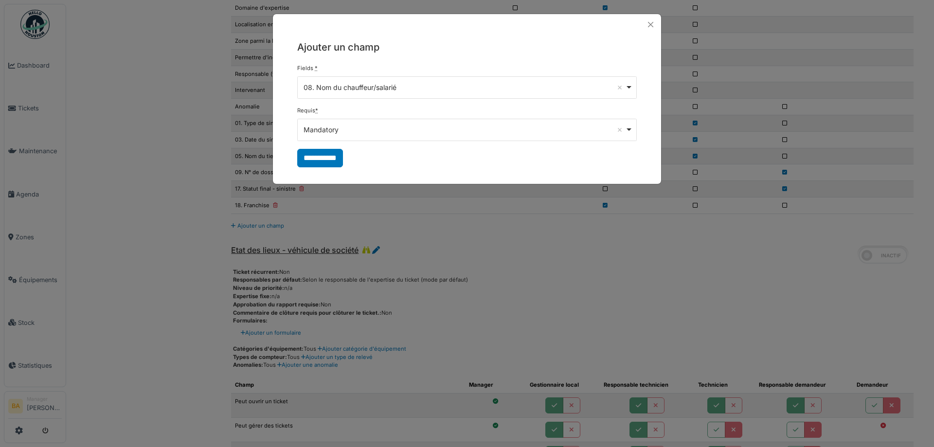
click at [283, 151] on div "**********" at bounding box center [467, 103] width 388 height 137
click at [311, 161] on input "**********" at bounding box center [320, 158] width 46 height 18
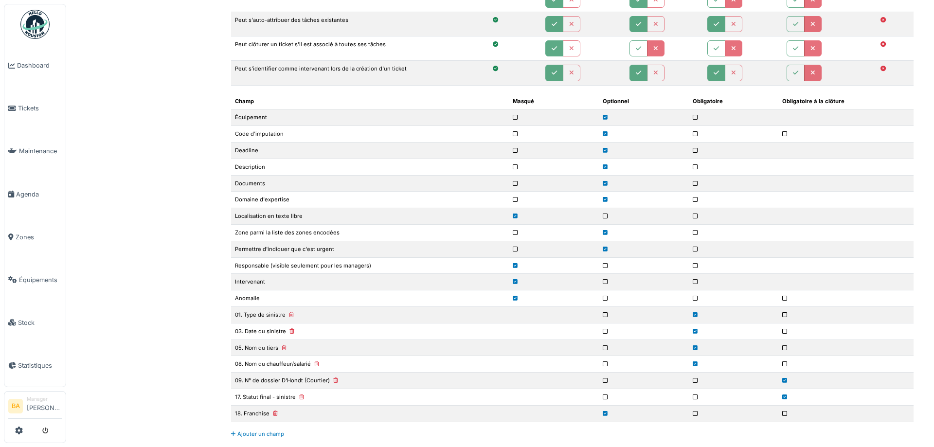
scroll to position [4479, 0]
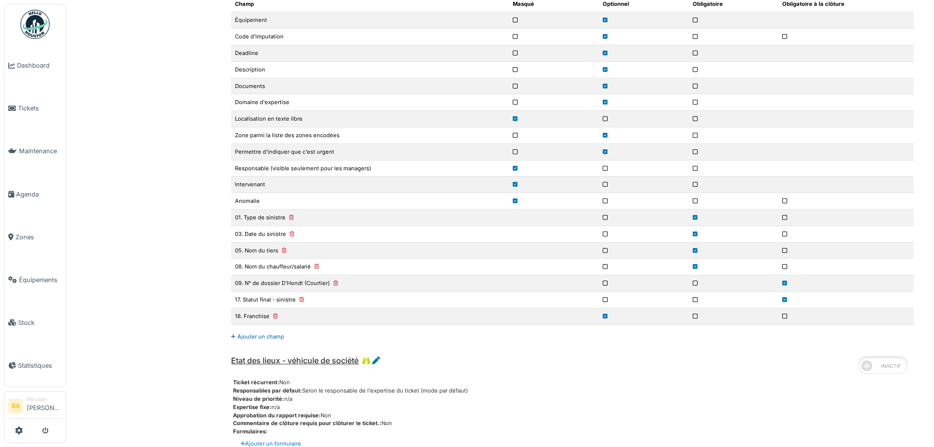
click at [256, 335] on link "Ajouter un champ" at bounding box center [257, 336] width 53 height 7
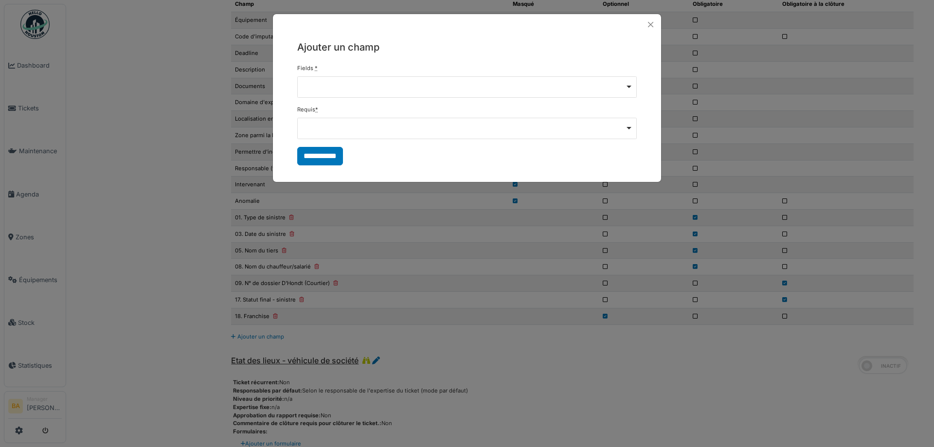
click at [373, 84] on div "Remove item" at bounding box center [466, 86] width 339 height 21
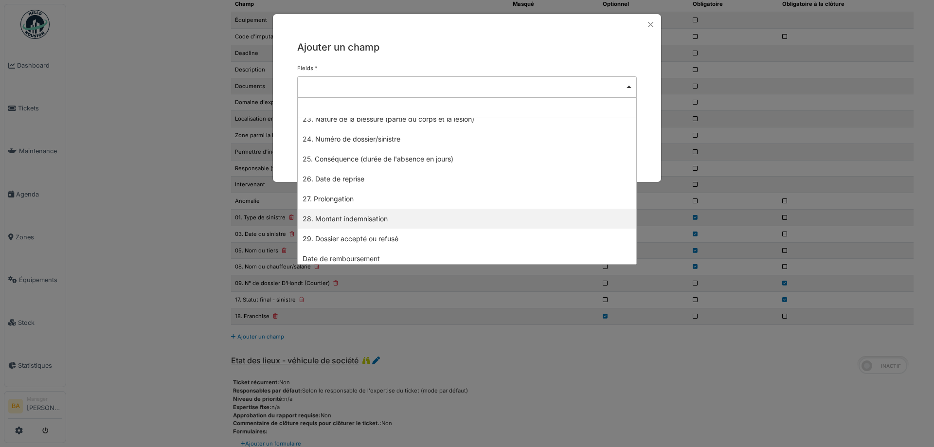
scroll to position [442, 0]
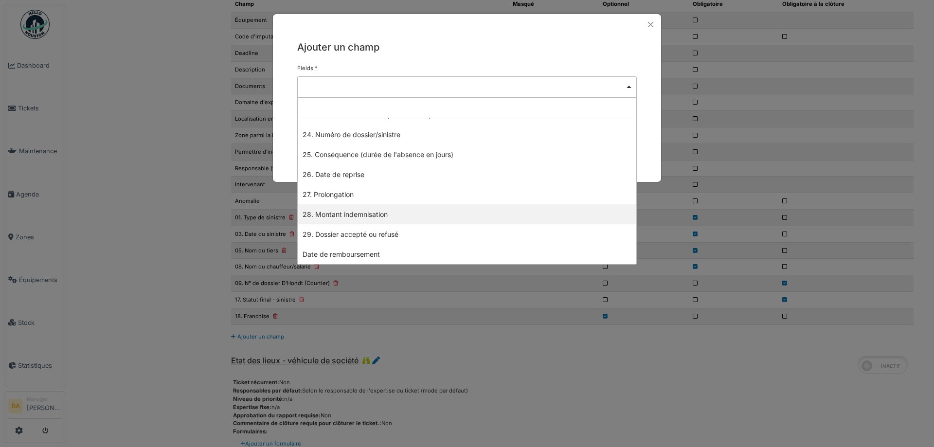
select select "**"
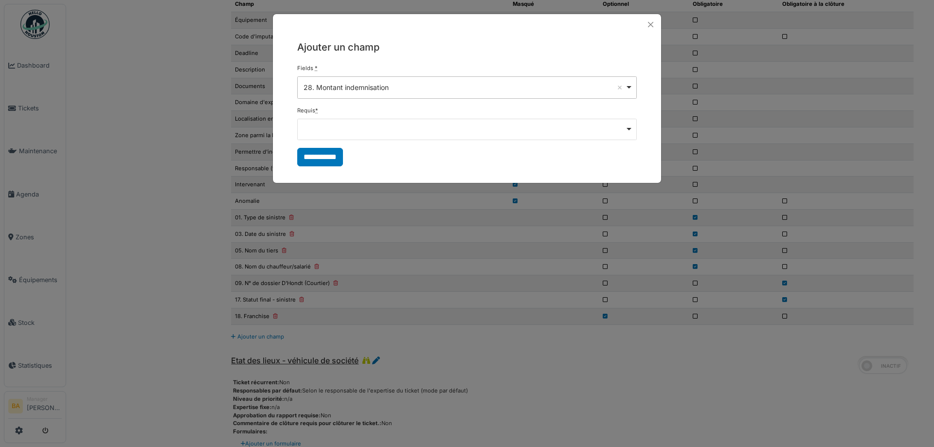
click at [313, 134] on div "Remove item" at bounding box center [466, 129] width 339 height 21
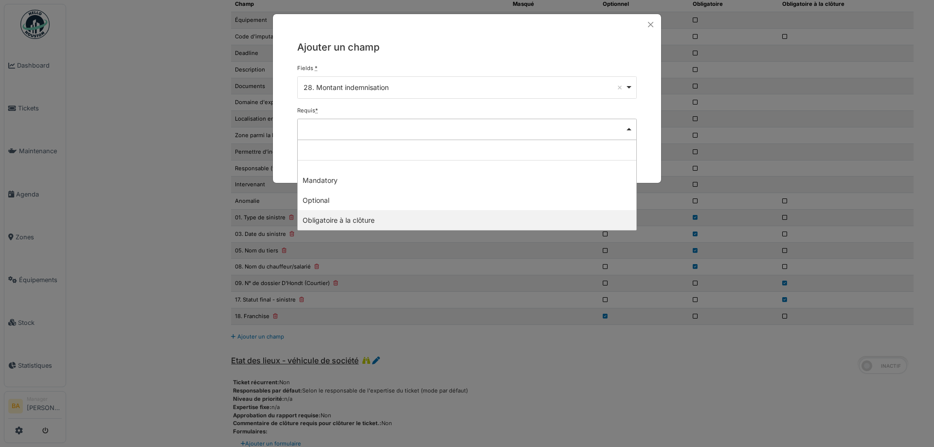
select select "********"
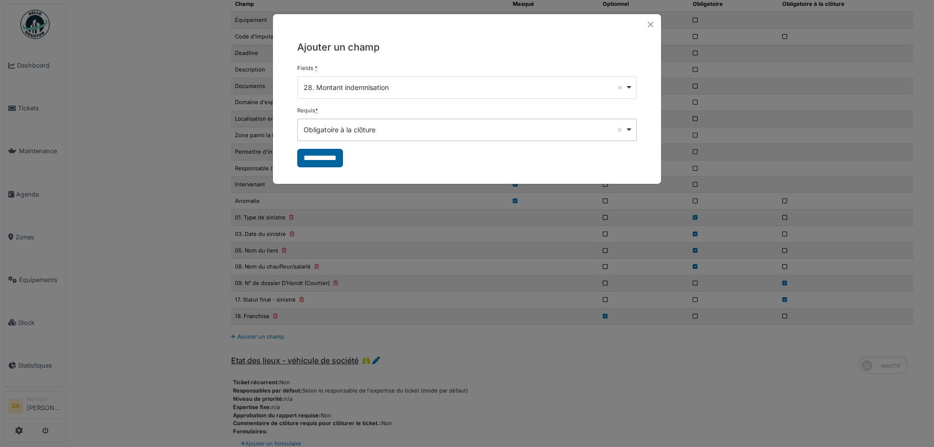
click at [316, 156] on input "**********" at bounding box center [320, 158] width 46 height 18
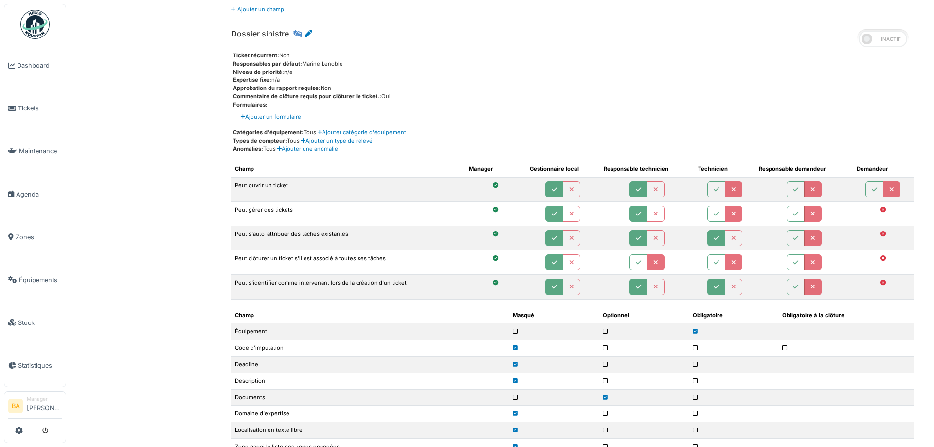
scroll to position [1878, 0]
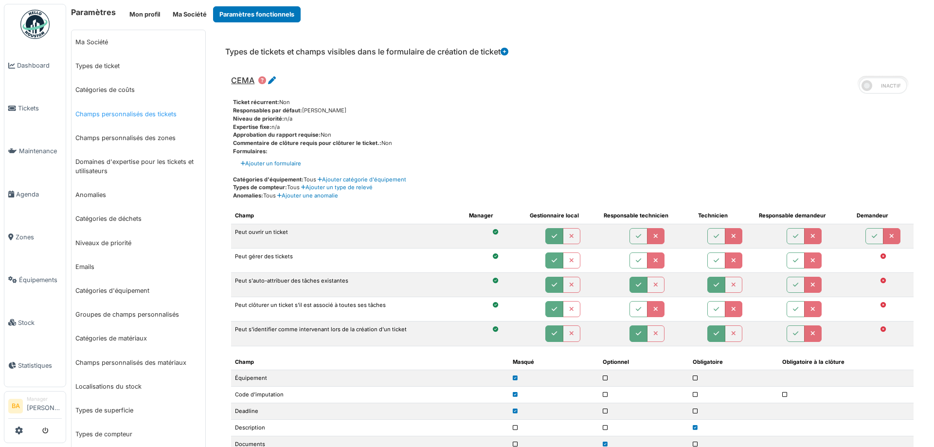
click at [105, 114] on link "Champs personnalisés des tickets" at bounding box center [138, 114] width 134 height 24
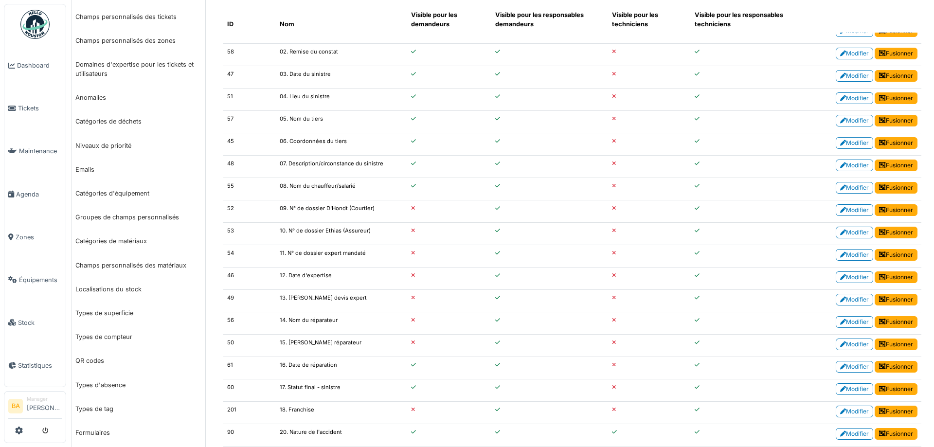
scroll to position [146, 0]
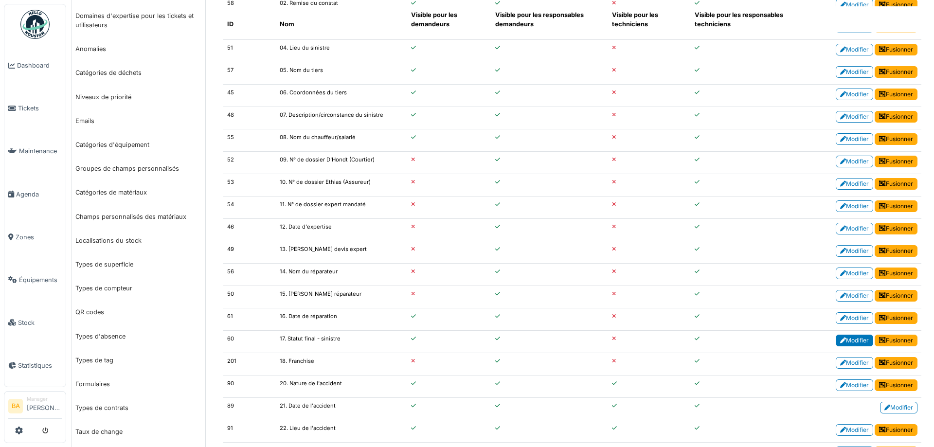
click at [844, 339] on link "Modifier" at bounding box center [853, 341] width 37 height 12
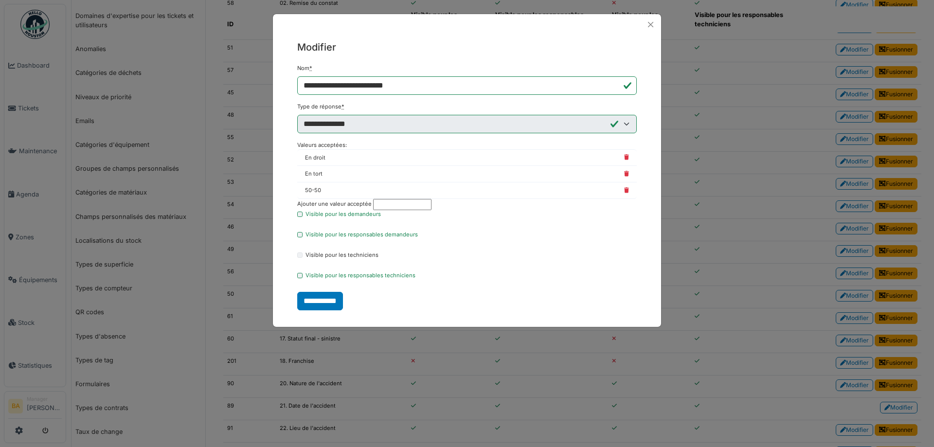
click at [397, 203] on input "text" at bounding box center [402, 204] width 58 height 11
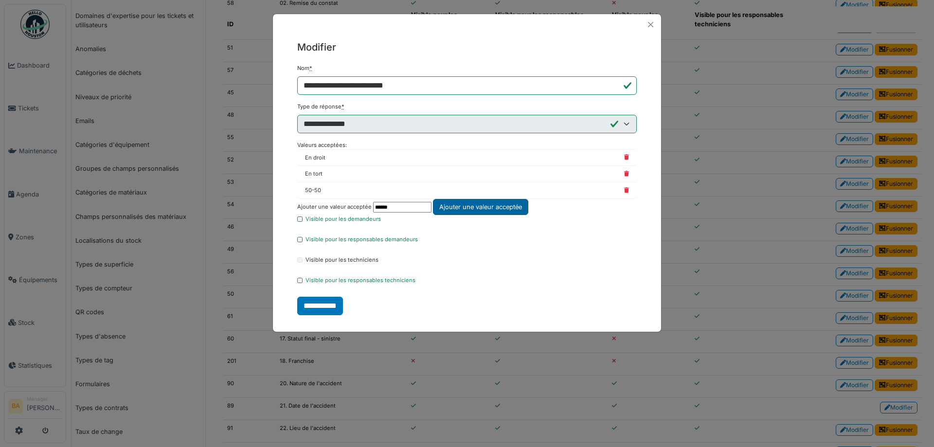
type input "******"
click at [476, 207] on div "Ajouter une valeur acceptée" at bounding box center [480, 207] width 95 height 16
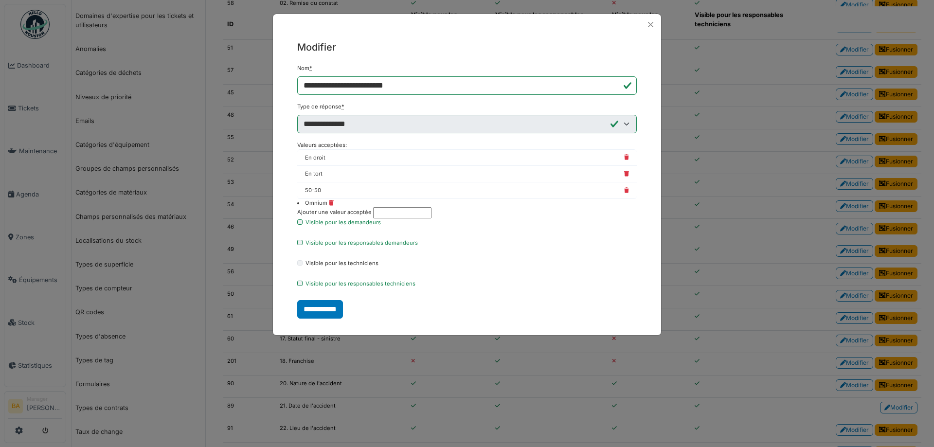
click at [325, 160] on li "En droit" at bounding box center [466, 157] width 339 height 17
click at [390, 212] on input "text" at bounding box center [402, 212] width 58 height 11
click at [323, 306] on input "**********" at bounding box center [320, 309] width 46 height 18
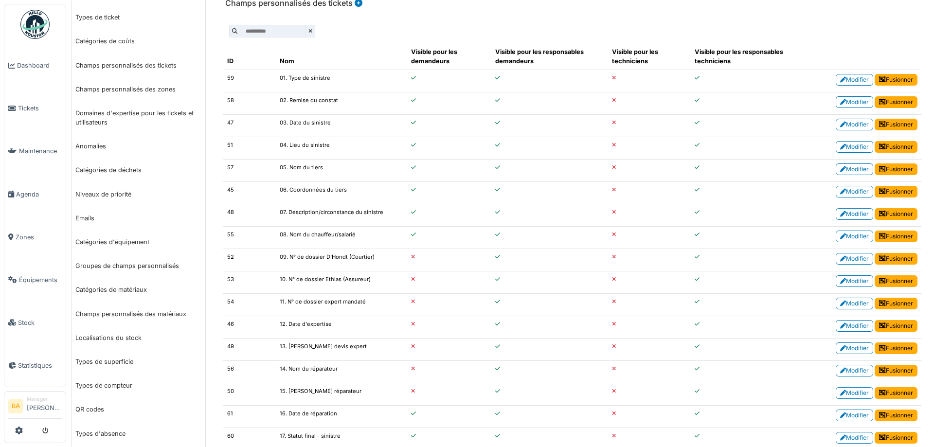
scroll to position [97, 0]
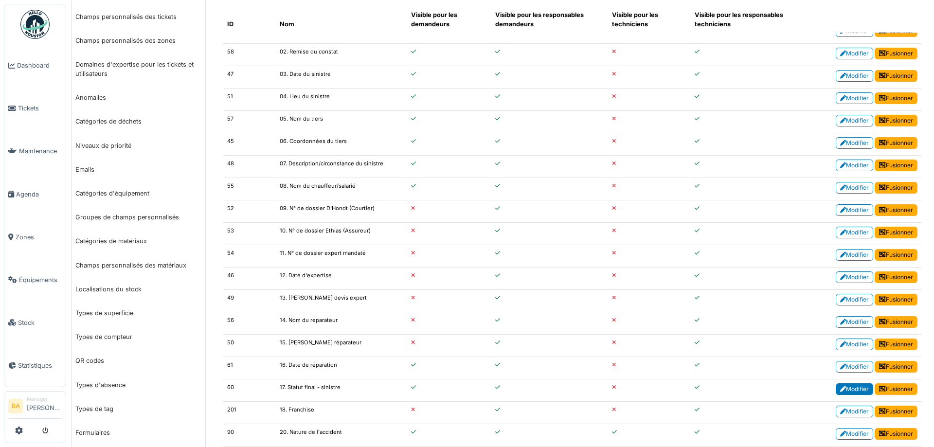
click at [840, 386] on icon at bounding box center [843, 389] width 6 height 6
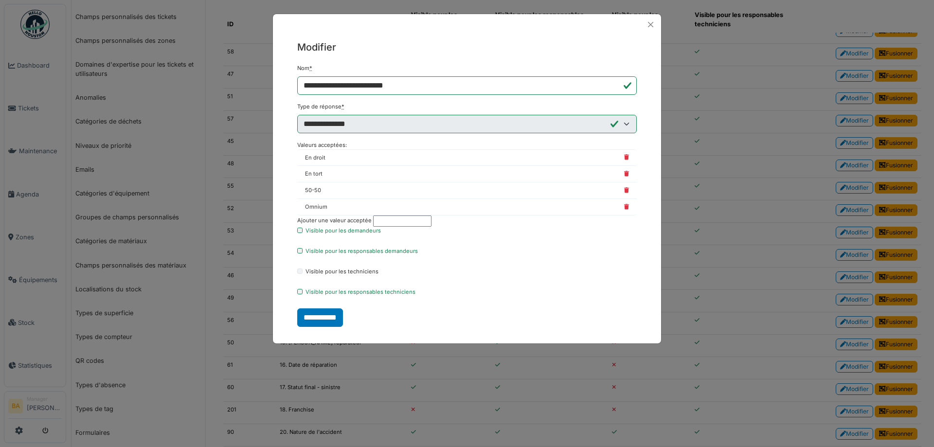
click at [395, 222] on input "text" at bounding box center [402, 220] width 58 height 11
type input "*"
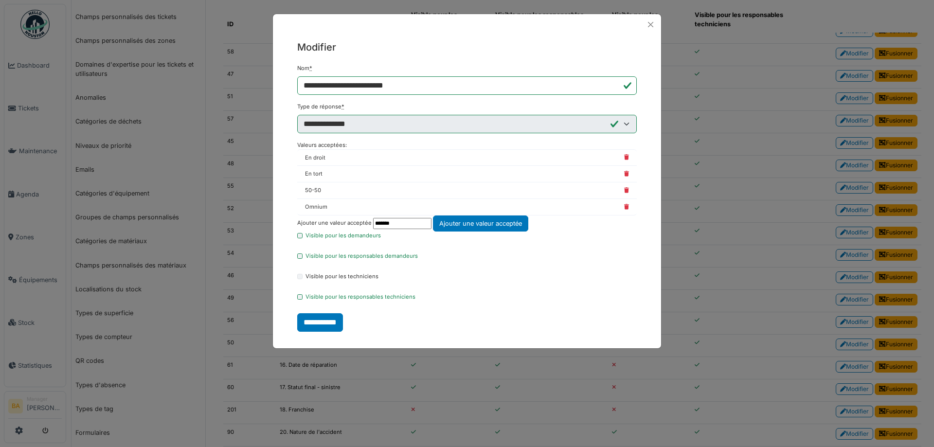
drag, startPoint x: 397, startPoint y: 221, endPoint x: 366, endPoint y: 220, distance: 31.2
click at [366, 220] on div "Valeurs acceptées: En droit En tort 50-50 Omnium Ajouter une valeur acceptée **…" at bounding box center [466, 186] width 339 height 90
drag, startPoint x: 407, startPoint y: 222, endPoint x: 355, endPoint y: 223, distance: 52.0
click at [355, 223] on div "**********" at bounding box center [466, 186] width 339 height 90
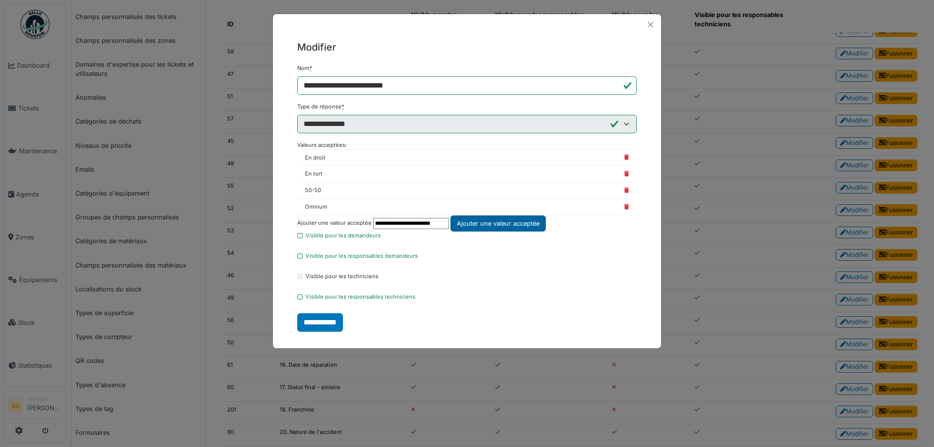
type input "**********"
click at [510, 220] on div "Ajouter une valeur acceptée" at bounding box center [497, 223] width 95 height 16
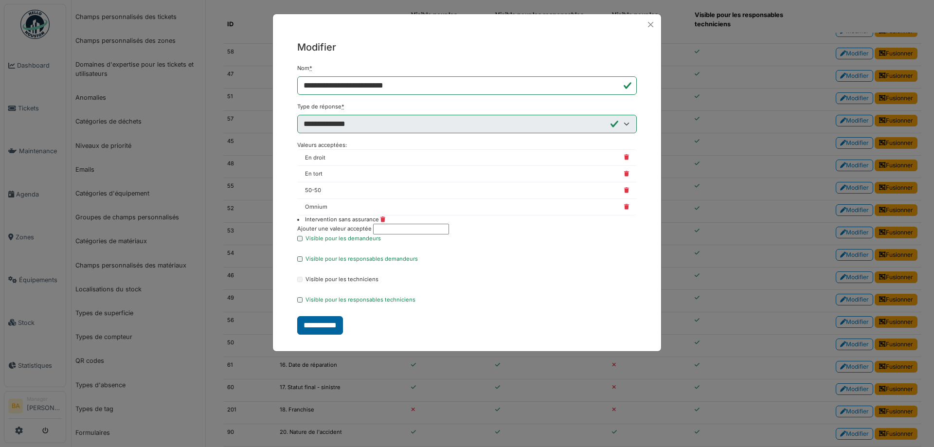
click at [312, 321] on input "**********" at bounding box center [320, 325] width 46 height 18
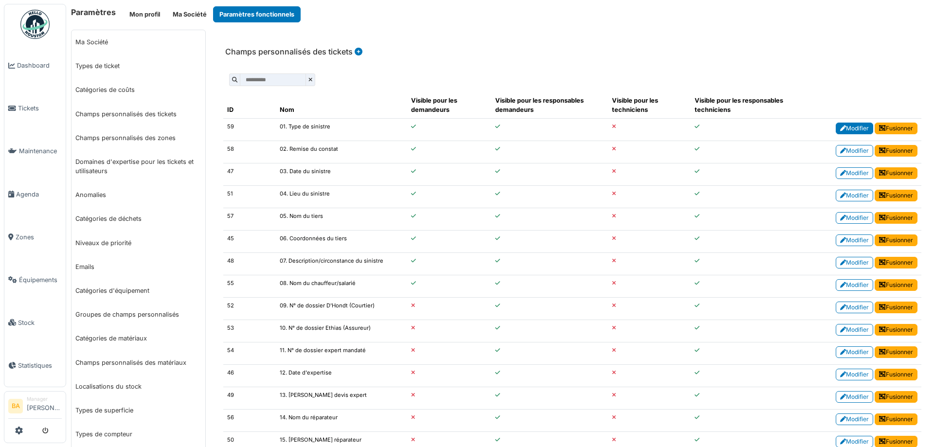
click at [849, 124] on link "Modifier" at bounding box center [853, 129] width 37 height 12
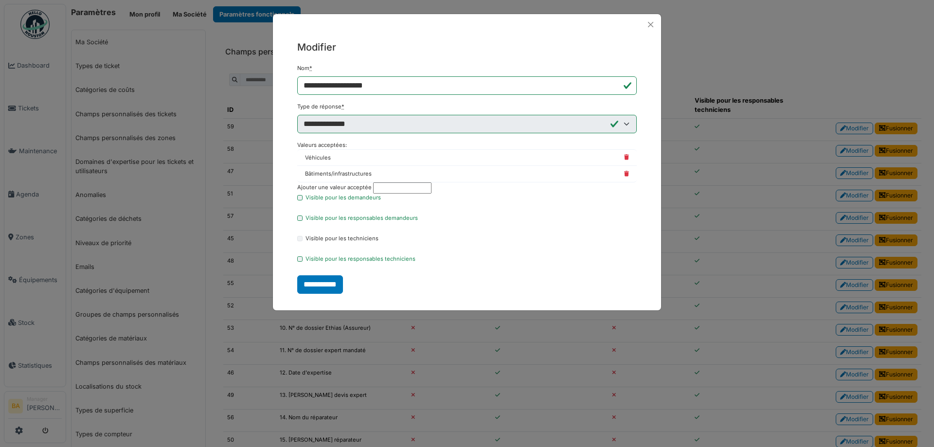
click at [381, 189] on input "text" at bounding box center [402, 187] width 58 height 11
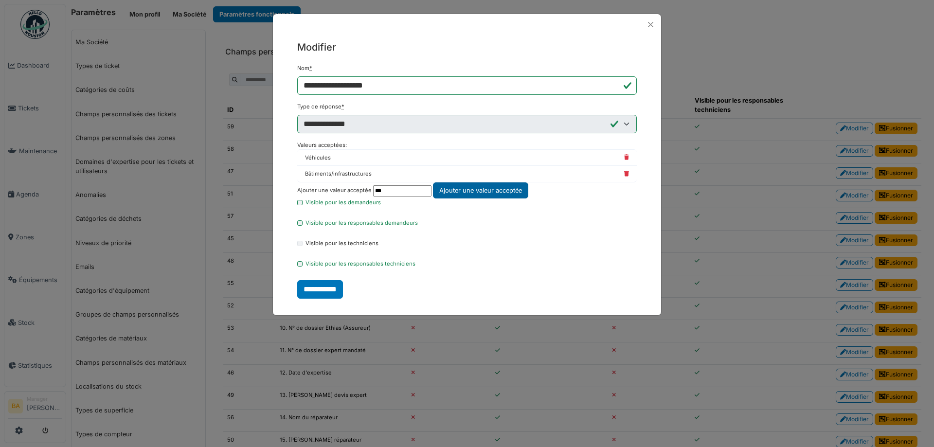
type input "***"
click at [469, 190] on div "Ajouter une valeur acceptée" at bounding box center [480, 190] width 95 height 16
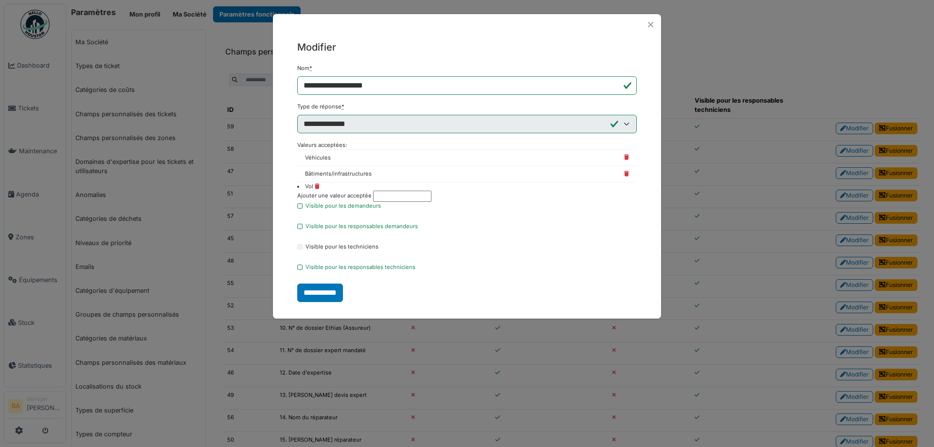
click at [393, 192] on input "text" at bounding box center [402, 196] width 58 height 11
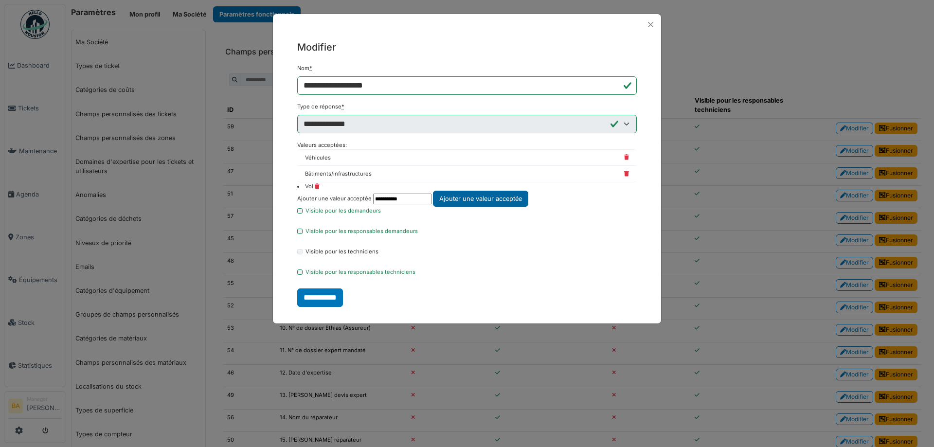
type input "**********"
click at [486, 197] on div "Ajouter une valeur acceptée" at bounding box center [480, 199] width 95 height 16
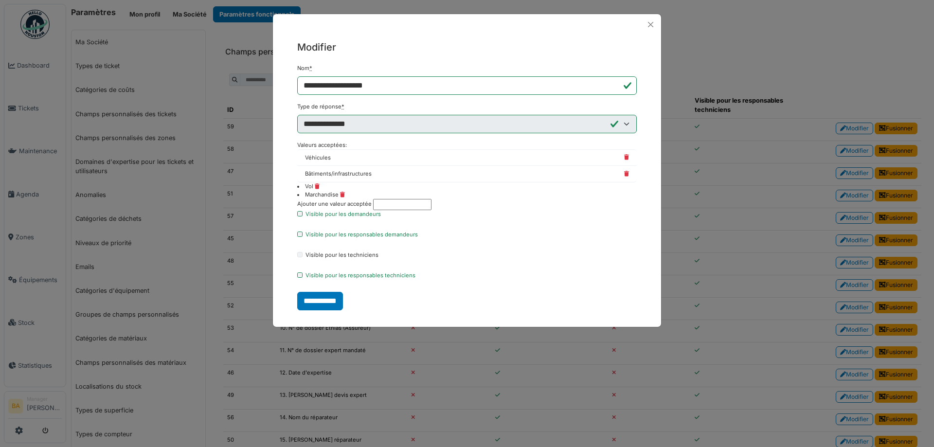
click at [326, 306] on input "**********" at bounding box center [320, 301] width 46 height 18
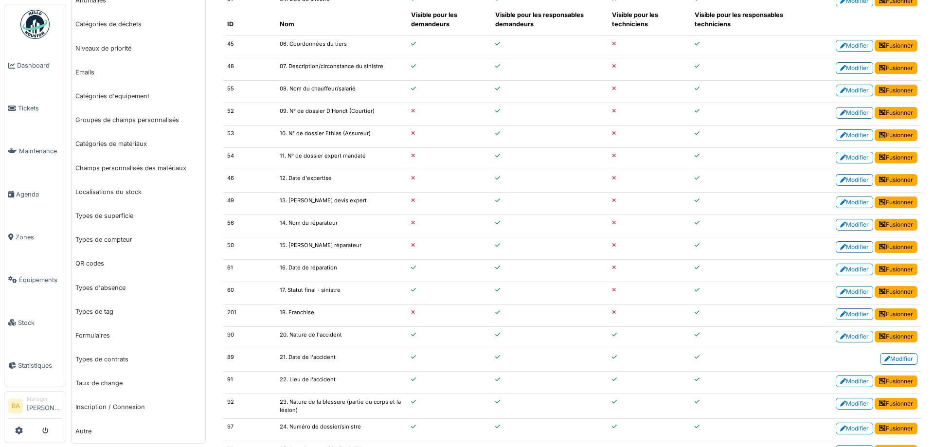
scroll to position [361, 0]
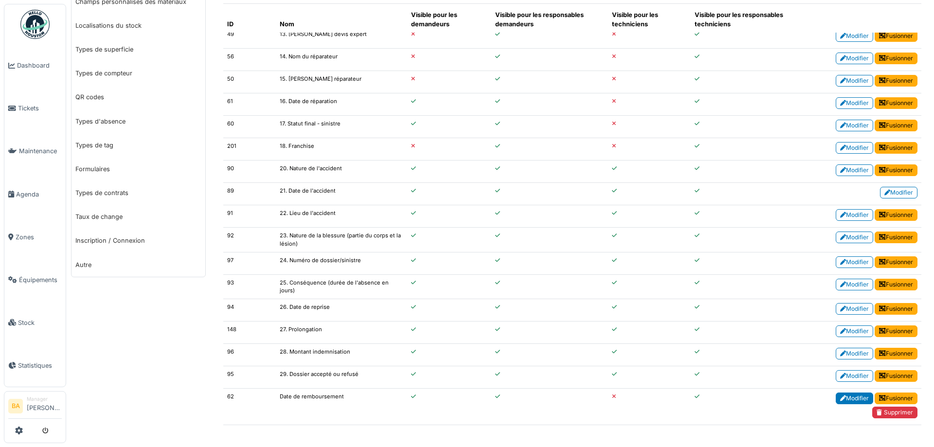
click at [840, 400] on link "Modifier" at bounding box center [853, 398] width 37 height 12
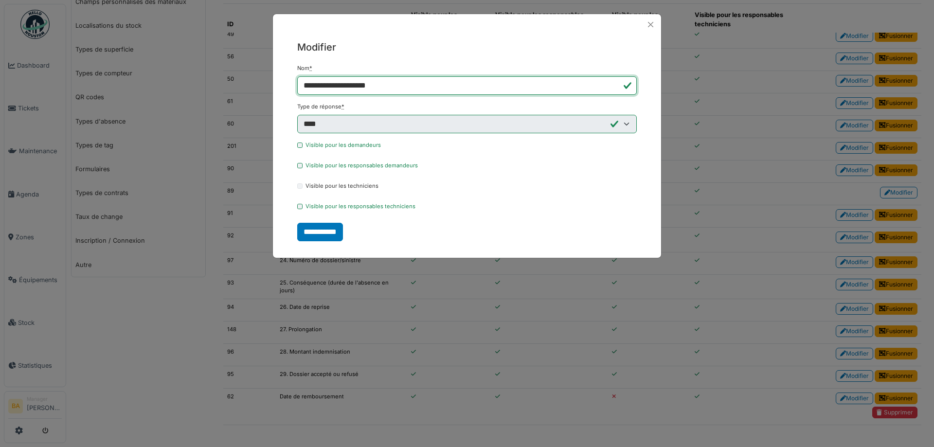
click at [302, 84] on input "**********" at bounding box center [466, 85] width 339 height 18
type input "**********"
click at [320, 231] on input "**********" at bounding box center [320, 232] width 46 height 18
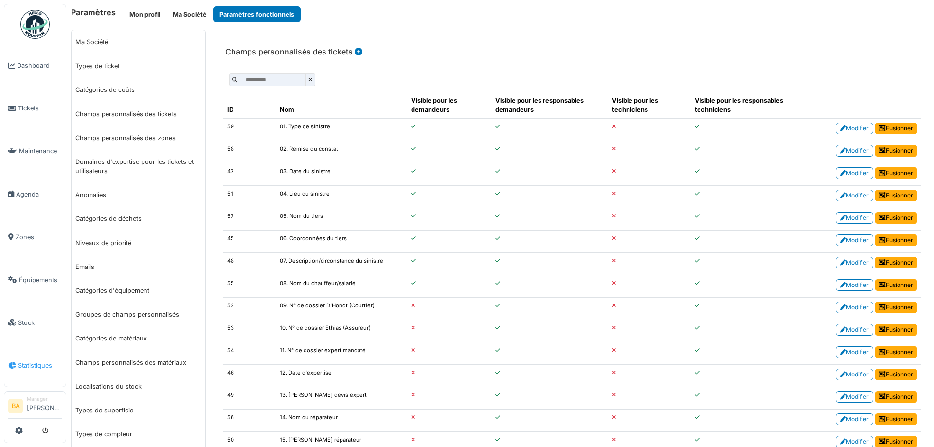
click at [24, 365] on link "Statistiques" at bounding box center [34, 365] width 61 height 43
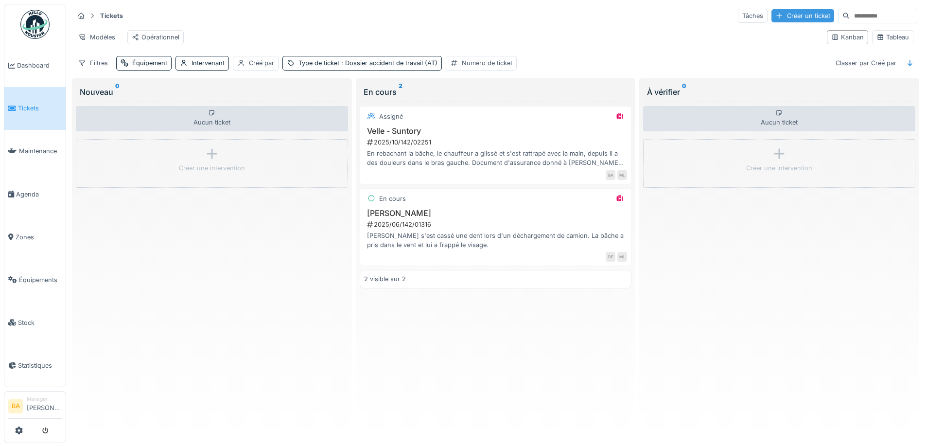
click at [772, 18] on div "Créer un ticket" at bounding box center [803, 15] width 63 height 13
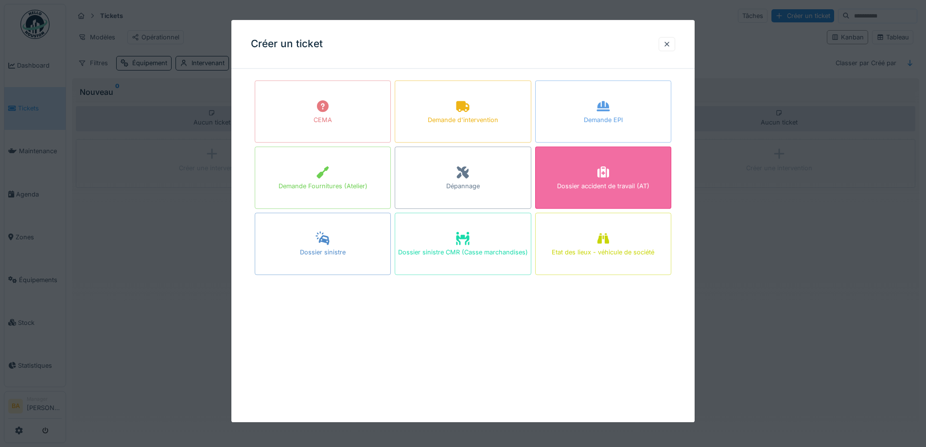
click at [596, 180] on div "Dossier accident de travail (AT)" at bounding box center [603, 177] width 136 height 62
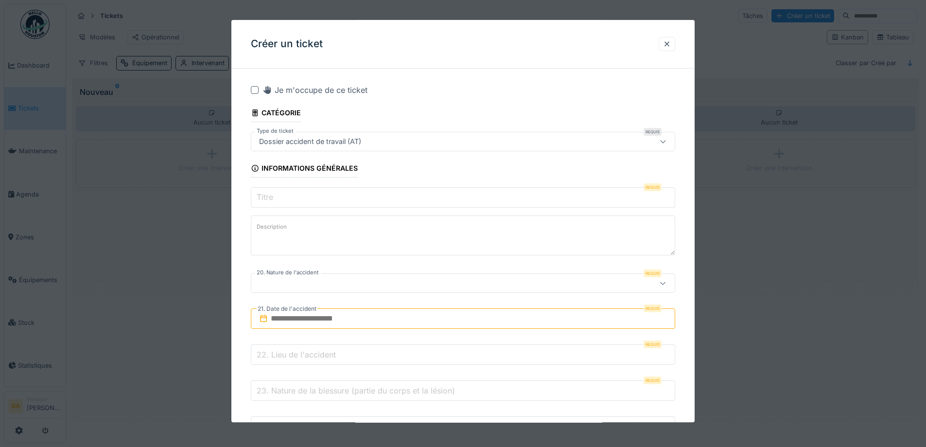
click at [671, 44] on div at bounding box center [667, 43] width 8 height 9
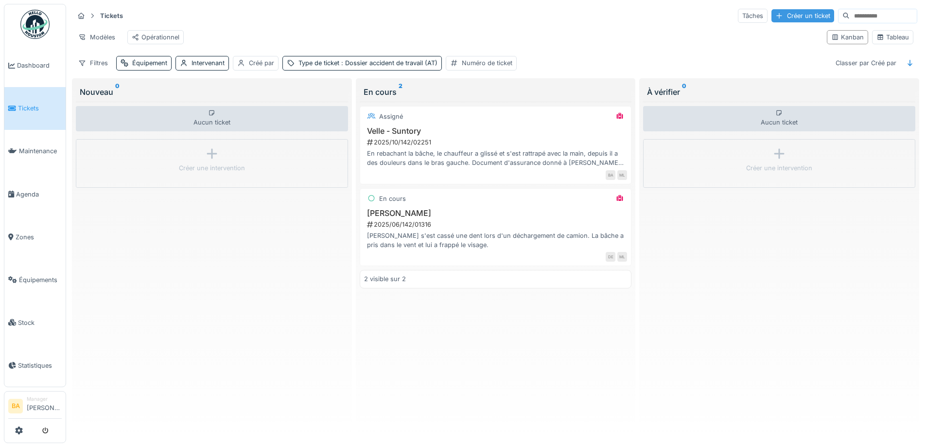
click at [772, 18] on div "Créer un ticket" at bounding box center [803, 15] width 63 height 13
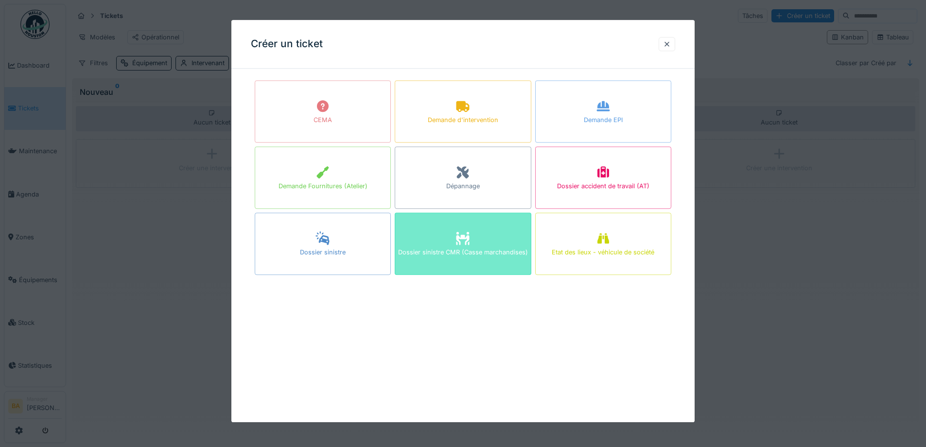
click at [459, 236] on icon at bounding box center [463, 238] width 13 height 13
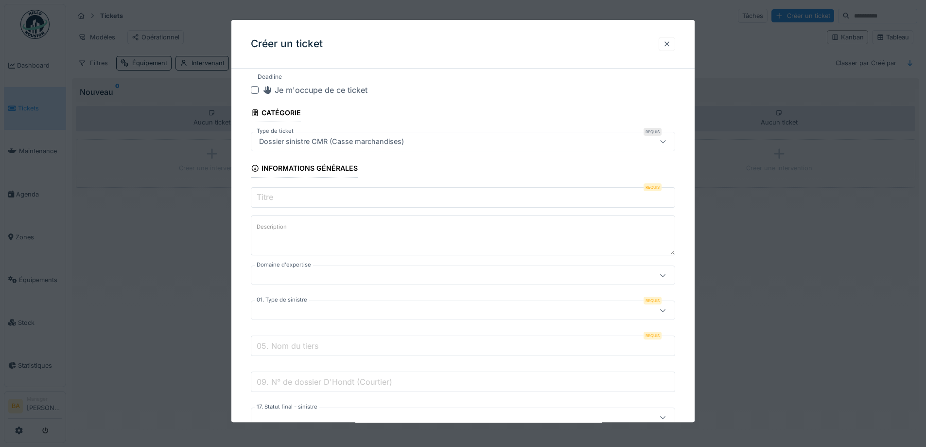
click at [669, 47] on div at bounding box center [667, 43] width 8 height 9
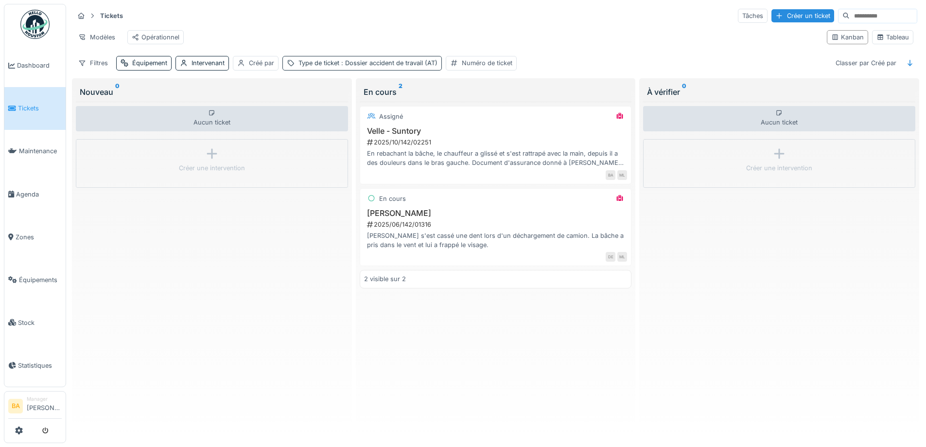
click at [420, 67] on span ": Dossier accident de travail (AT)" at bounding box center [388, 62] width 98 height 7
click at [312, 136] on icon at bounding box center [308, 138] width 5 height 5
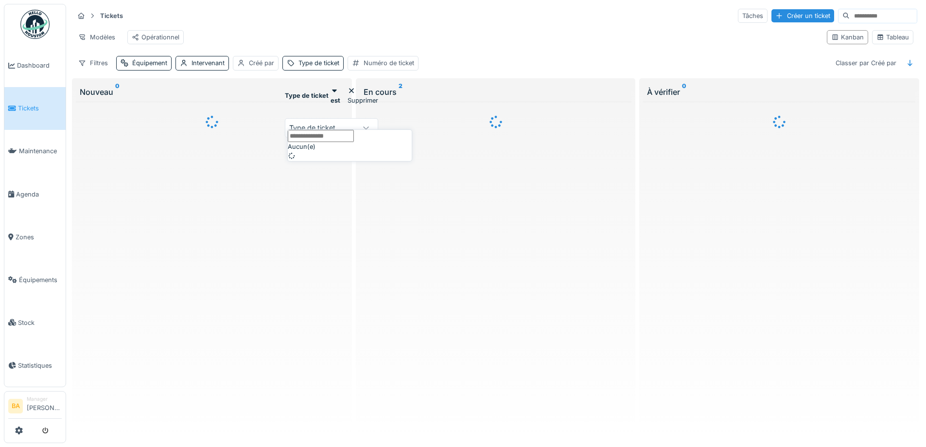
click at [370, 124] on icon at bounding box center [366, 127] width 8 height 6
click at [344, 142] on ticket_IwMDU at bounding box center [321, 136] width 66 height 12
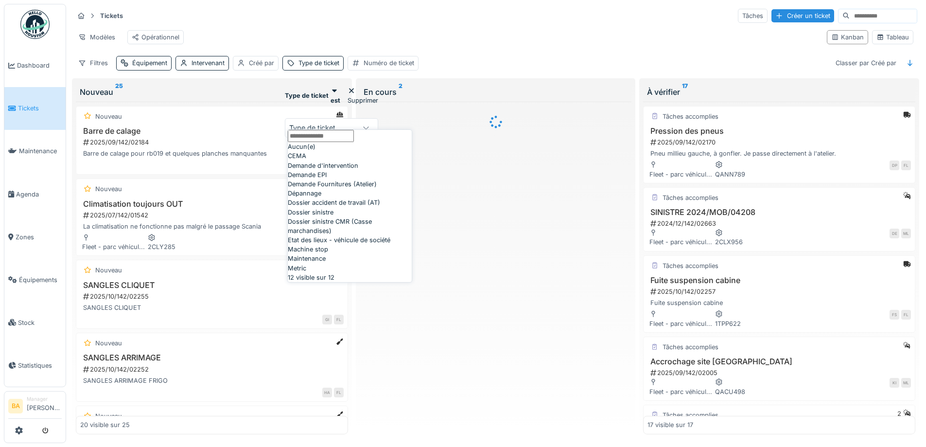
scroll to position [97, 0]
click at [337, 235] on span "Dossier sinistre CMR (Casse marchandises)" at bounding box center [350, 226] width 124 height 18
type input "***"
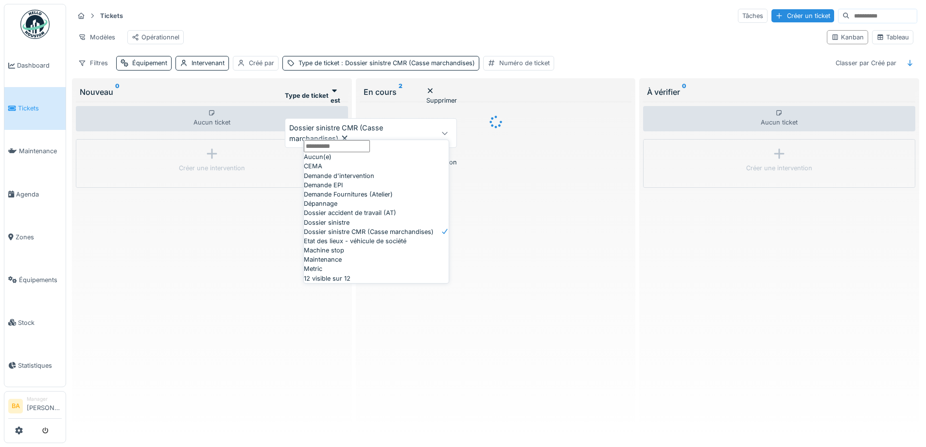
click at [493, 28] on div "Modèles Opérationnel" at bounding box center [446, 37] width 745 height 22
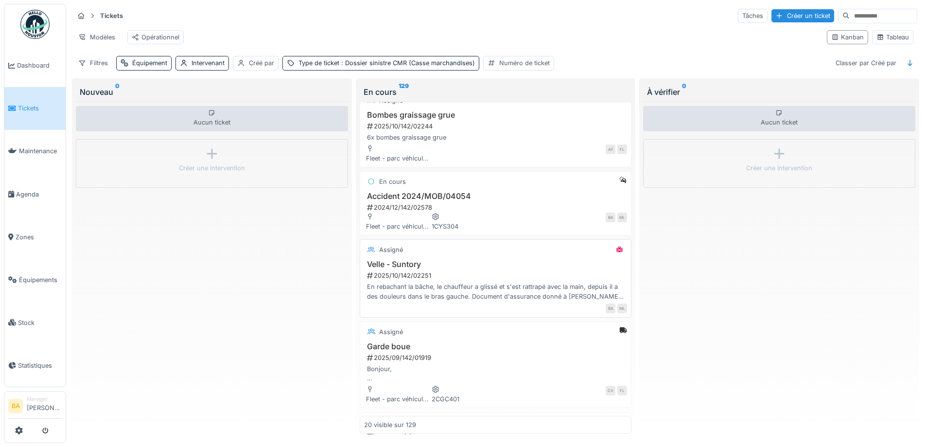
scroll to position [243, 0]
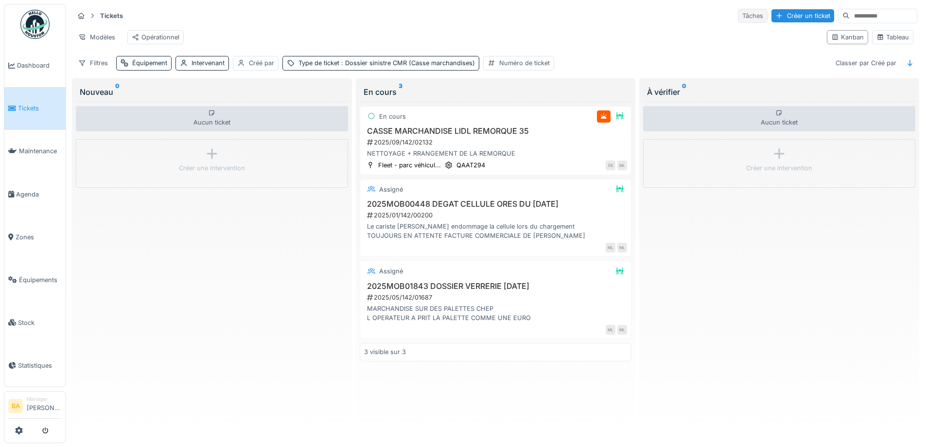
click at [738, 15] on div "Tâches" at bounding box center [753, 16] width 30 height 14
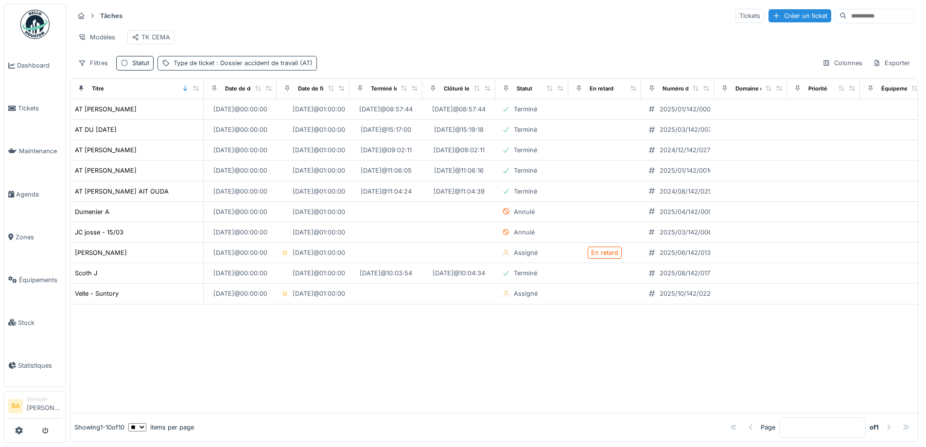
click at [259, 64] on div "Type de ticket : Dossier accident de travail (AT)" at bounding box center [237, 63] width 159 height 14
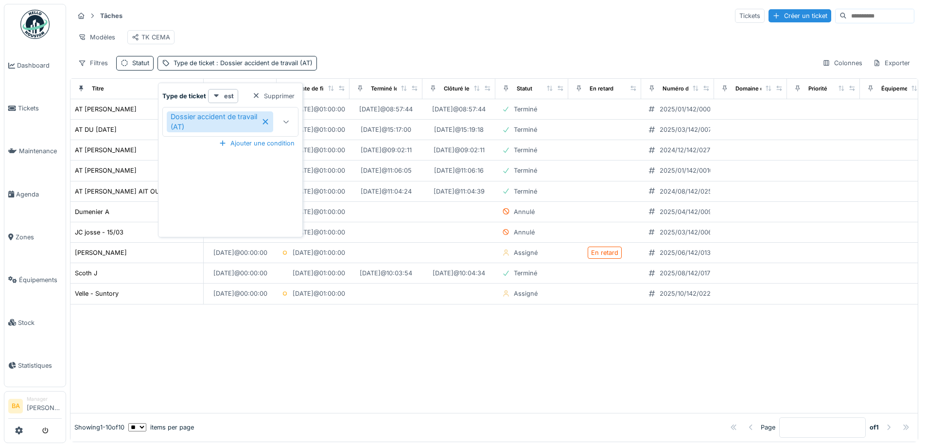
click at [264, 120] on icon at bounding box center [266, 121] width 8 height 7
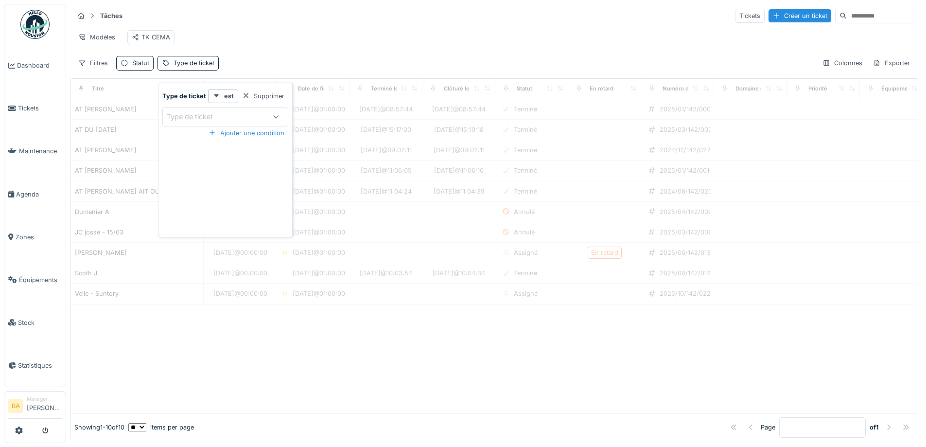
click at [273, 115] on icon at bounding box center [276, 116] width 8 height 6
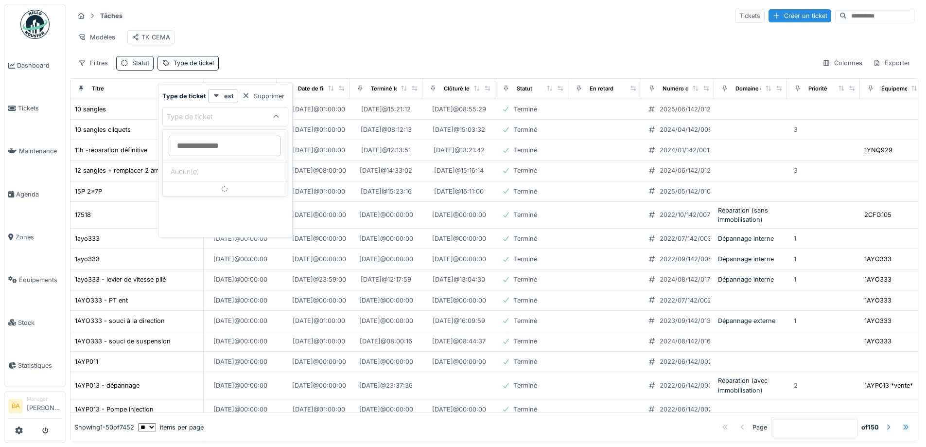
click at [277, 112] on div at bounding box center [276, 116] width 8 height 9
click at [278, 114] on icon at bounding box center [276, 116] width 8 height 6
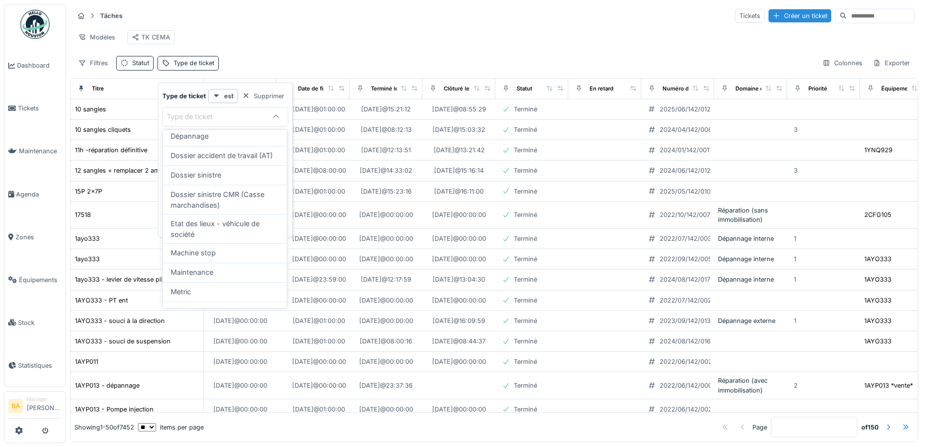
scroll to position [131, 0]
click at [191, 211] on span "Dossier sinistre CMR (Casse marchandises)" at bounding box center [225, 201] width 108 height 21
type input "***"
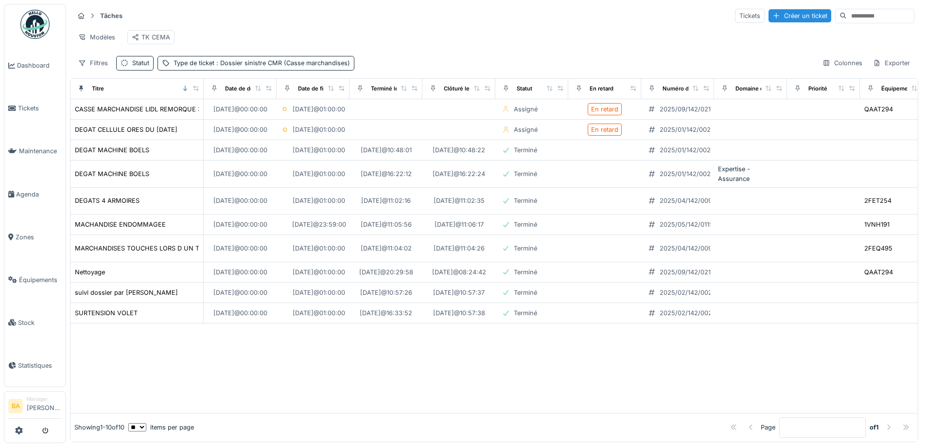
click at [424, 48] on div "Modèles TK CEMA" at bounding box center [494, 37] width 841 height 22
click at [822, 70] on div "Colonnes" at bounding box center [842, 63] width 49 height 14
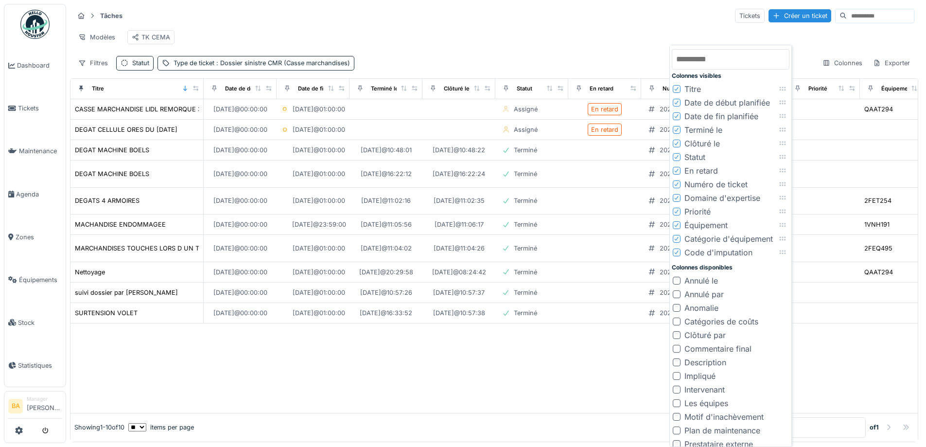
scroll to position [0, 0]
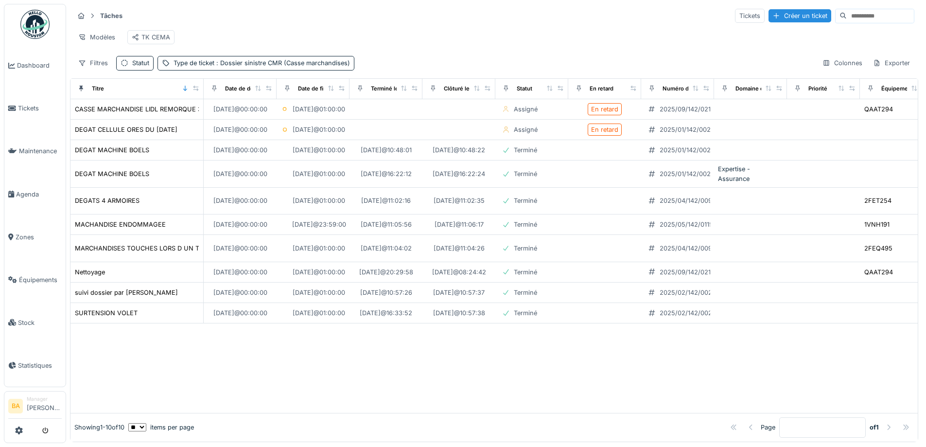
click at [626, 34] on div "Modèles TK CEMA" at bounding box center [494, 37] width 841 height 22
click at [735, 18] on div "Tickets" at bounding box center [750, 16] width 30 height 14
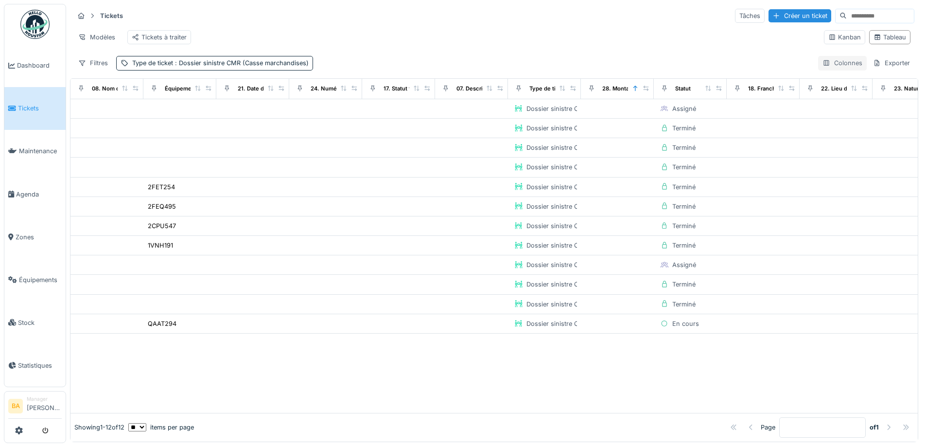
click at [829, 69] on div "Colonnes" at bounding box center [842, 63] width 49 height 14
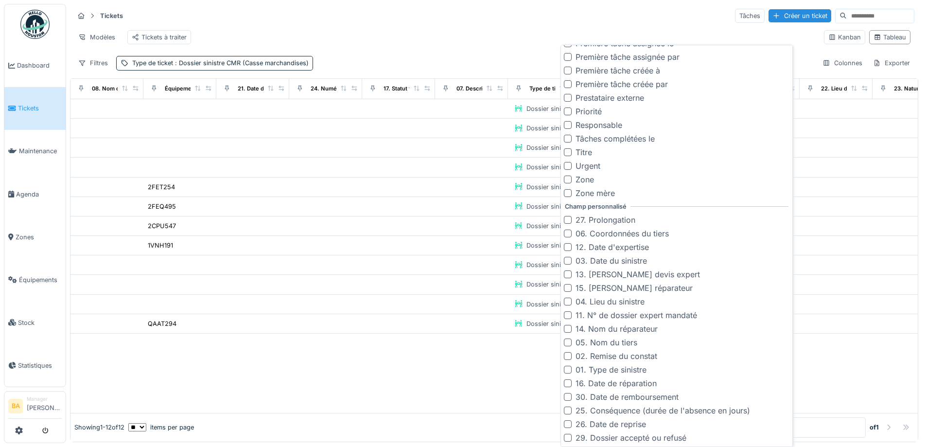
scroll to position [6, 0]
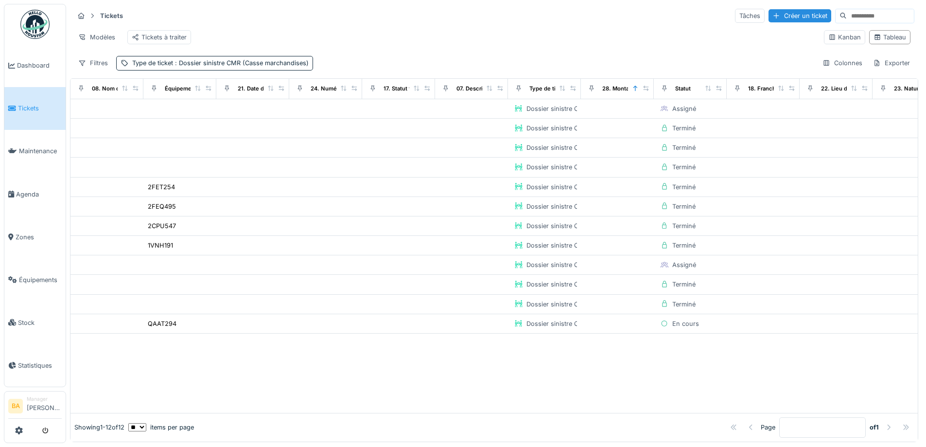
click at [320, 374] on div at bounding box center [494, 373] width 847 height 79
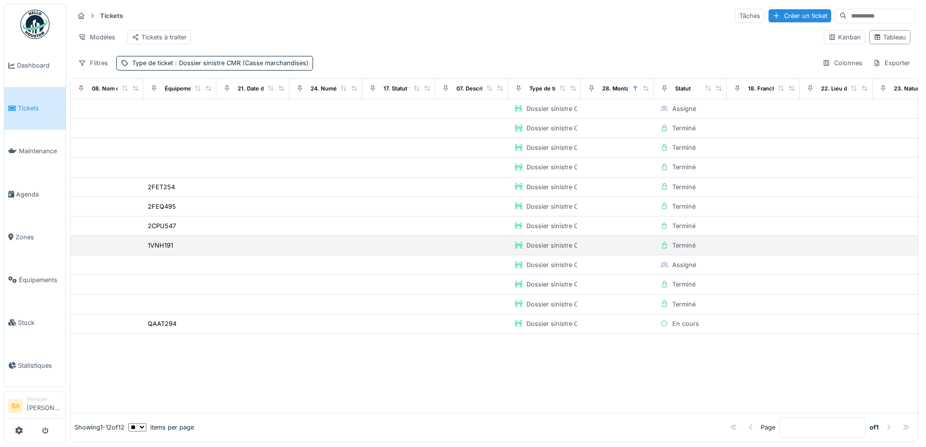
scroll to position [0, 0]
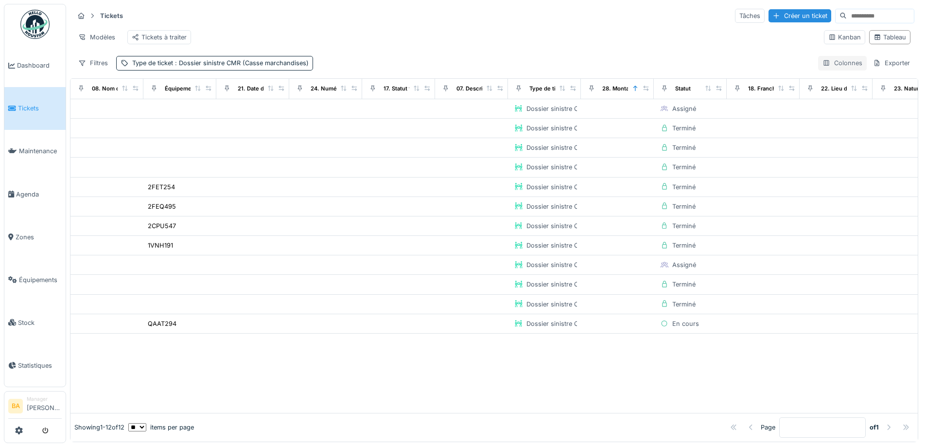
click at [841, 70] on div "Colonnes" at bounding box center [842, 63] width 49 height 14
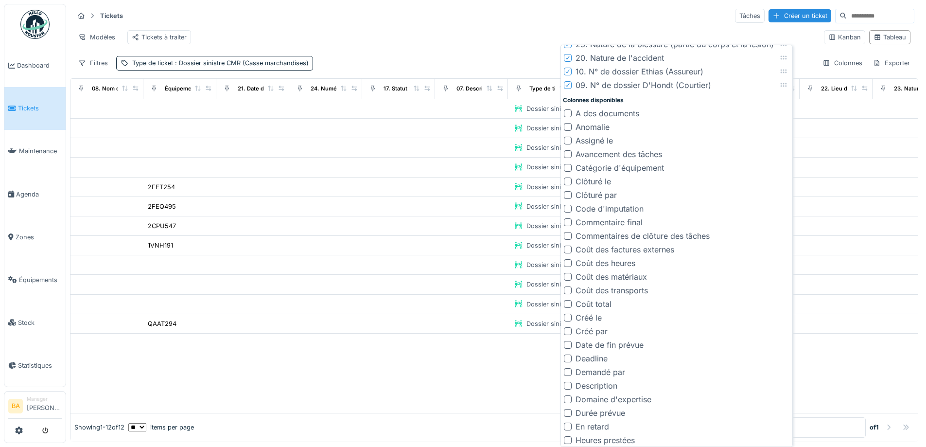
scroll to position [243, 0]
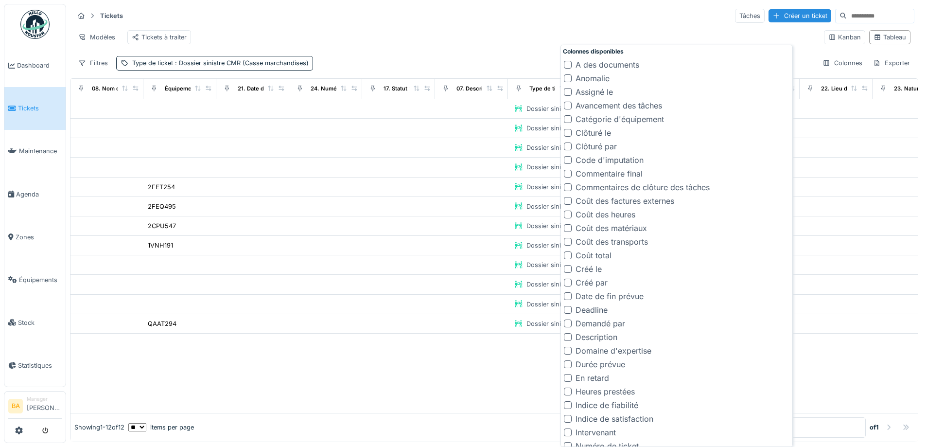
click at [567, 337] on div at bounding box center [568, 337] width 8 height 8
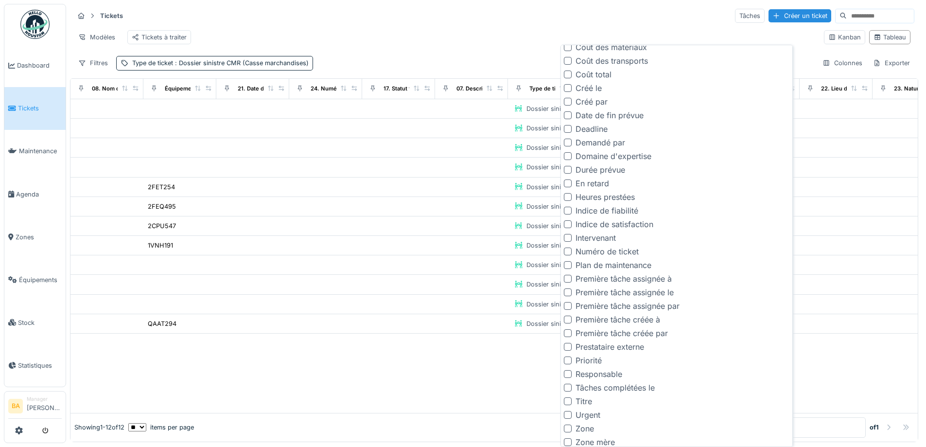
scroll to position [486, 0]
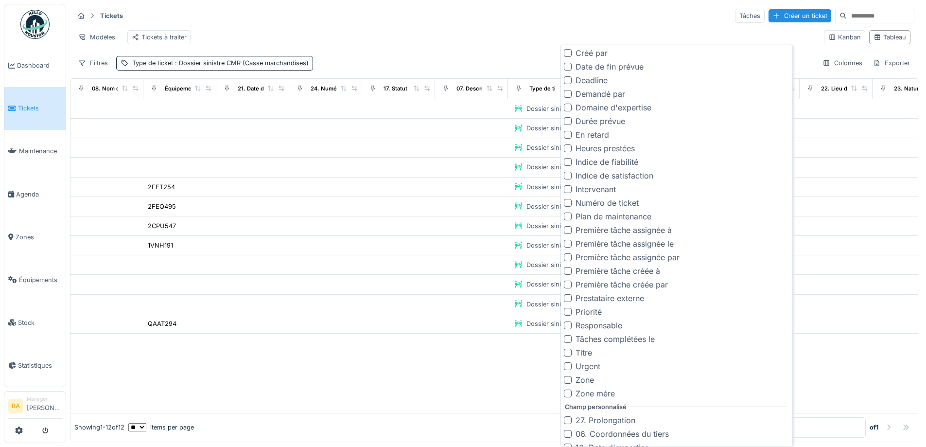
click at [569, 352] on div at bounding box center [568, 353] width 8 height 8
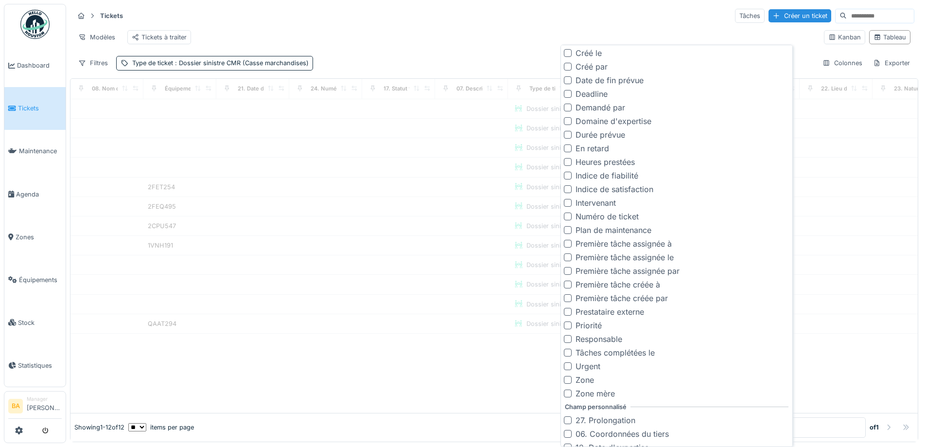
scroll to position [500, 0]
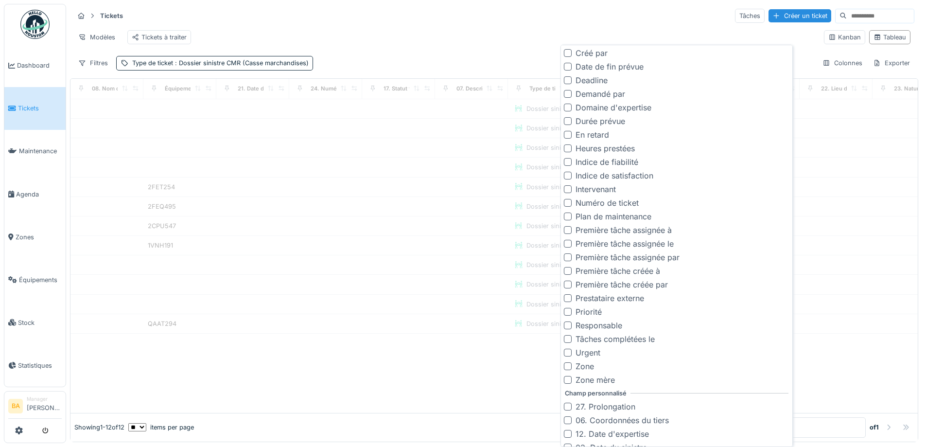
click at [541, 27] on div "Modèles Tickets à traiter" at bounding box center [445, 37] width 742 height 22
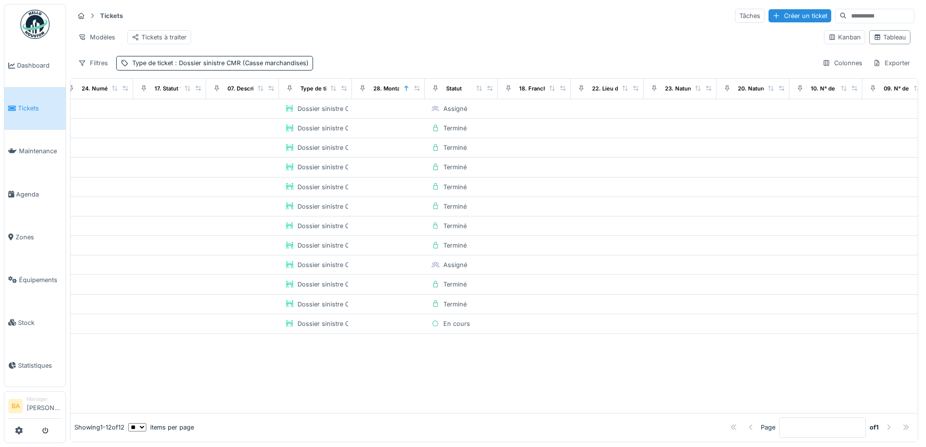
scroll to position [0, 414]
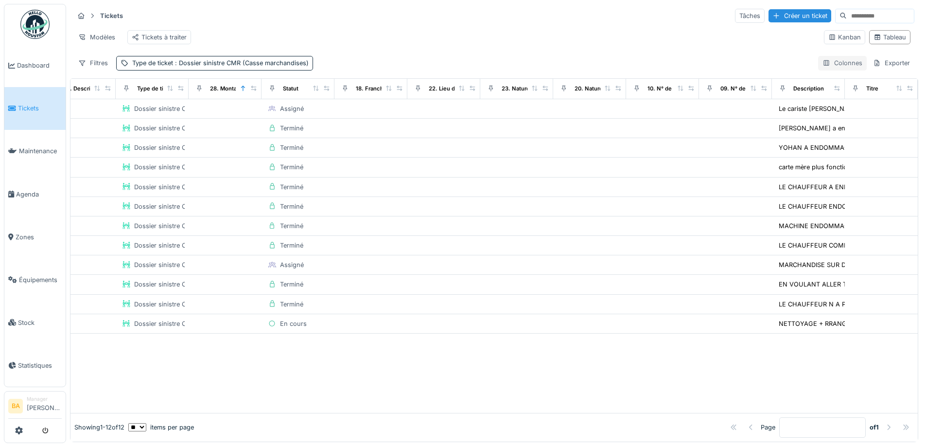
click at [836, 68] on div "Colonnes" at bounding box center [842, 63] width 49 height 14
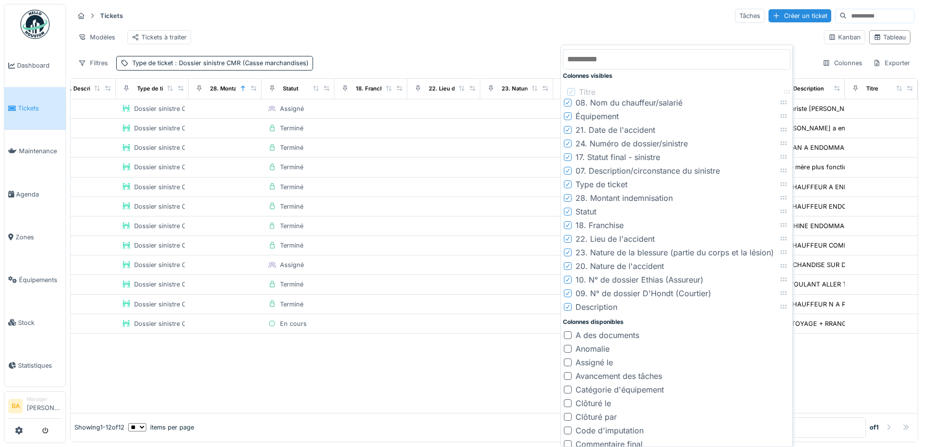
drag, startPoint x: 785, startPoint y: 307, endPoint x: 789, endPoint y: 92, distance: 214.9
click at [789, 92] on icon at bounding box center [787, 91] width 8 height 6
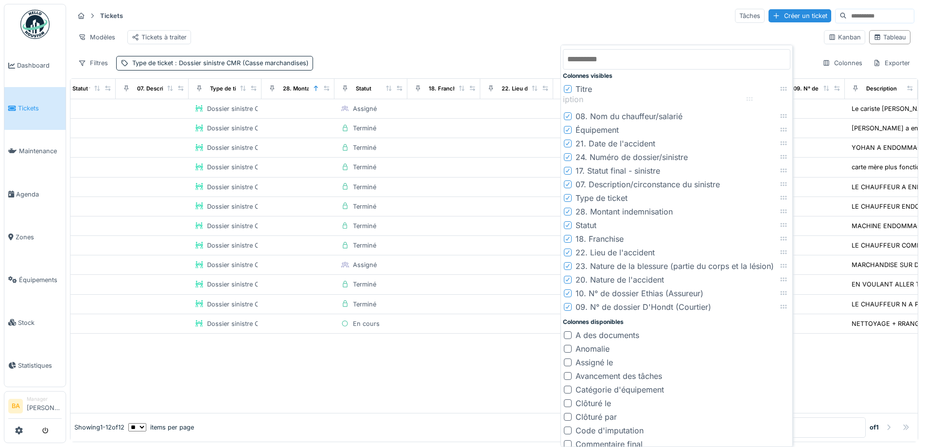
drag, startPoint x: 784, startPoint y: 305, endPoint x: 750, endPoint y: 98, distance: 210.4
click at [750, 98] on icon at bounding box center [750, 99] width 8 height 6
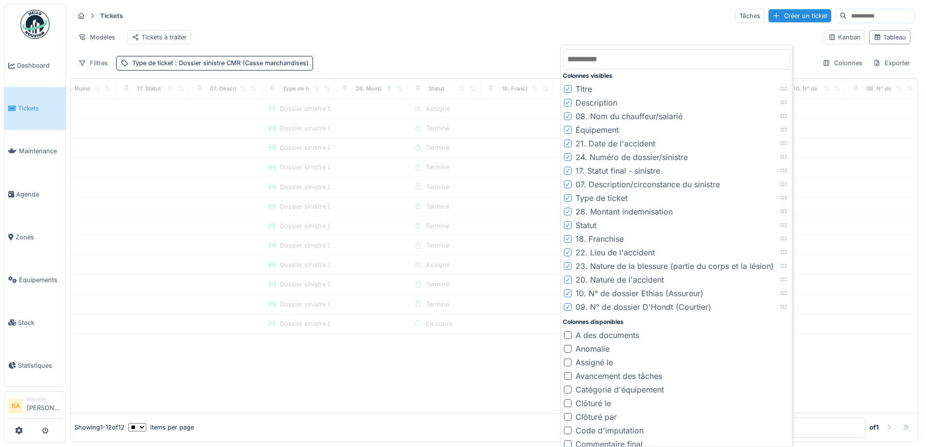
click at [416, 22] on div "Tickets Tâches Créer un ticket" at bounding box center [494, 16] width 841 height 16
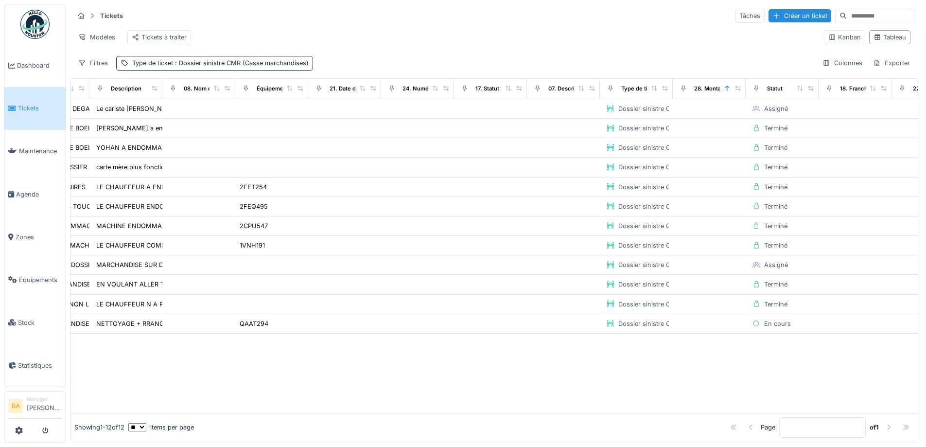
scroll to position [0, 0]
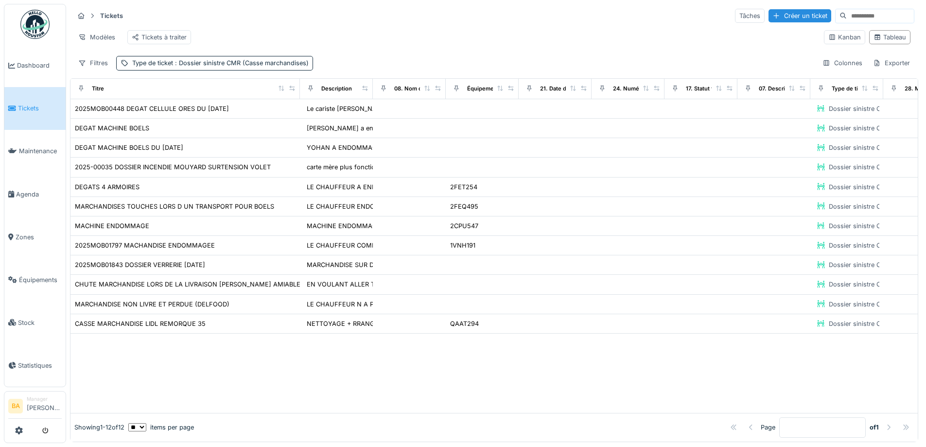
drag, startPoint x: 137, startPoint y: 95, endPoint x: 293, endPoint y: 102, distance: 156.7
click at [293, 95] on div "Titre" at bounding box center [184, 89] width 221 height 12
drag, startPoint x: 369, startPoint y: 95, endPoint x: 390, endPoint y: 96, distance: 20.9
click at [390, 96] on tr "Titre Description 08. Nom du chauffeur/salarié Équipement 21. Date de l'acciden…" at bounding box center [769, 89] width 1396 height 20
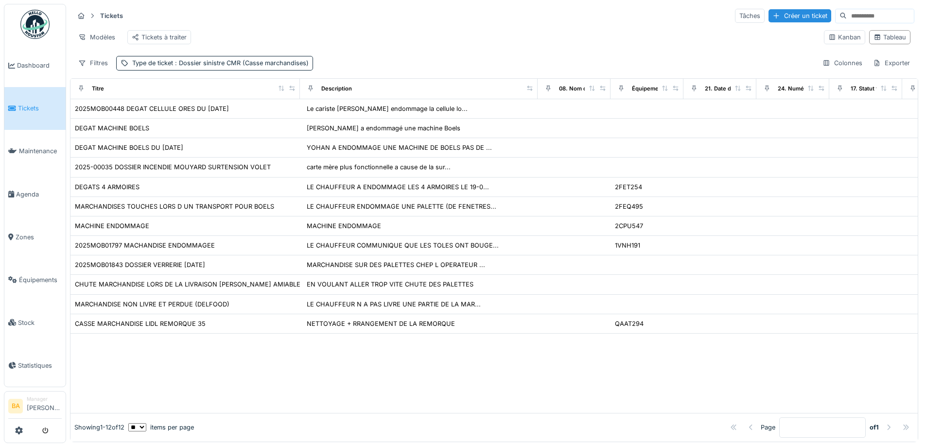
drag, startPoint x: 363, startPoint y: 95, endPoint x: 528, endPoint y: 103, distance: 165.0
click at [528, 99] on th "Description" at bounding box center [419, 89] width 238 height 20
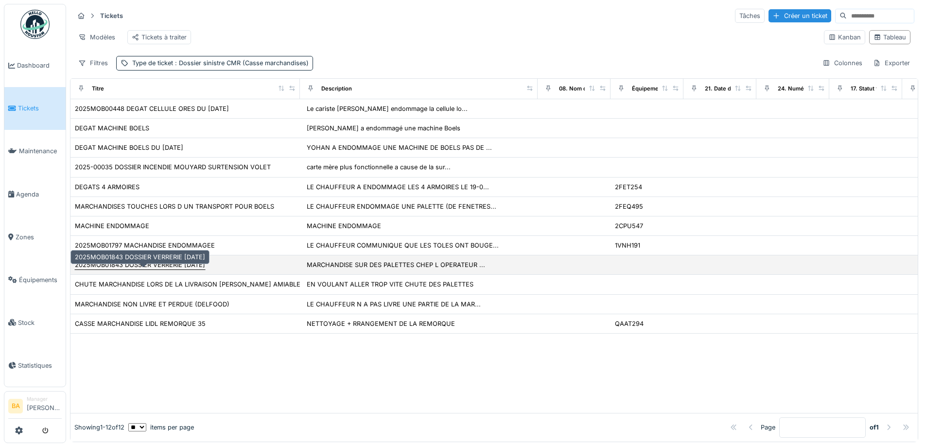
click at [147, 269] on div "2025MOB01843 DOSSIER VERRERIE [DATE]" at bounding box center [140, 264] width 130 height 9
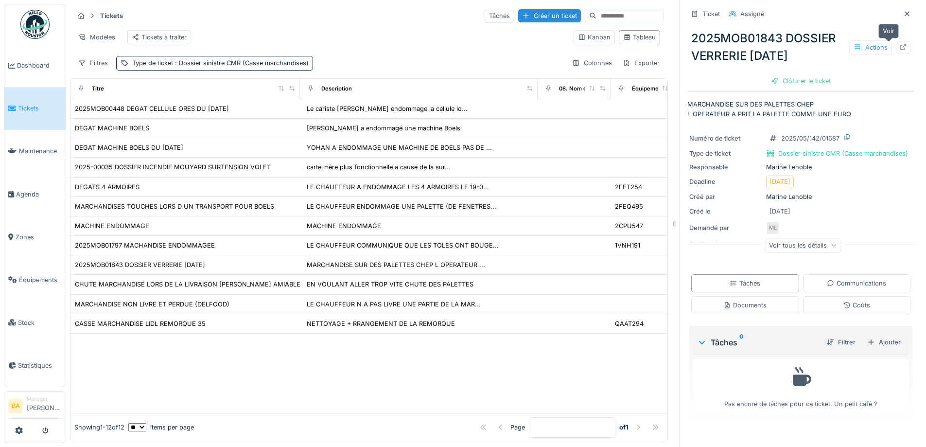
click at [900, 45] on icon at bounding box center [904, 47] width 8 height 6
click at [900, 48] on icon at bounding box center [904, 47] width 8 height 6
click at [621, 70] on div "Exporter" at bounding box center [641, 63] width 46 height 14
click at [630, 94] on div "Export Excel" at bounding box center [633, 92] width 54 height 15
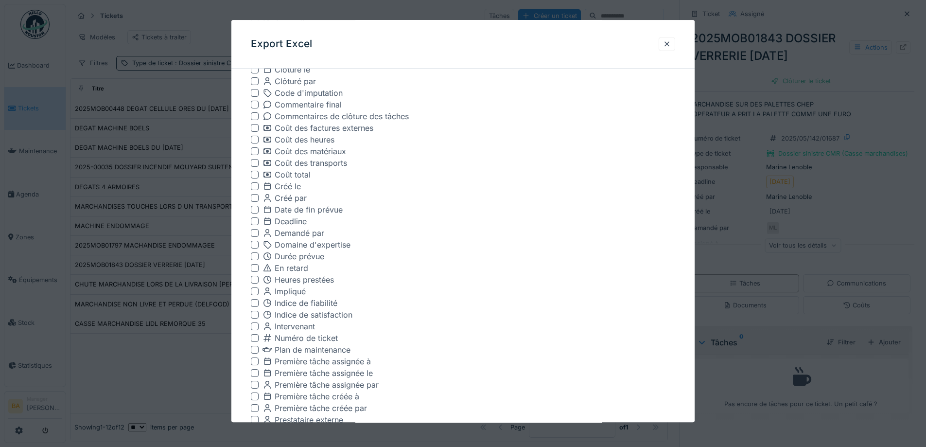
scroll to position [712, 0]
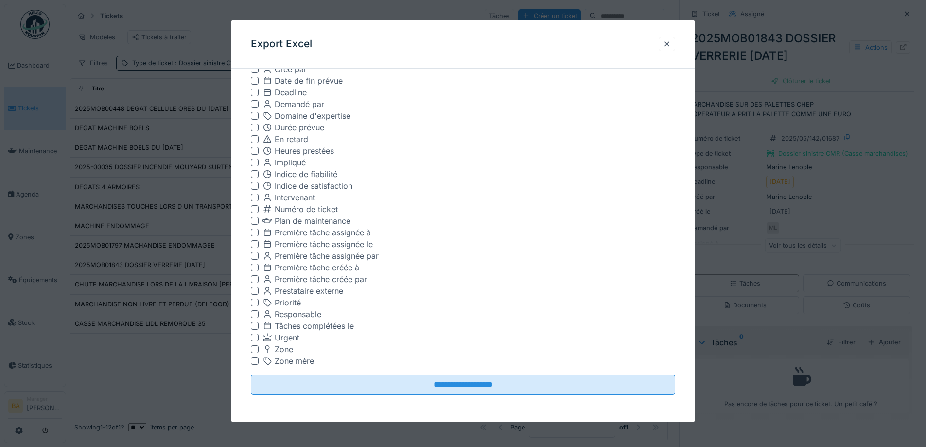
click at [465, 388] on input "**********" at bounding box center [463, 385] width 424 height 20
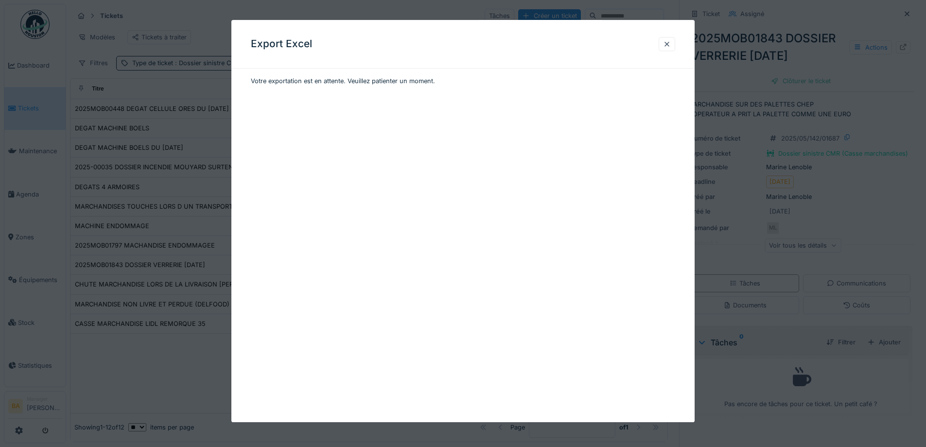
scroll to position [0, 0]
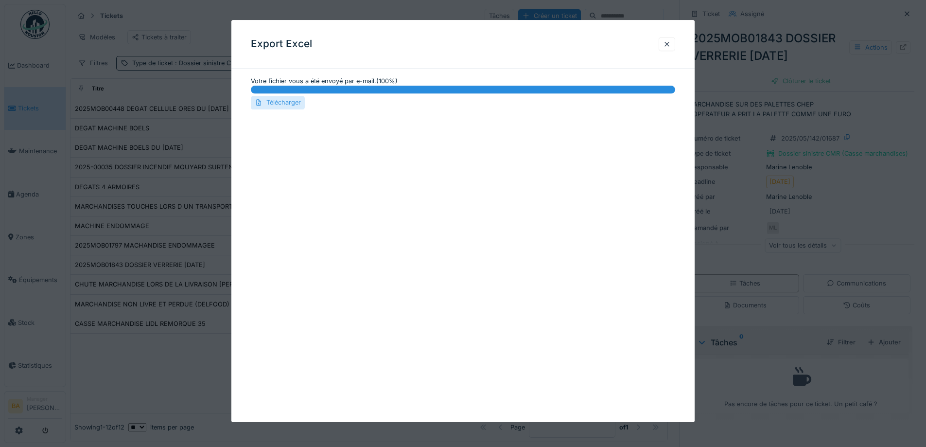
click at [282, 102] on div "Télécharger" at bounding box center [278, 102] width 54 height 13
click at [671, 39] on div at bounding box center [667, 43] width 8 height 9
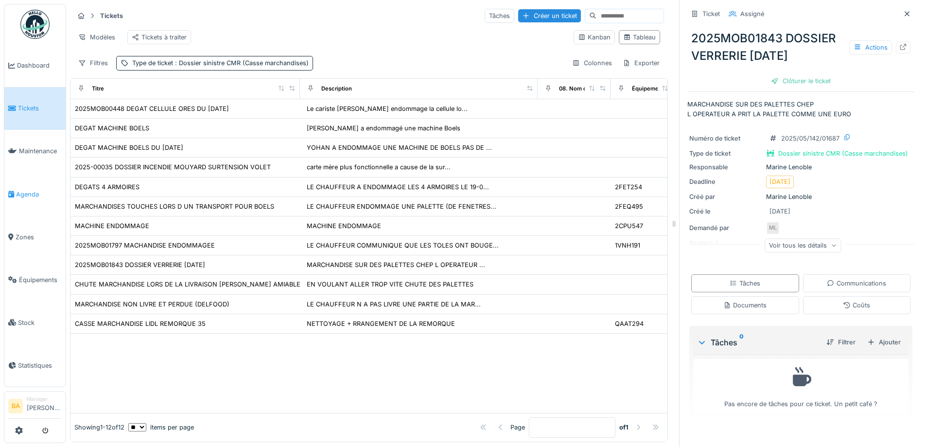
click at [42, 193] on span "Agenda" at bounding box center [39, 194] width 46 height 9
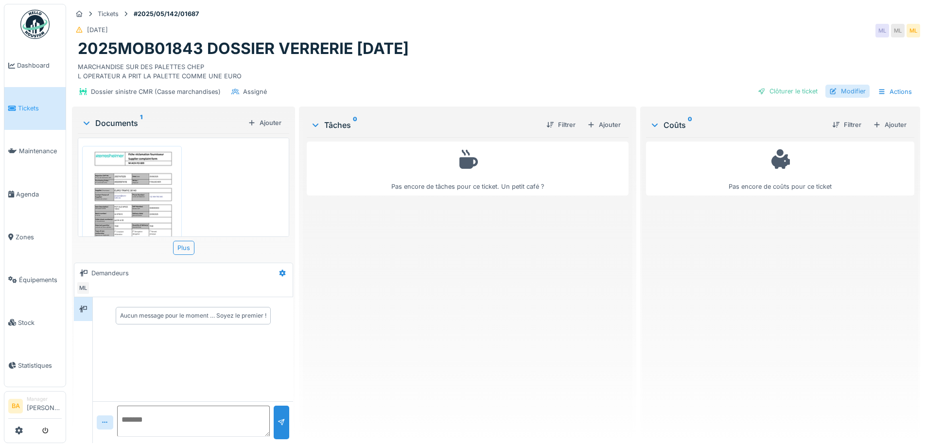
click at [849, 91] on div "Modifier" at bounding box center [848, 91] width 44 height 13
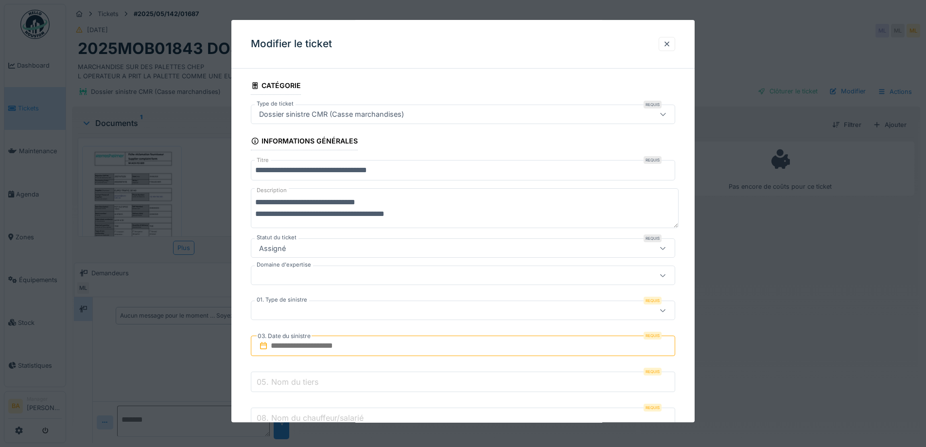
scroll to position [49, 0]
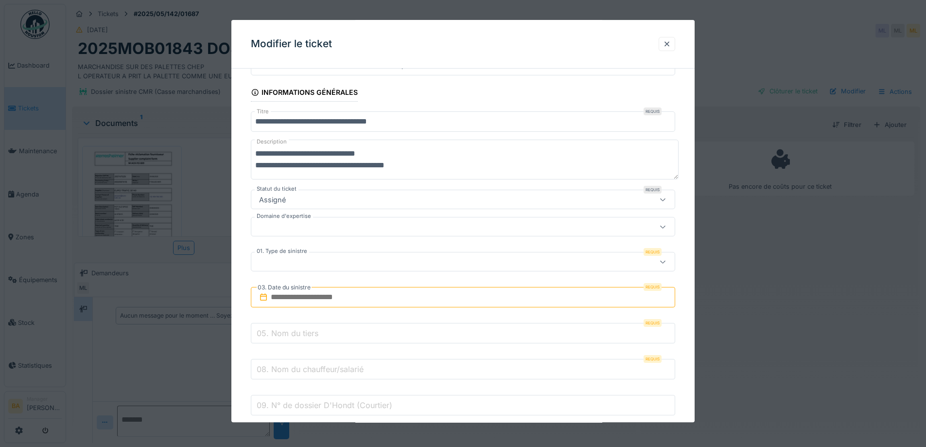
click at [291, 300] on input "text" at bounding box center [463, 297] width 424 height 20
click at [416, 165] on span "Previous Month" at bounding box center [416, 167] width 0 height 12
click at [416, 165] on span "Previous Month" at bounding box center [416, 168] width 0 height 12
click at [416, 151] on span "Previous Month" at bounding box center [416, 153] width 0 height 12
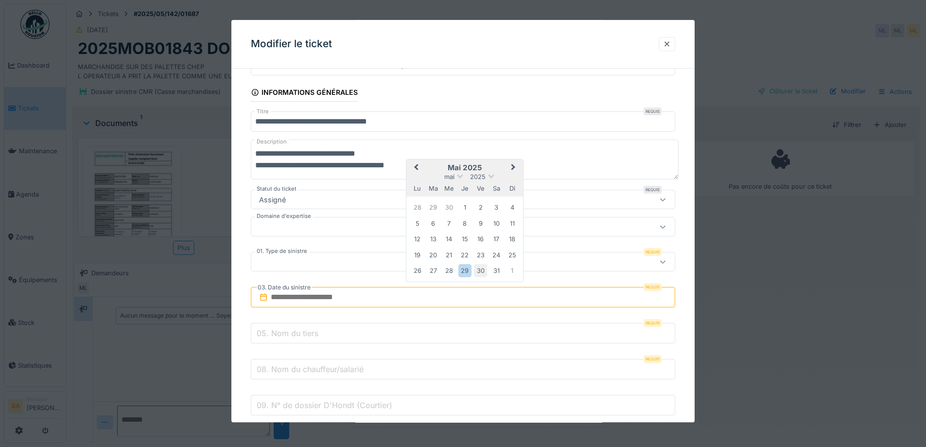
click at [479, 271] on div "30" at bounding box center [480, 270] width 13 height 13
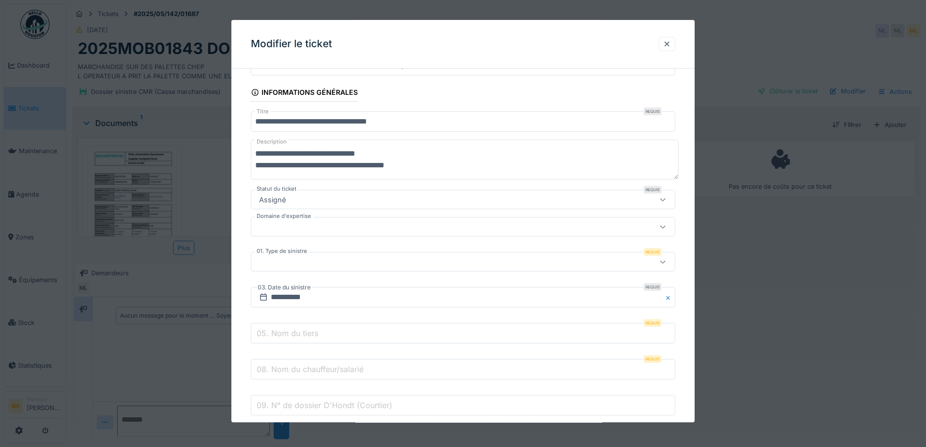
click at [667, 262] on icon at bounding box center [663, 262] width 8 height 6
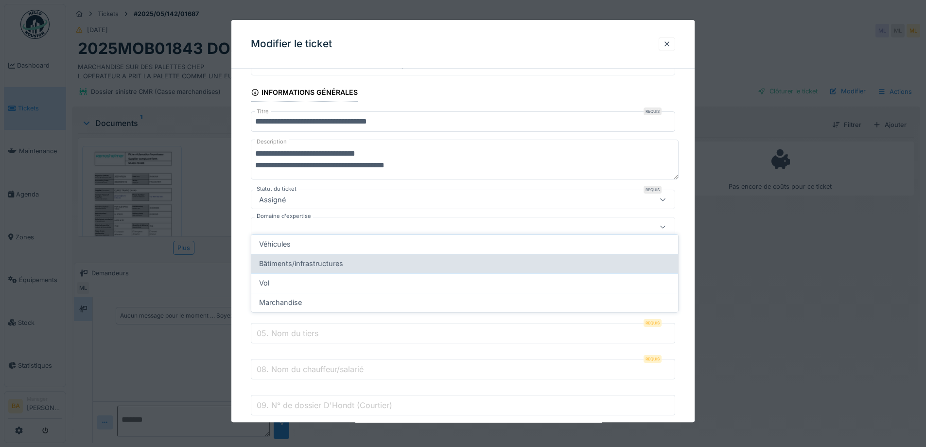
scroll to position [89, 0]
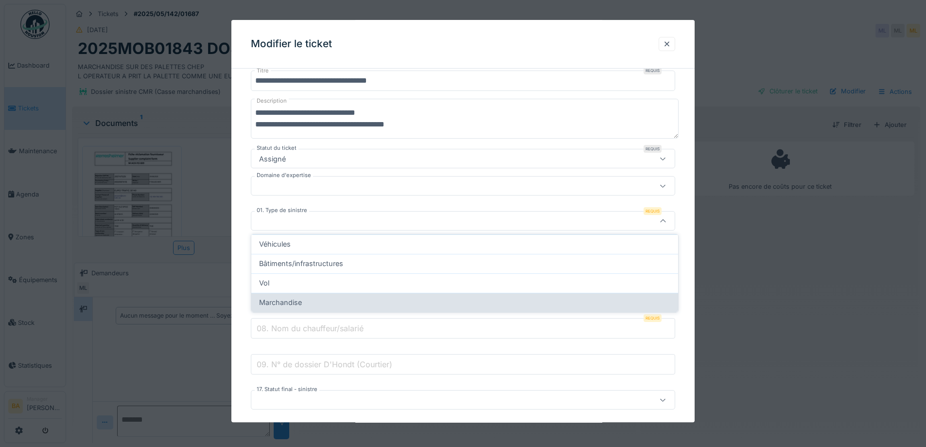
click at [314, 309] on div "Marchandise" at bounding box center [464, 302] width 427 height 19
type input "**********"
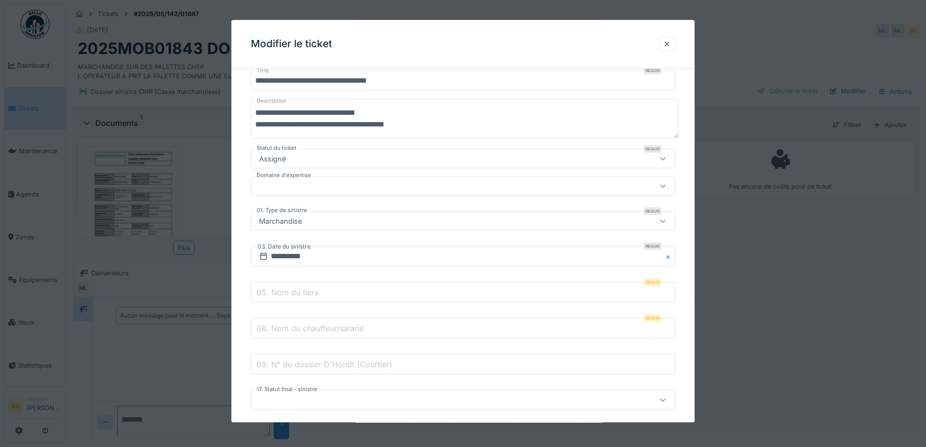
click at [337, 185] on div at bounding box center [438, 186] width 366 height 11
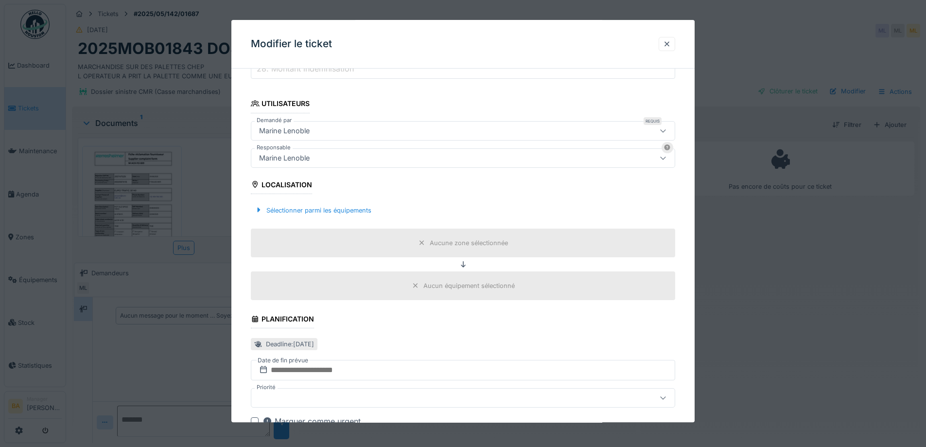
scroll to position [541, 0]
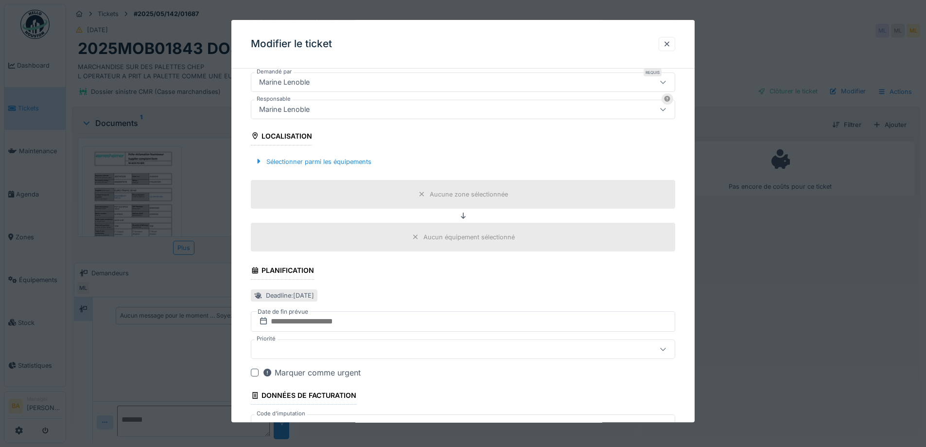
click at [440, 194] on div "Aucune zone sélectionnée" at bounding box center [469, 194] width 78 height 9
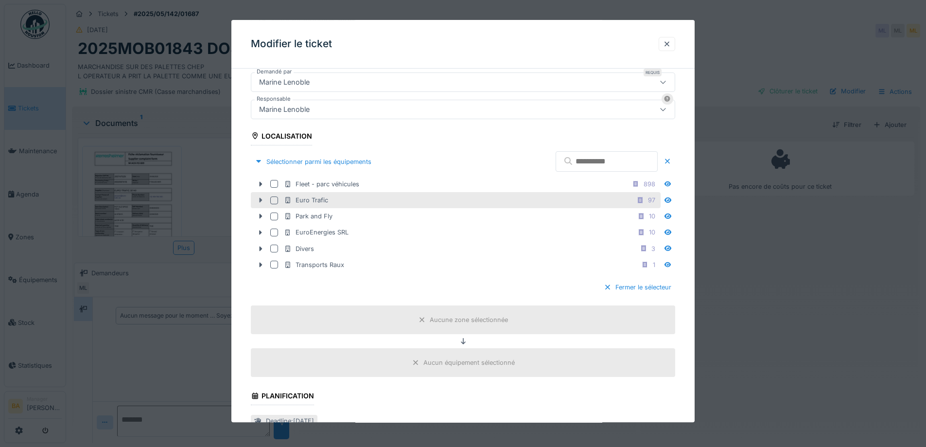
click at [260, 201] on icon at bounding box center [261, 200] width 3 height 5
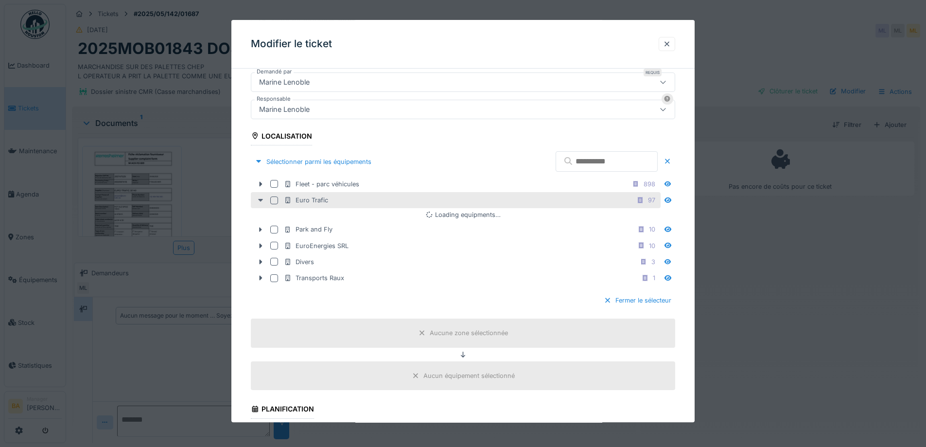
click at [259, 202] on icon at bounding box center [261, 200] width 8 height 6
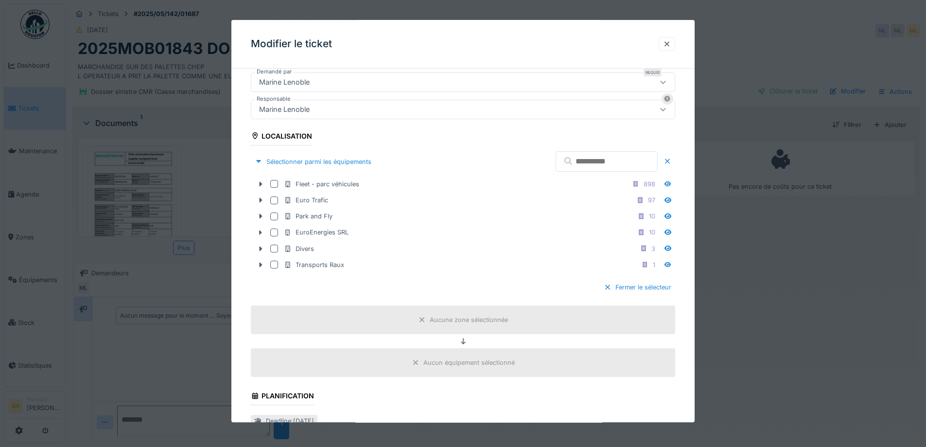
scroll to position [734, 0]
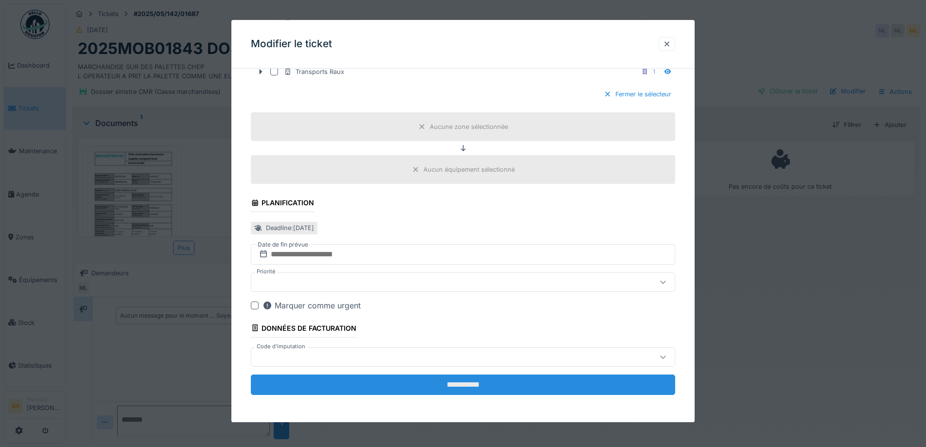
click at [469, 386] on input "**********" at bounding box center [463, 384] width 424 height 20
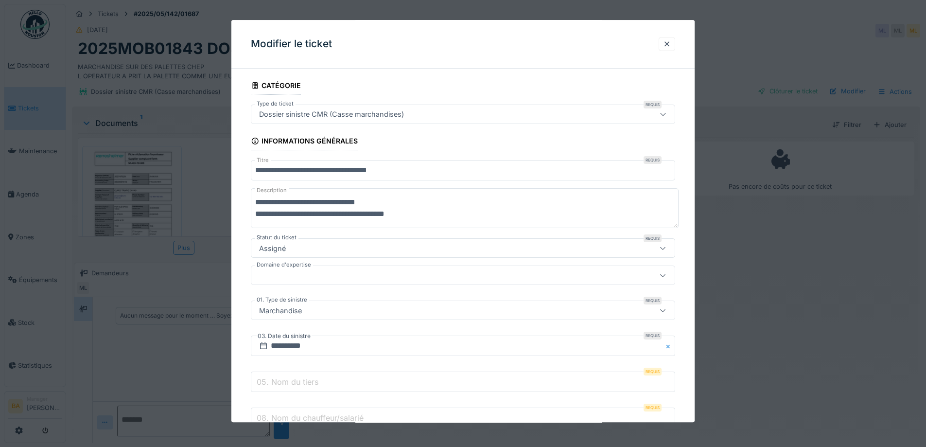
scroll to position [243, 0]
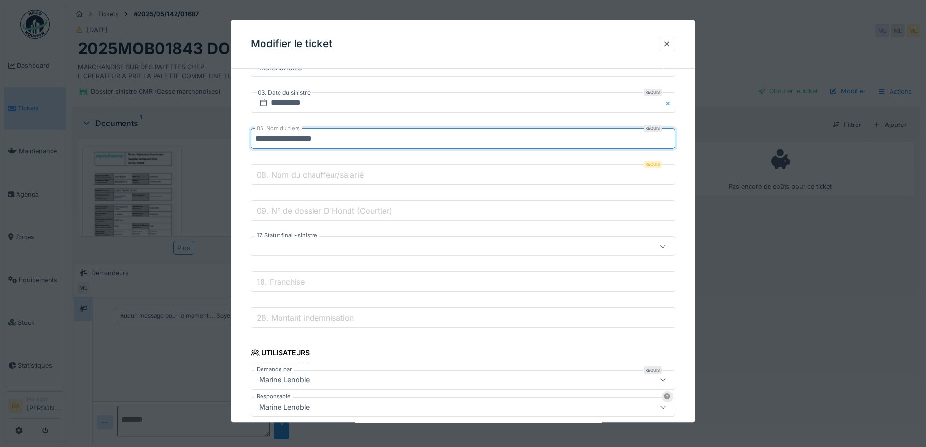
type input "**********"
click at [275, 173] on label "08. Nom du chauffeur/salarié" at bounding box center [310, 175] width 111 height 12
click at [275, 173] on input "08. Nom du chauffeur/salarié" at bounding box center [463, 175] width 424 height 20
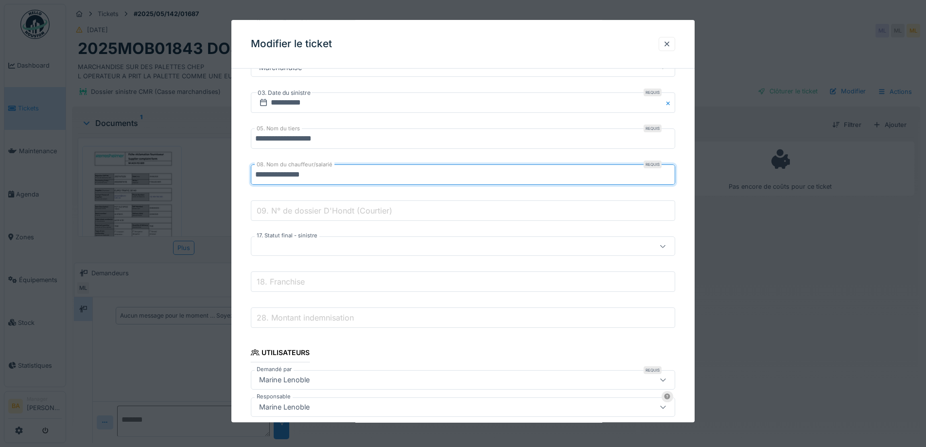
scroll to position [292, 0]
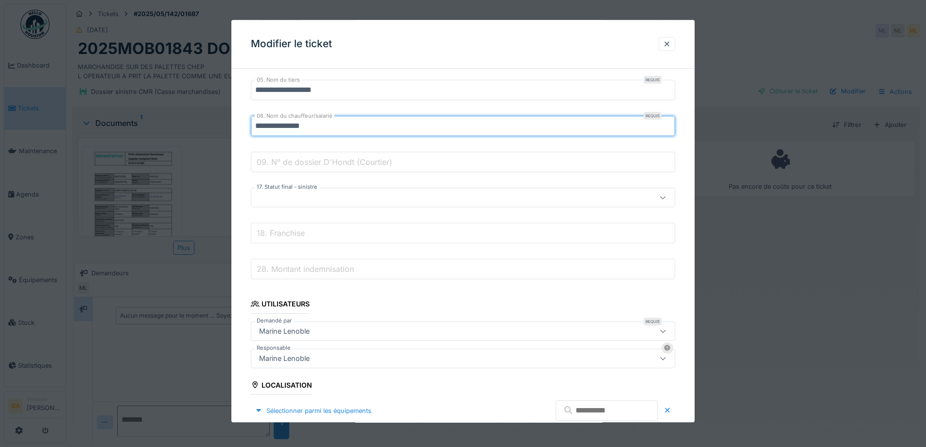
type input "**********"
click at [281, 192] on div at bounding box center [463, 197] width 424 height 19
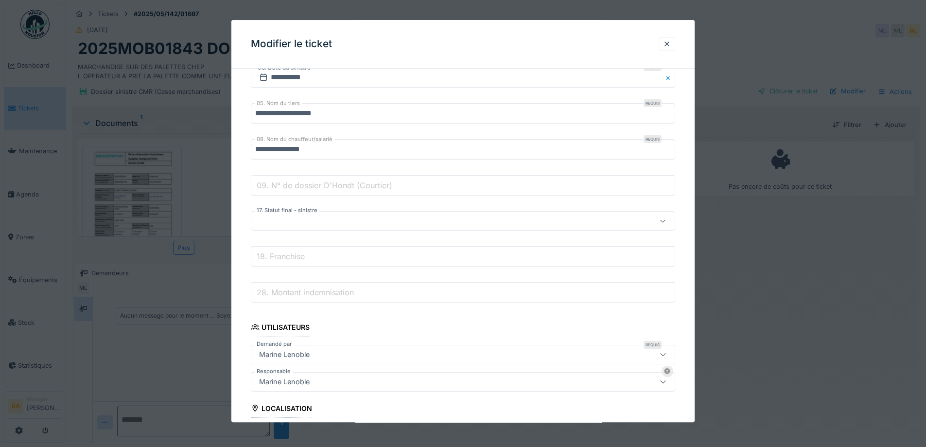
click at [237, 216] on div "**********" at bounding box center [462, 347] width 463 height 1079
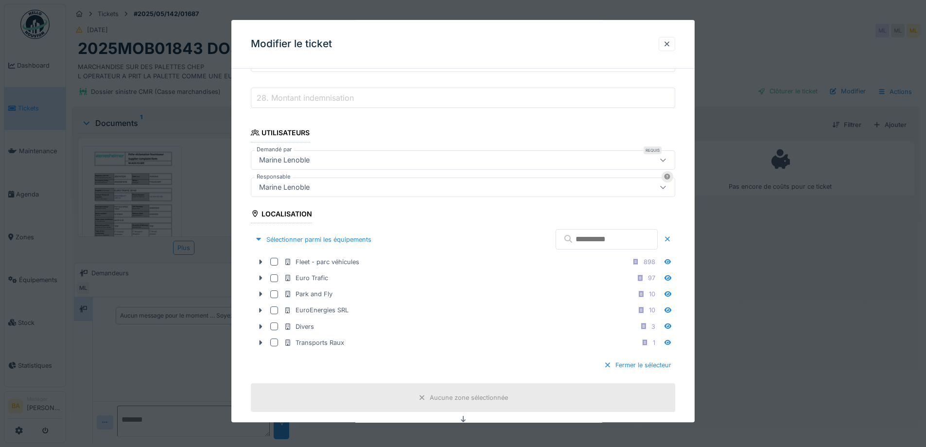
scroll to position [734, 0]
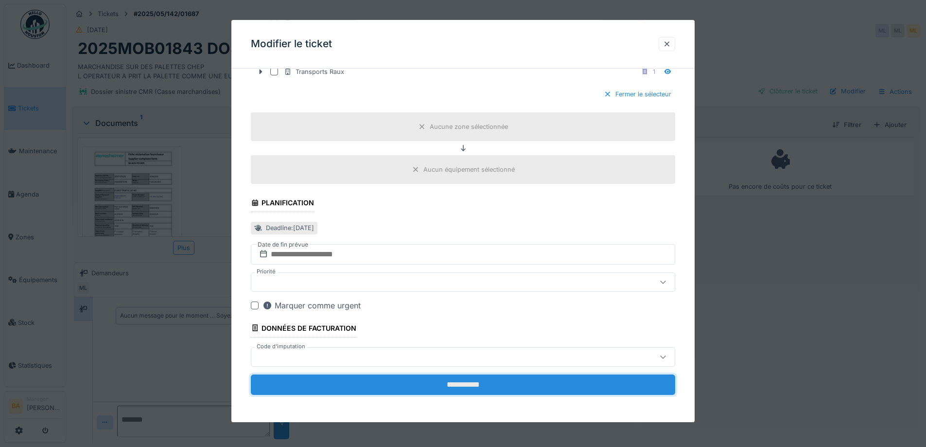
click at [456, 386] on input "**********" at bounding box center [463, 384] width 424 height 20
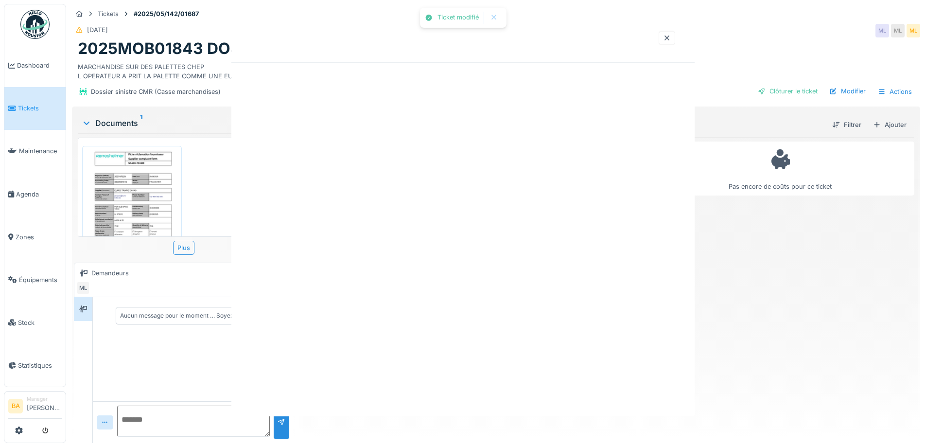
scroll to position [0, 0]
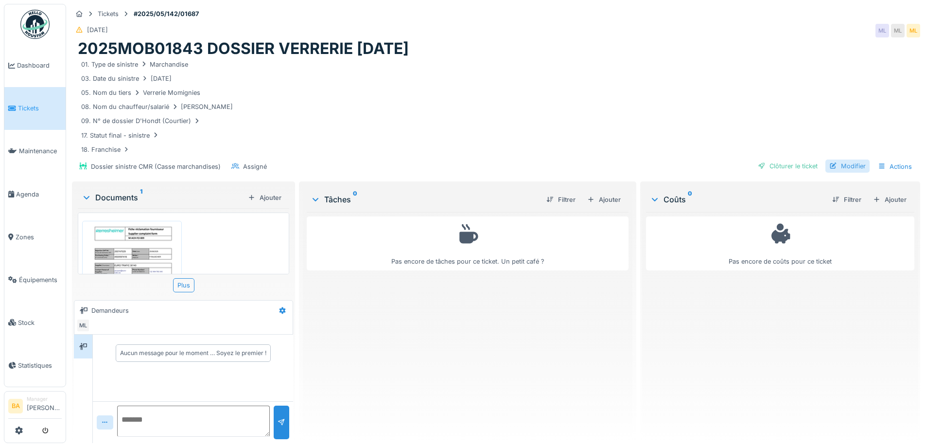
click at [835, 168] on div "Modifier" at bounding box center [848, 165] width 44 height 13
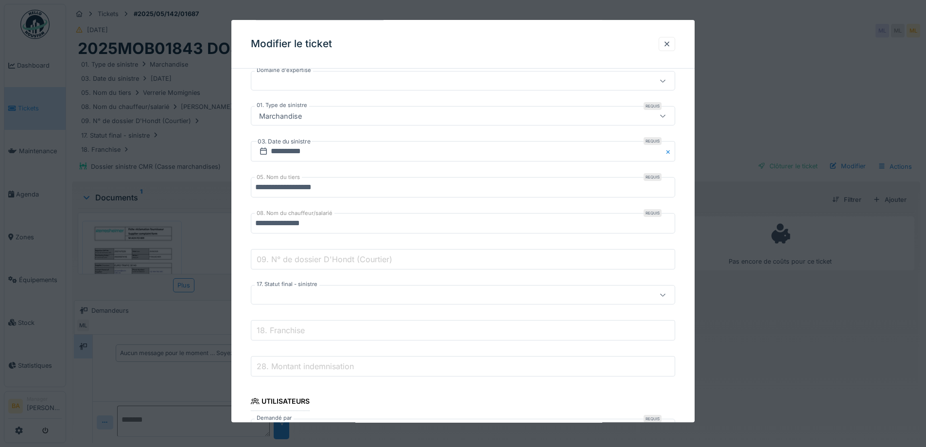
scroll to position [243, 0]
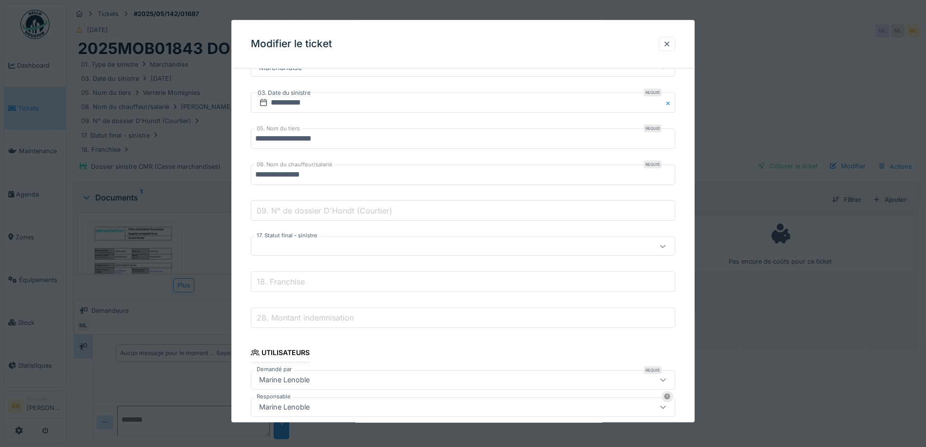
click at [381, 244] on div at bounding box center [438, 246] width 366 height 11
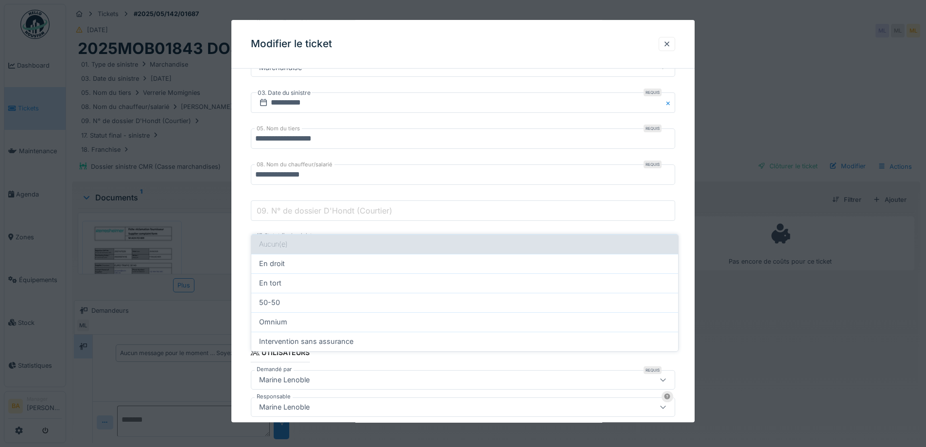
scroll to position [268, 0]
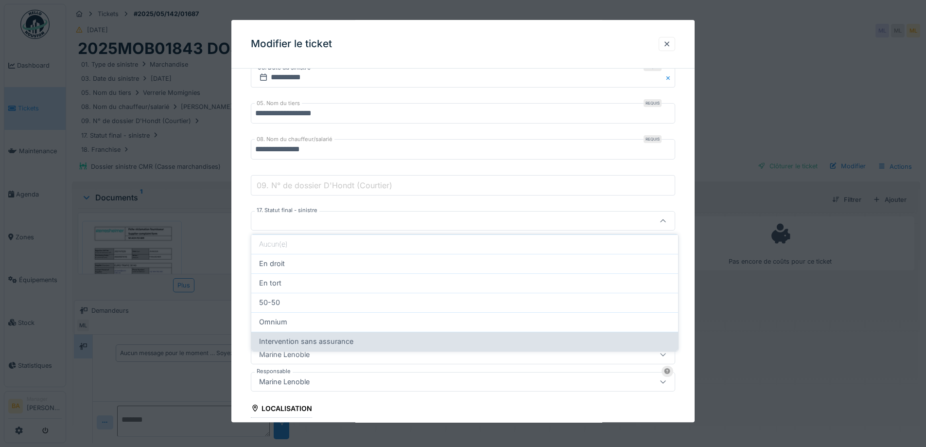
click at [311, 343] on span "Intervention sans assurance" at bounding box center [306, 341] width 94 height 11
type input "**********"
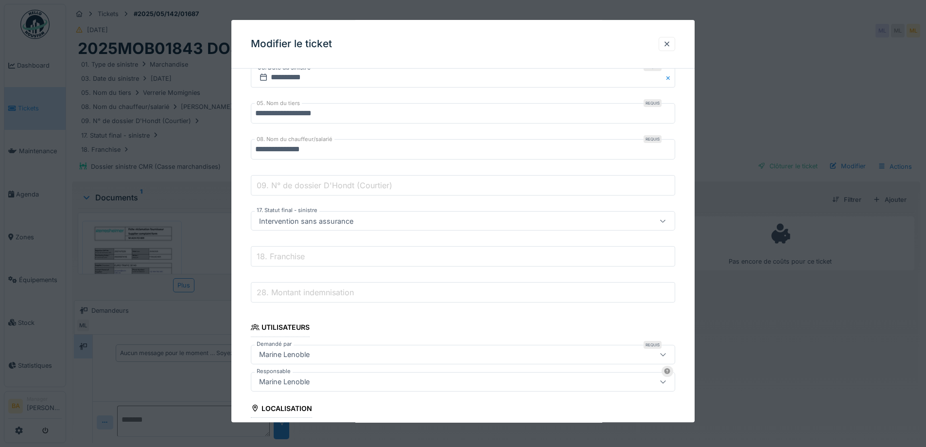
click at [666, 220] on icon at bounding box center [663, 221] width 8 height 6
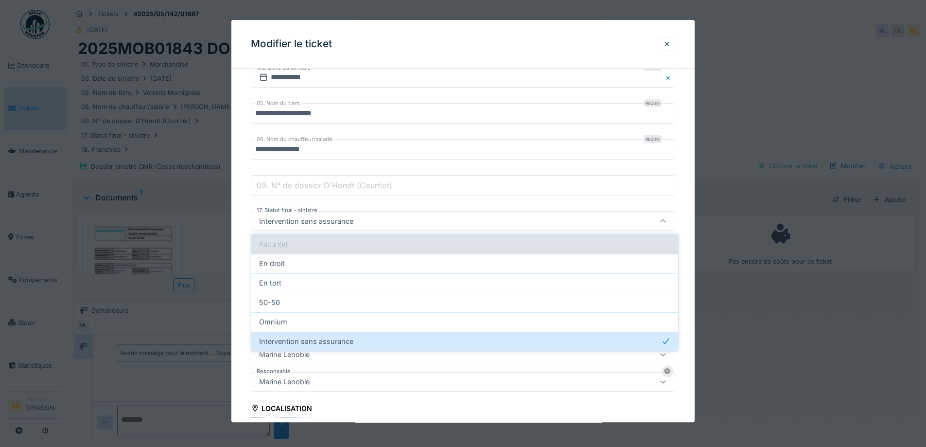
click at [300, 245] on div "Aucun(e)" at bounding box center [464, 243] width 427 height 19
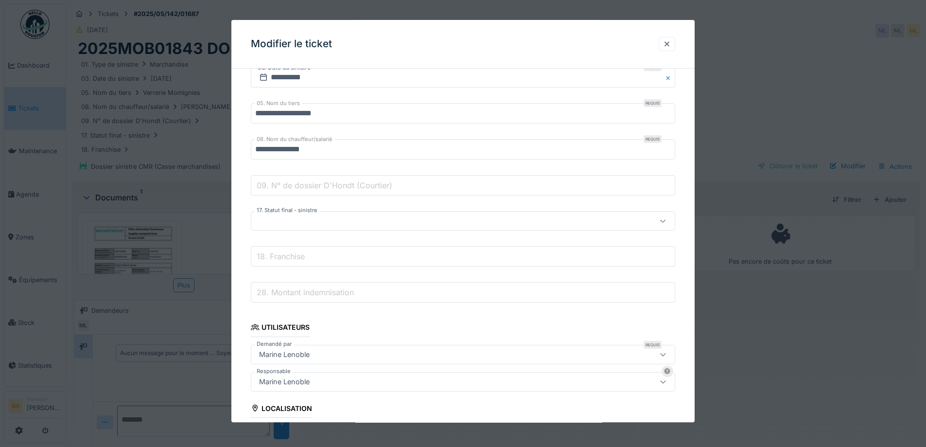
scroll to position [608, 0]
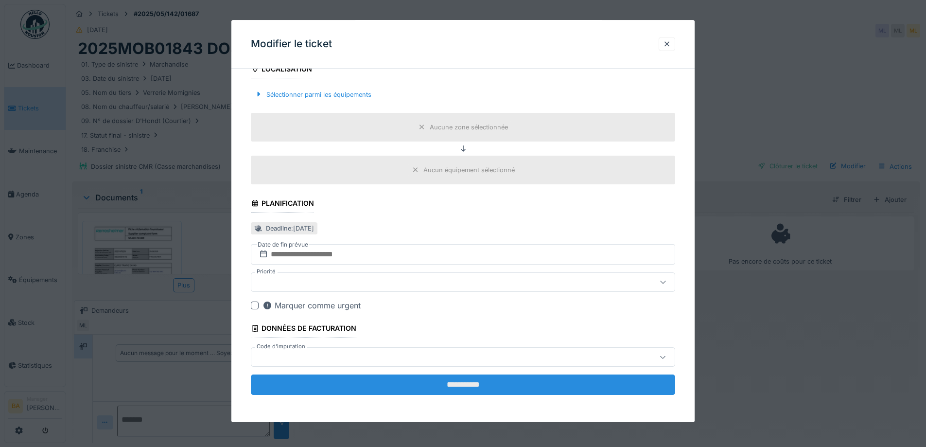
click at [392, 386] on input "**********" at bounding box center [463, 385] width 424 height 20
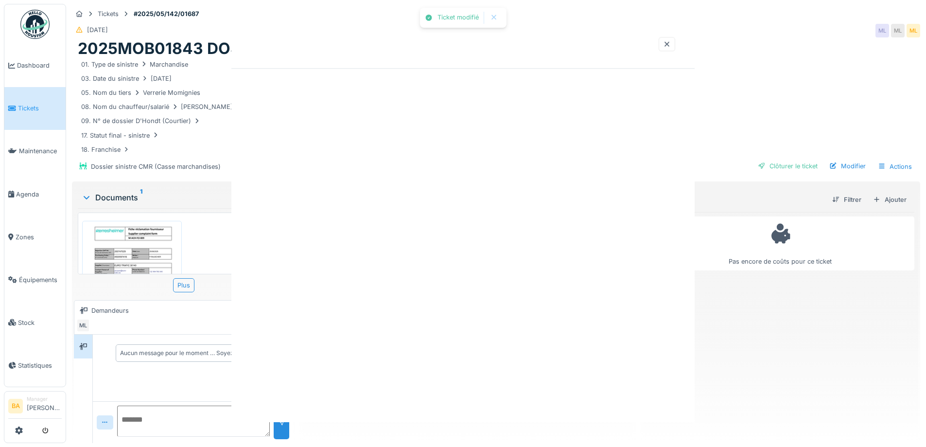
scroll to position [0, 0]
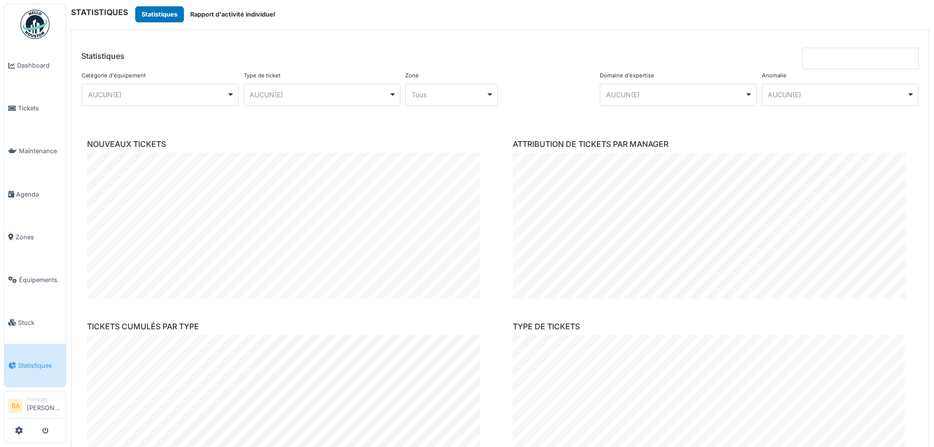
click at [320, 101] on div "AUCUN(E) Remove item" at bounding box center [321, 95] width 149 height 14
select select "***"
click at [835, 48] on input at bounding box center [860, 58] width 117 height 21
type input "*"
click at [834, 64] on input at bounding box center [860, 58] width 117 height 21
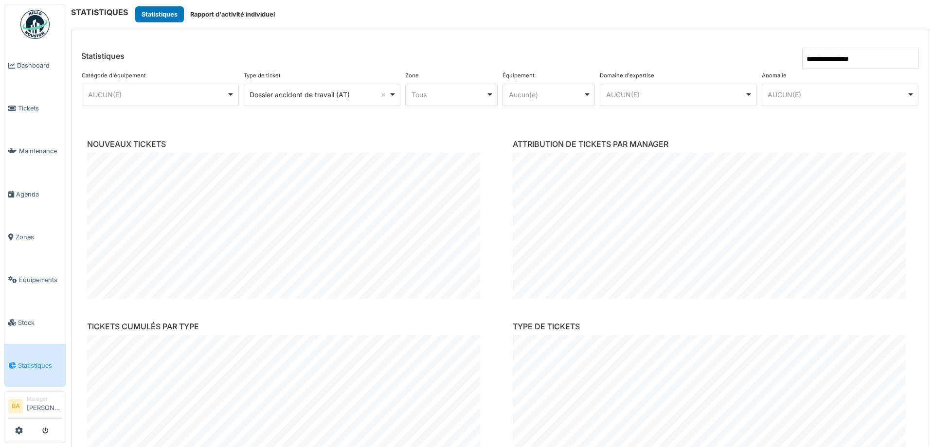
type input "**********"
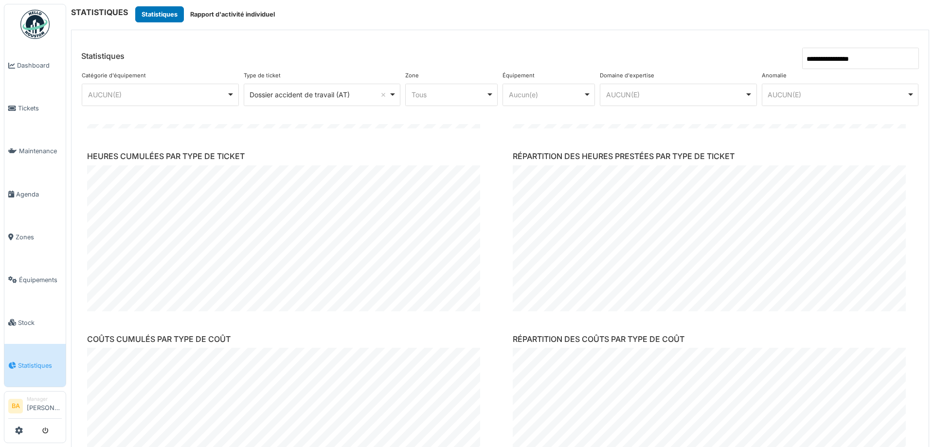
scroll to position [583, 0]
